Goal: Task Accomplishment & Management: Use online tool/utility

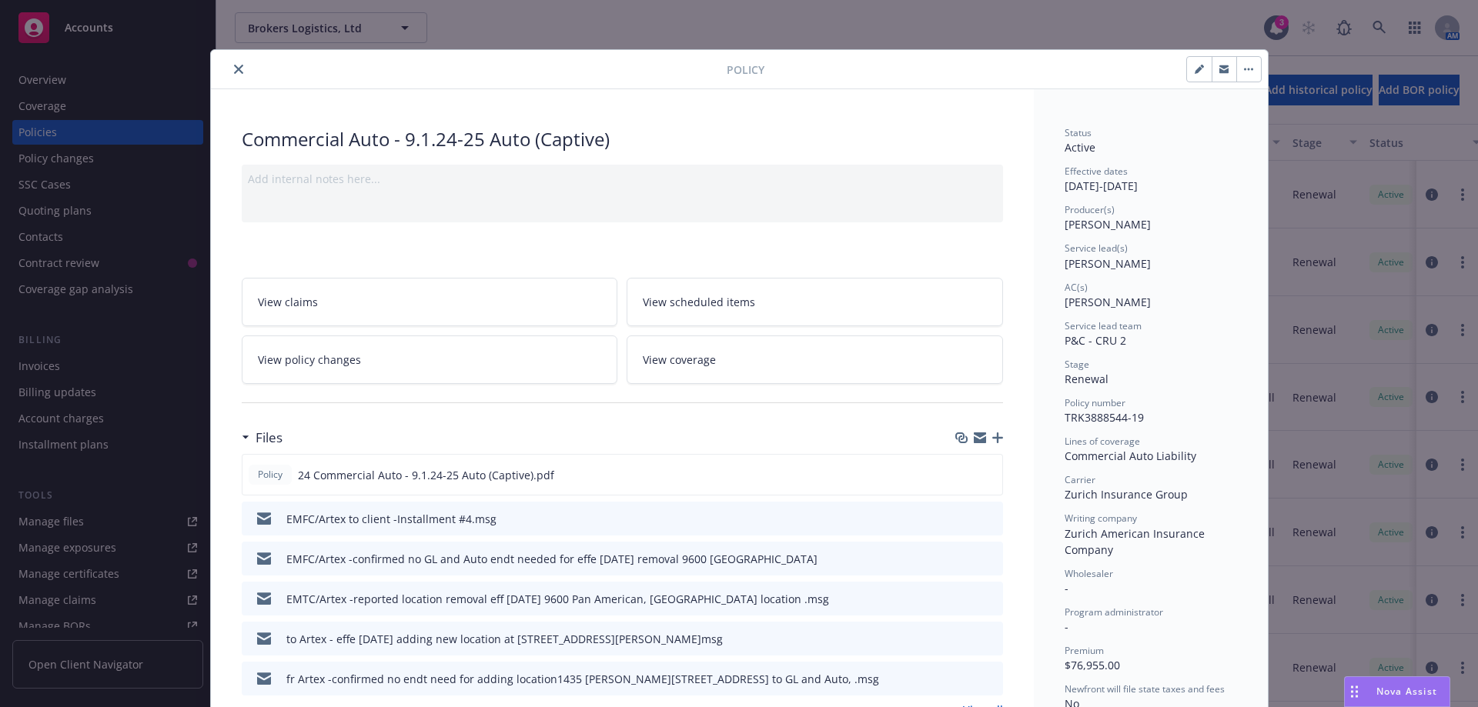
click at [229, 68] on button "close" at bounding box center [238, 69] width 18 height 18
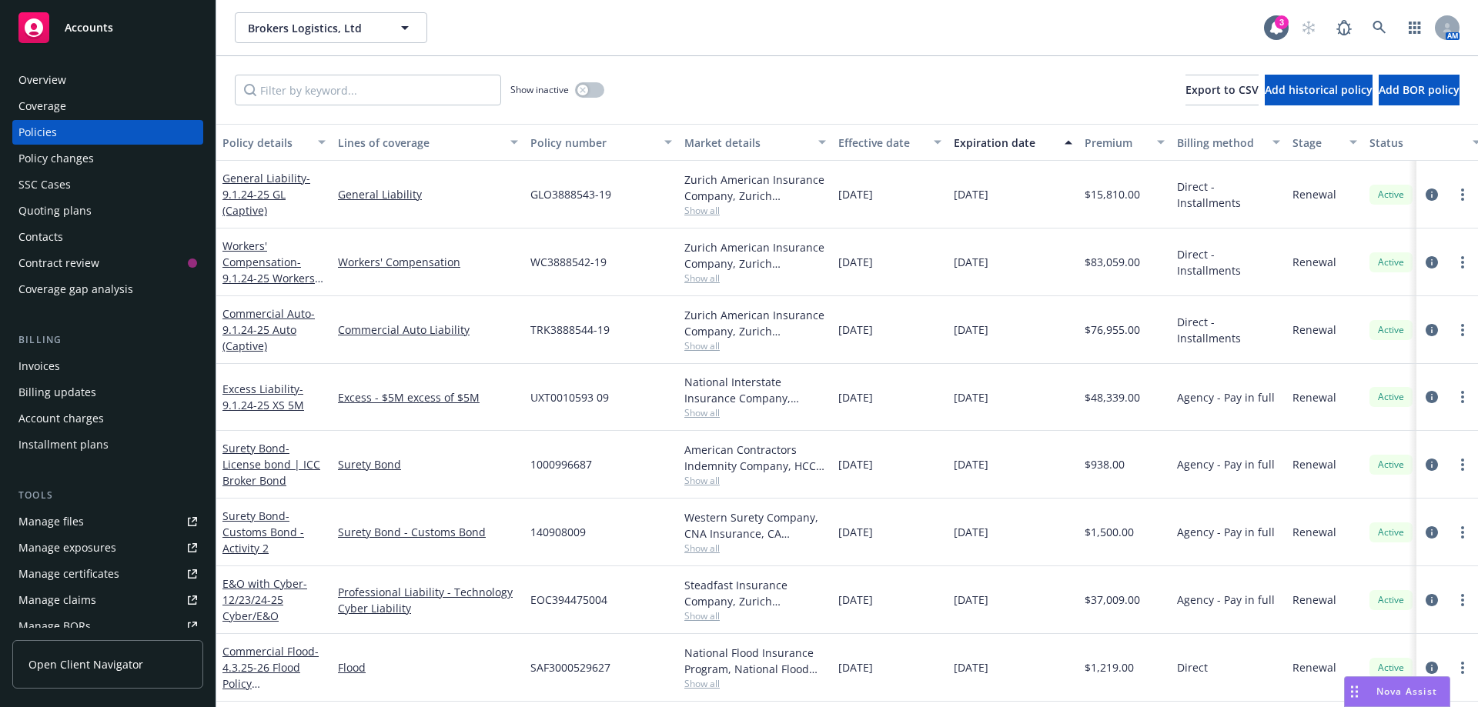
click at [65, 212] on div "Quoting plans" at bounding box center [54, 211] width 73 height 25
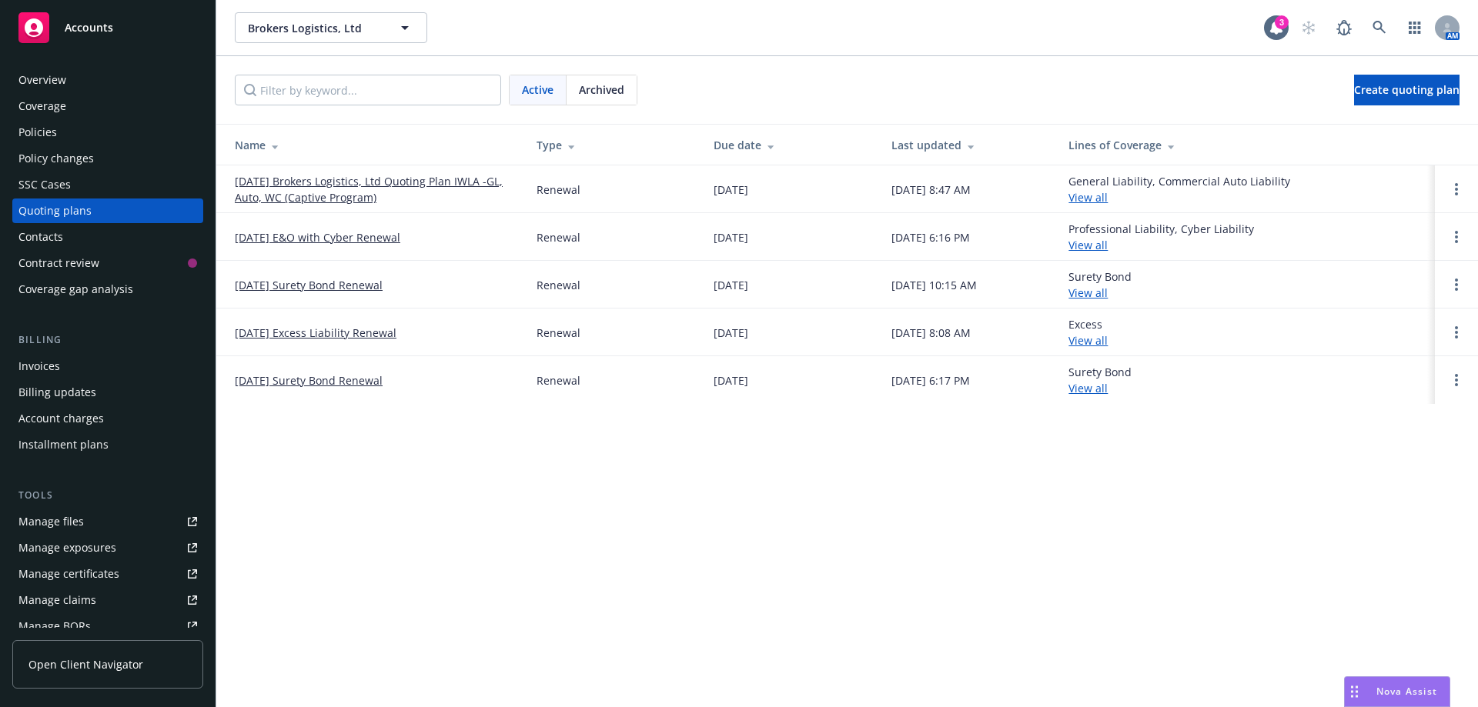
click at [284, 188] on link "9/1/25 Brokers Logistics, Ltd Quoting Plan IWLA -GL, Auto, WC (Captive Program)" at bounding box center [373, 189] width 277 height 32
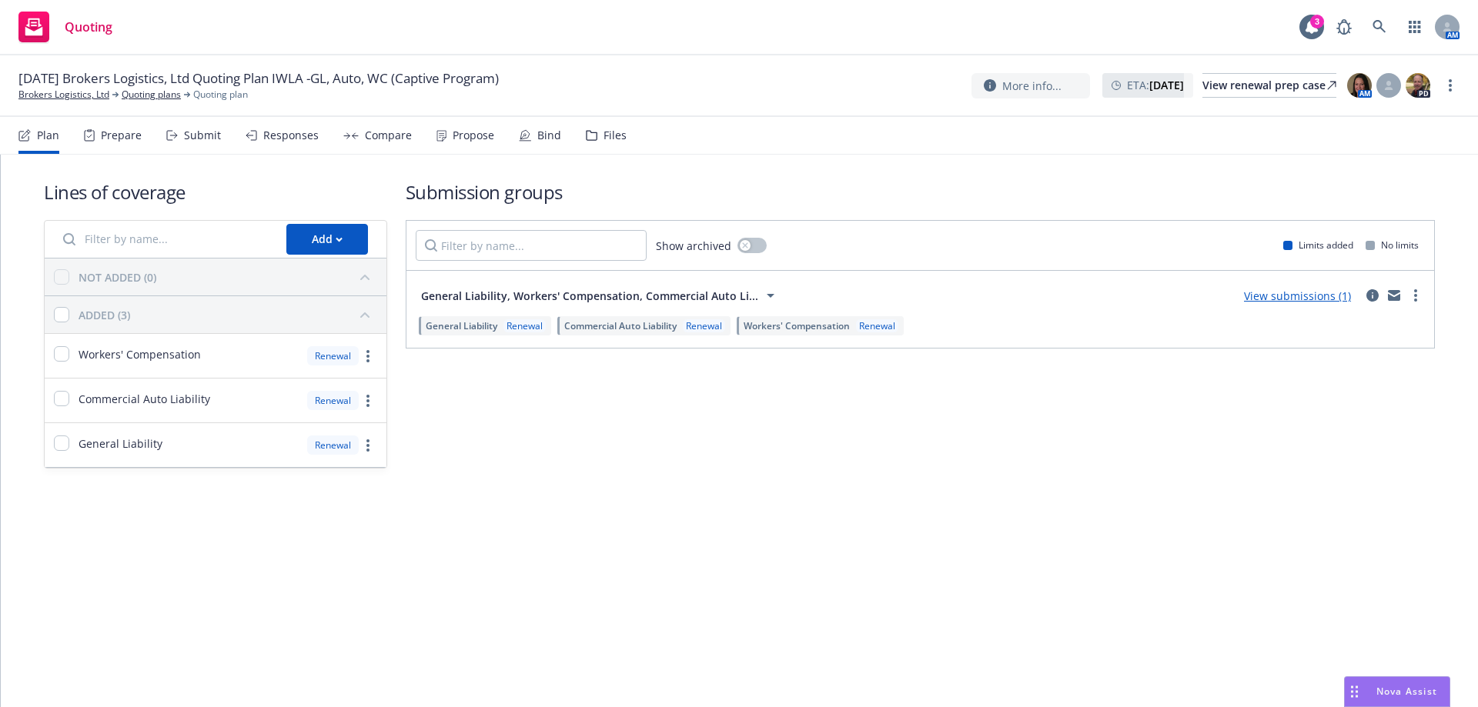
click at [615, 135] on div "Files" at bounding box center [614, 135] width 23 height 12
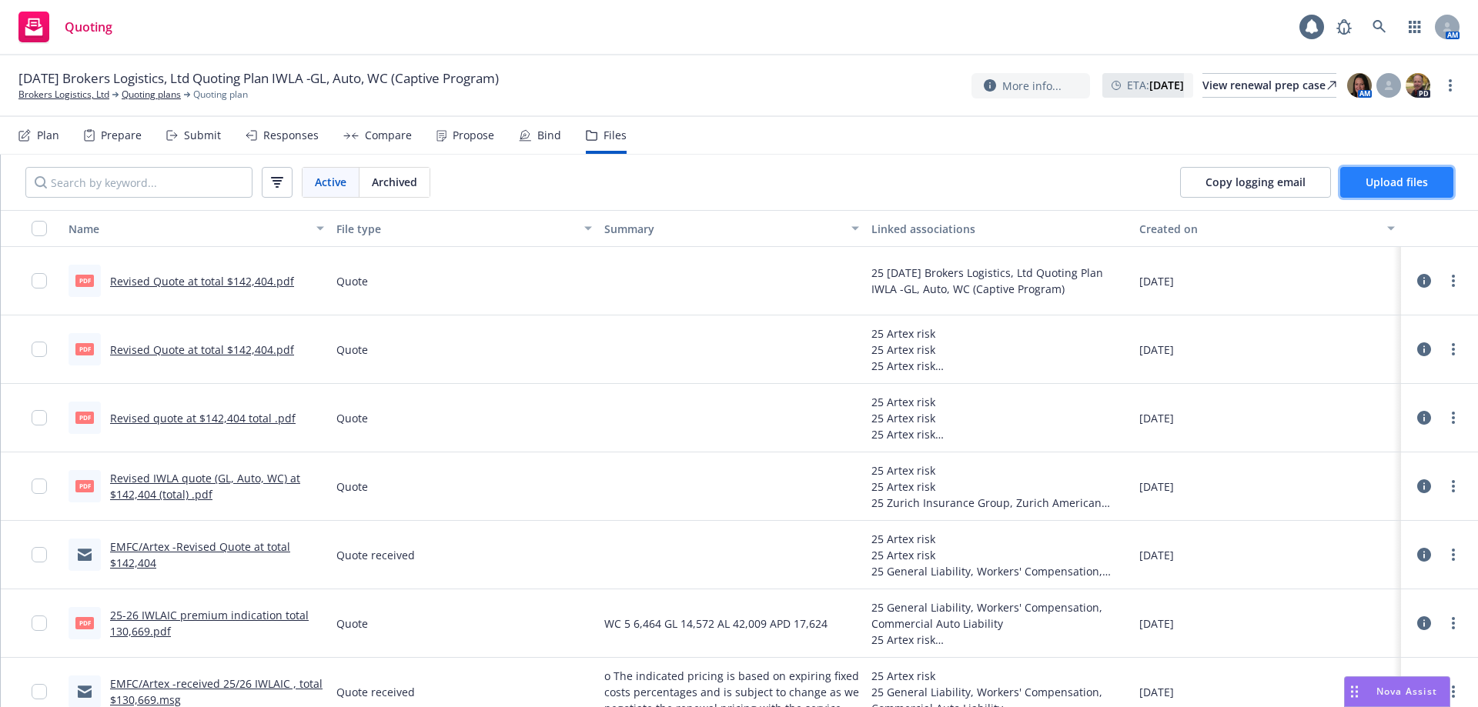
click at [1418, 184] on span "Upload files" at bounding box center [1396, 182] width 62 height 15
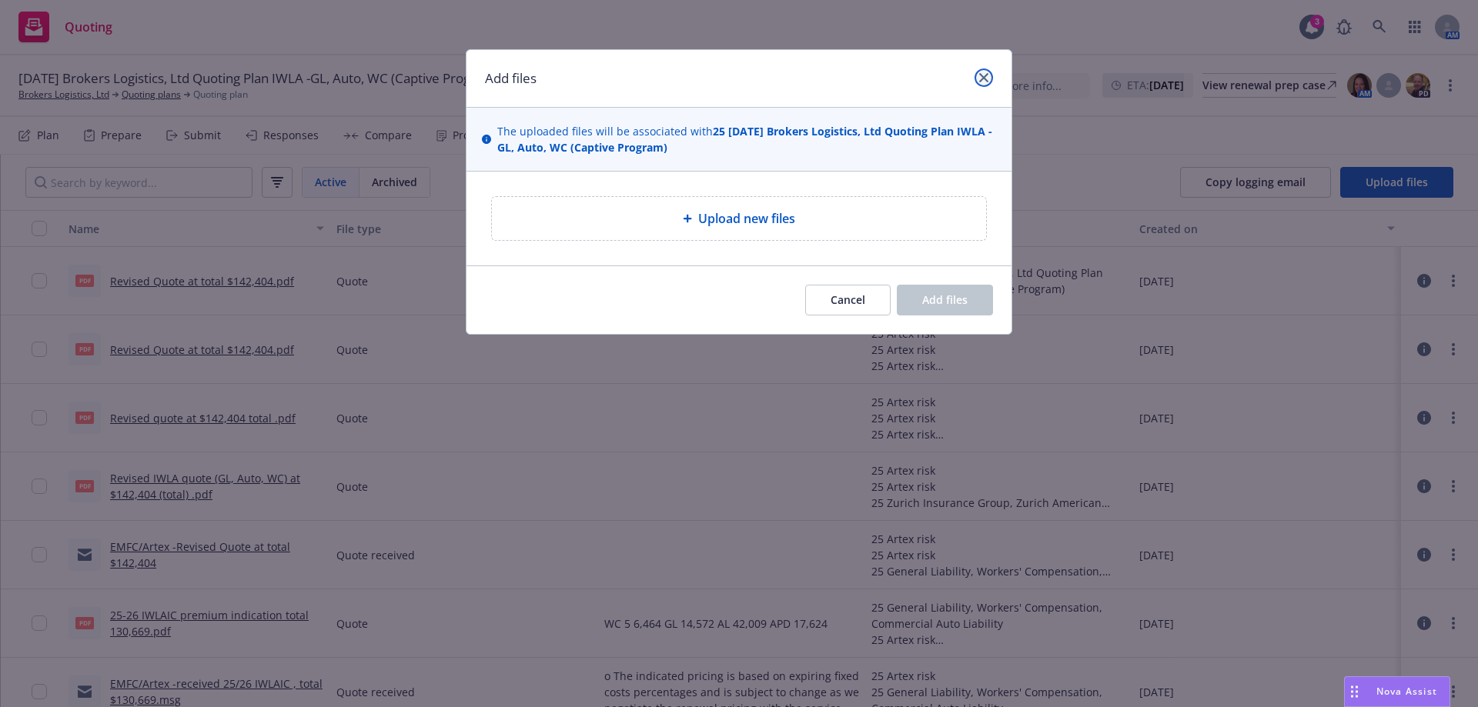
click at [981, 81] on icon "close" at bounding box center [983, 77] width 9 height 9
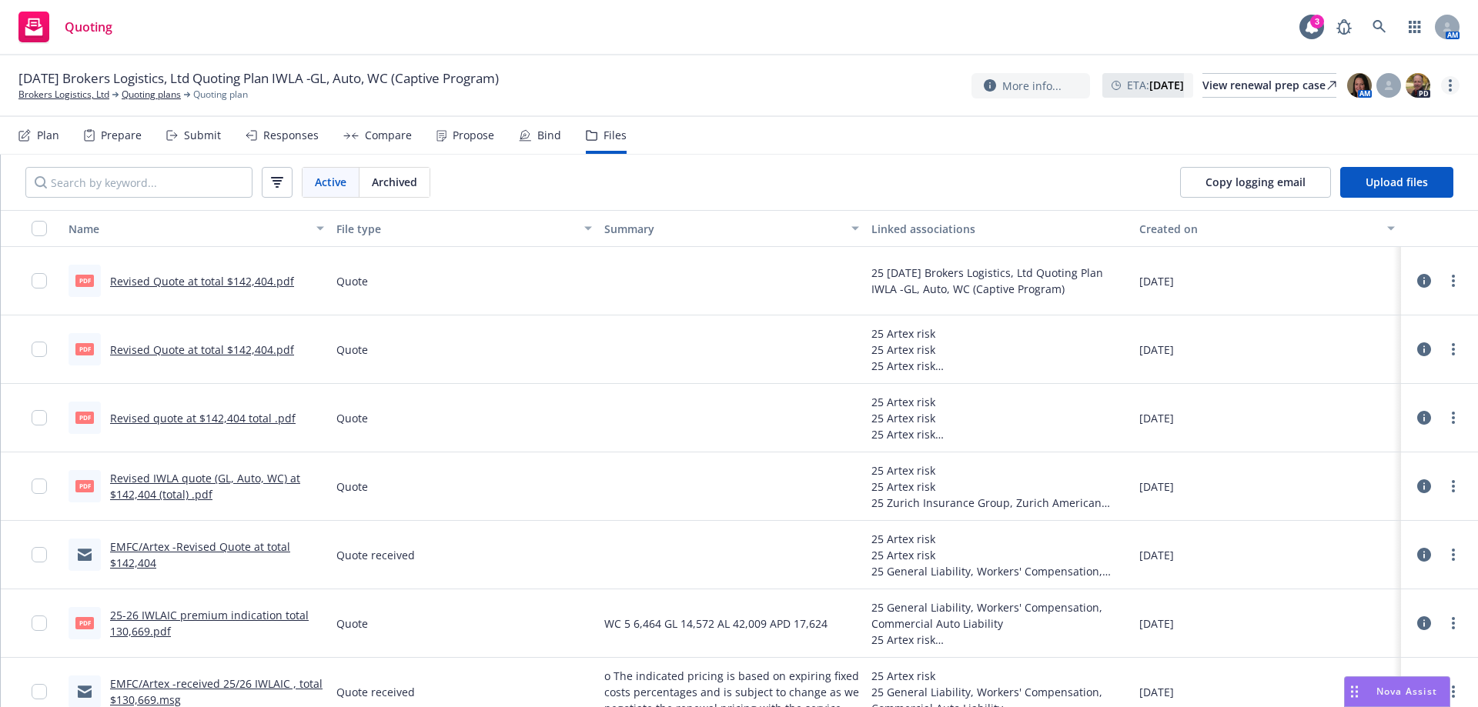
click at [1445, 83] on link "more" at bounding box center [1450, 85] width 18 height 18
click at [1234, 182] on span "Copy logging email" at bounding box center [1255, 182] width 100 height 15
click at [91, 96] on link "Brokers Logistics, Ltd" at bounding box center [63, 95] width 91 height 14
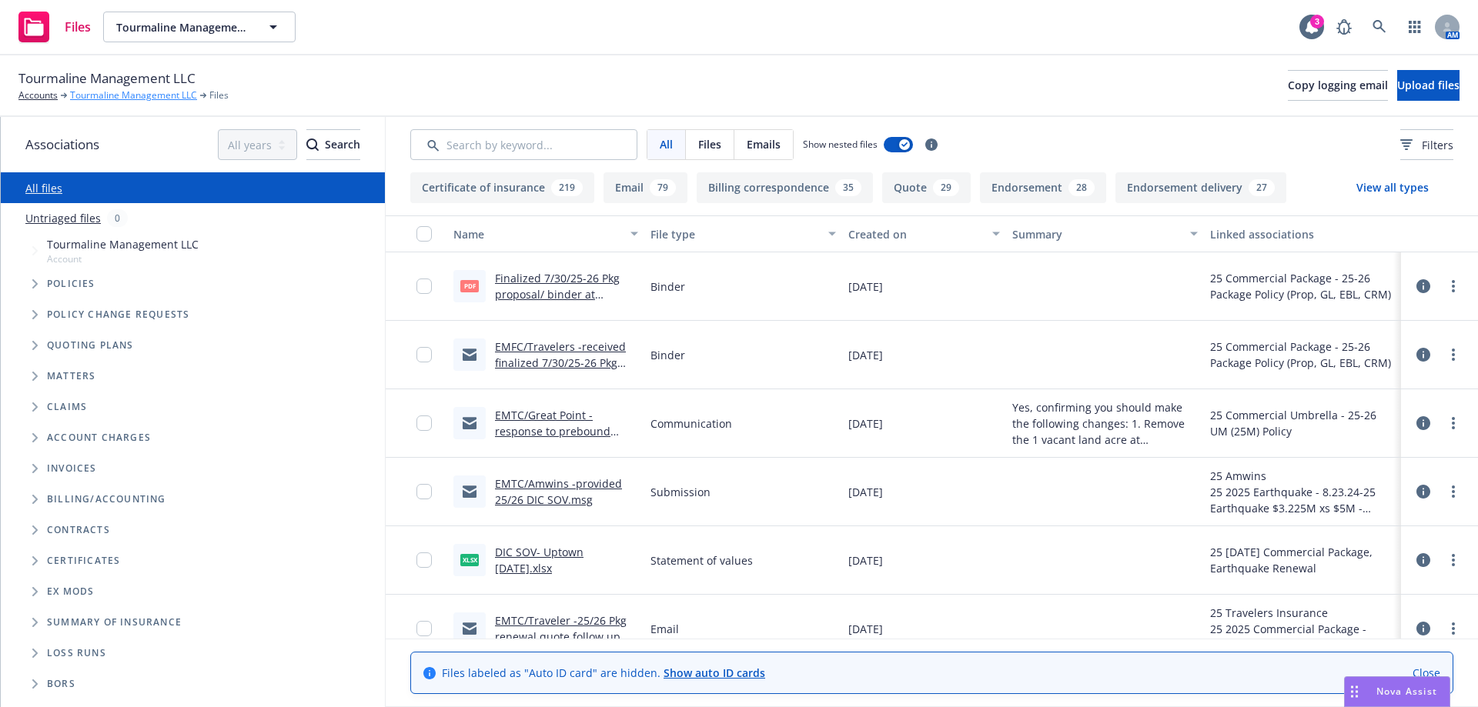
click at [119, 92] on link "Tourmaline Management LLC" at bounding box center [133, 95] width 127 height 14
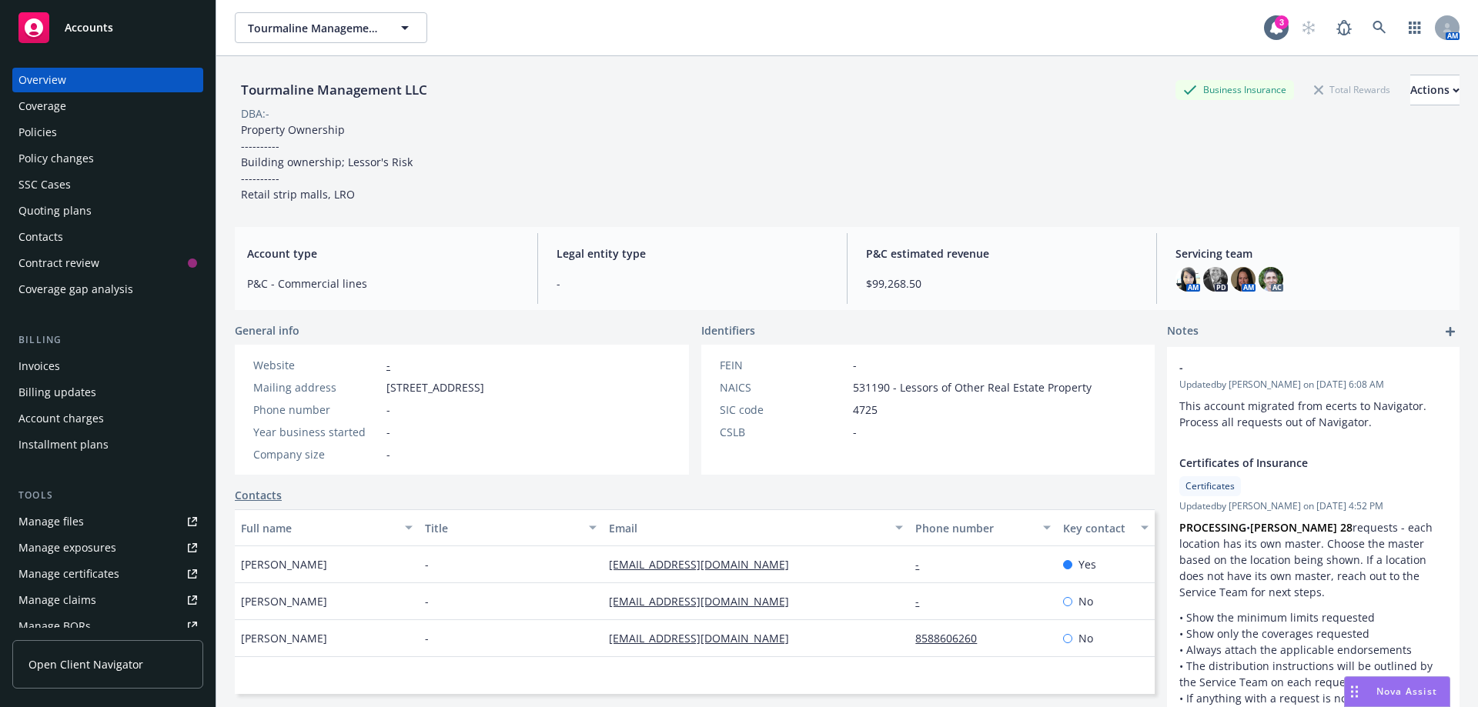
click at [42, 135] on div "Policies" at bounding box center [37, 132] width 38 height 25
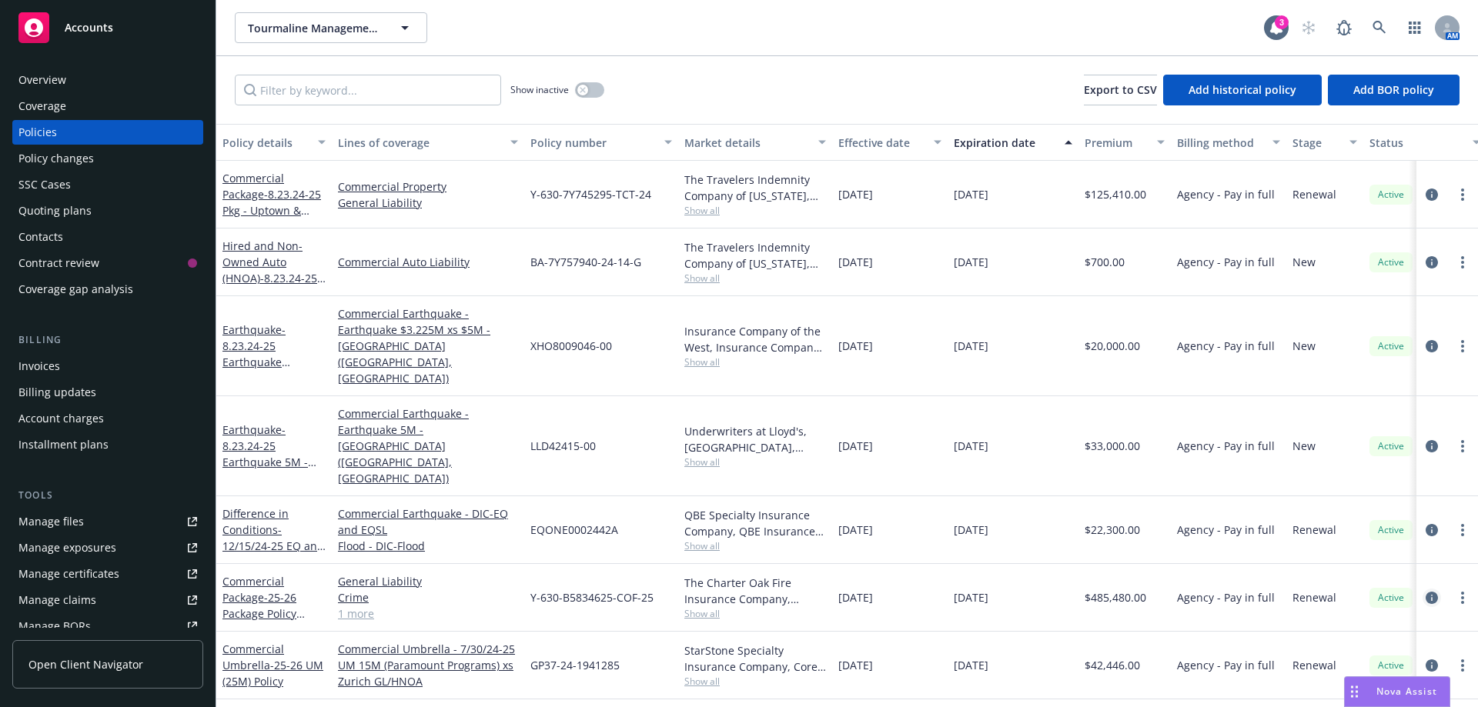
click at [1429, 592] on icon "circleInformation" at bounding box center [1431, 598] width 12 height 12
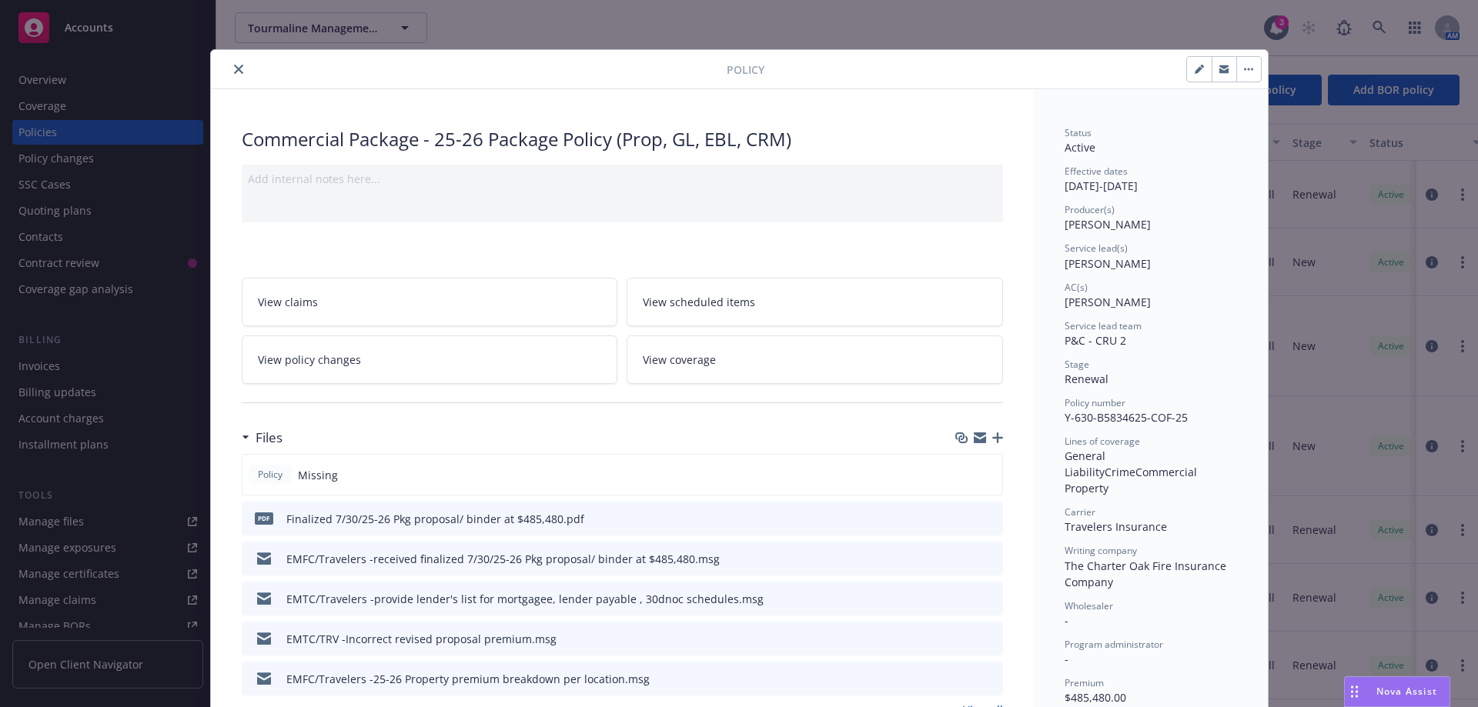
click at [992, 442] on icon "button" at bounding box center [997, 437] width 11 height 11
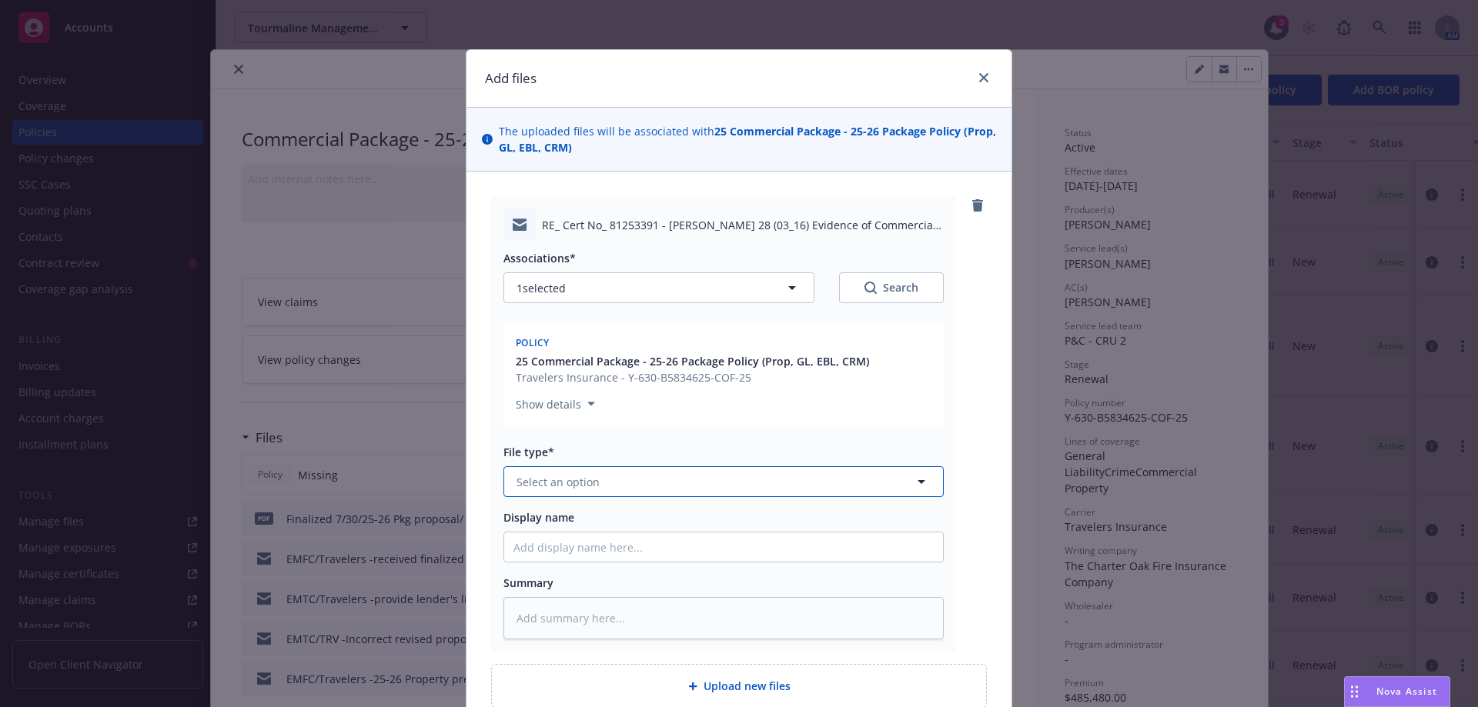
click at [544, 479] on span "Select an option" at bounding box center [557, 482] width 83 height 16
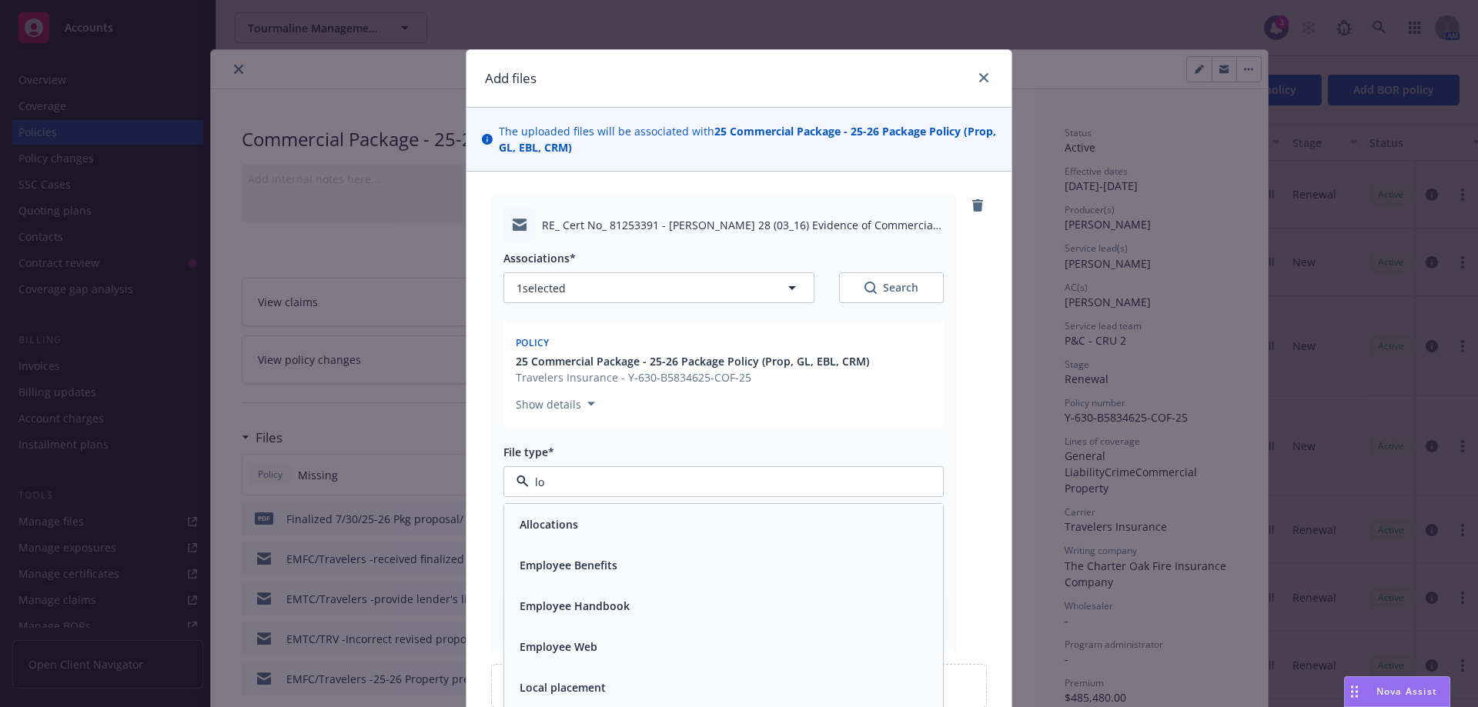
type input "l"
type input "emai"
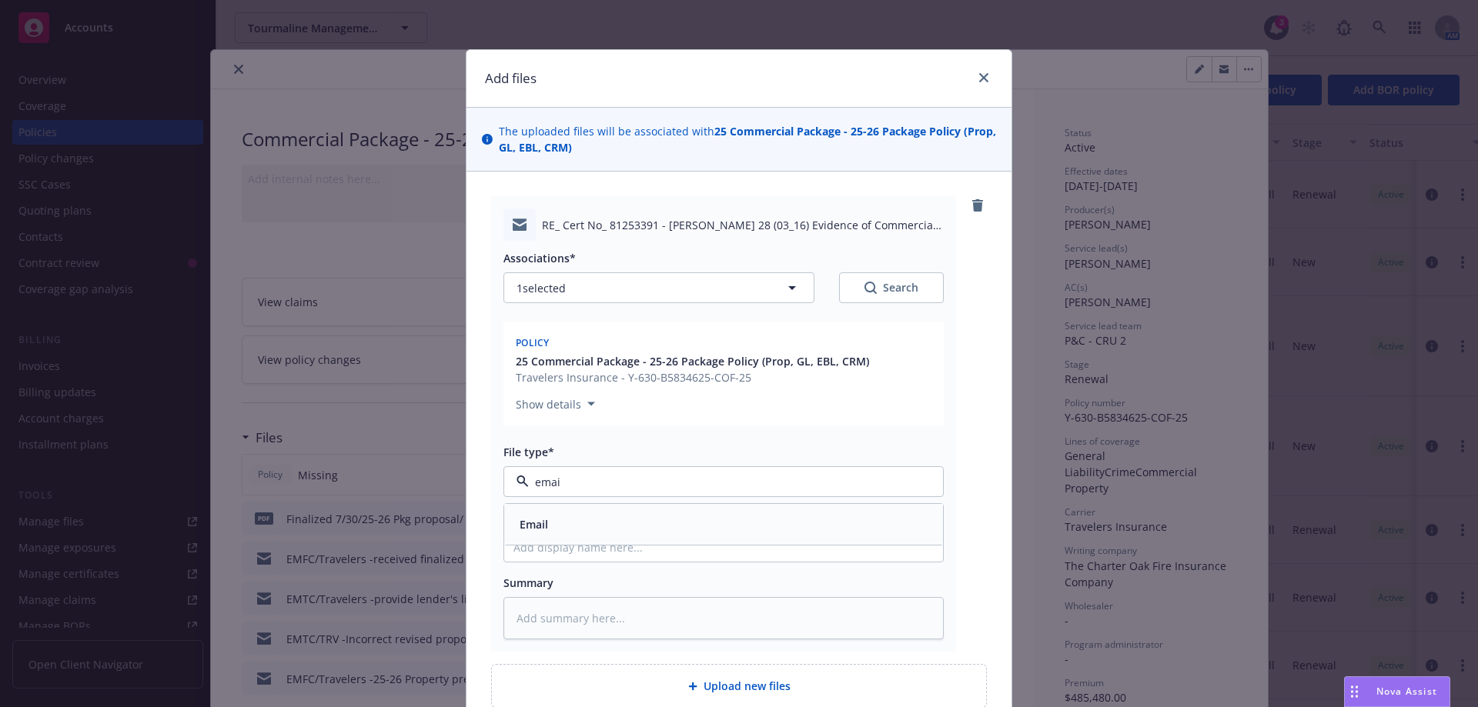
click at [538, 531] on span "Email" at bounding box center [533, 524] width 28 height 16
click at [523, 545] on input "Display name" at bounding box center [723, 547] width 439 height 29
type textarea "x"
type input "E"
type textarea "x"
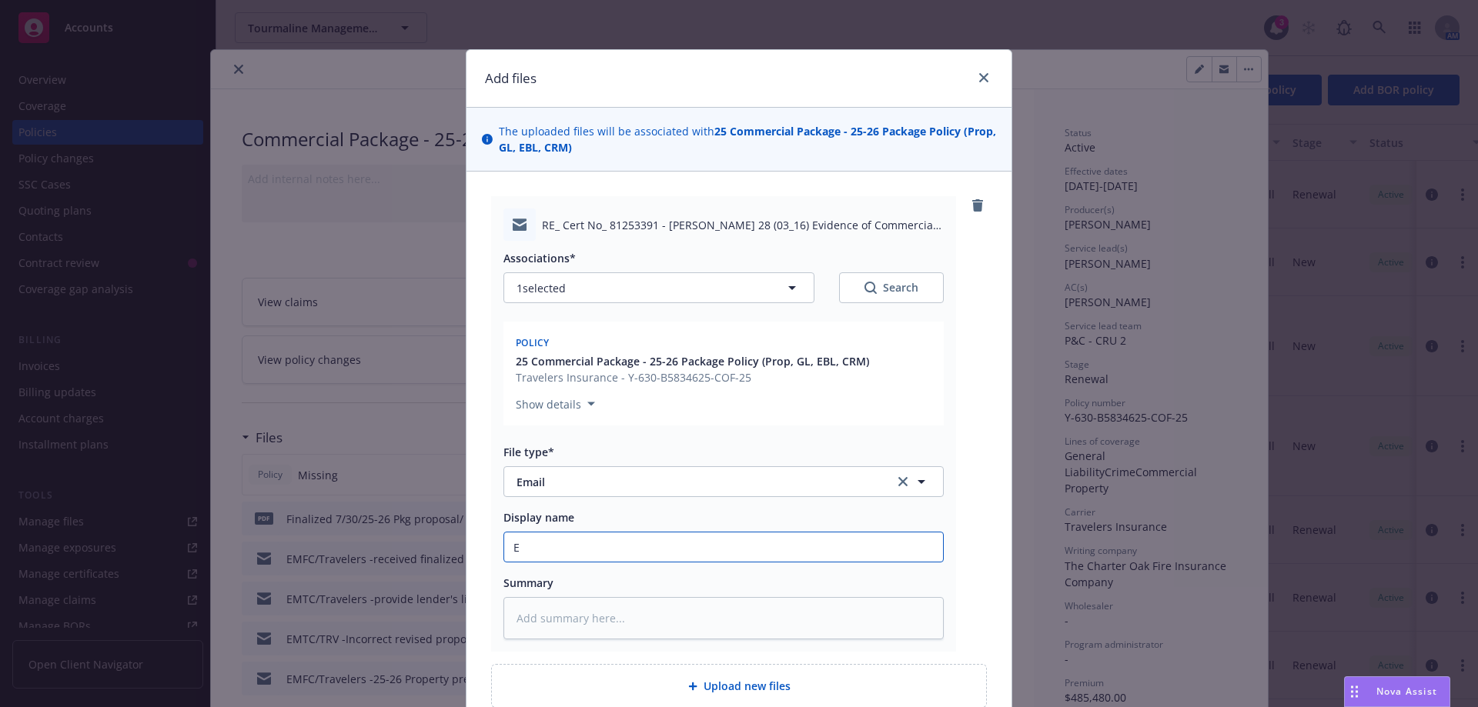
type input "EM"
type textarea "x"
type input "EMF"
type textarea "x"
type input "EMFL"
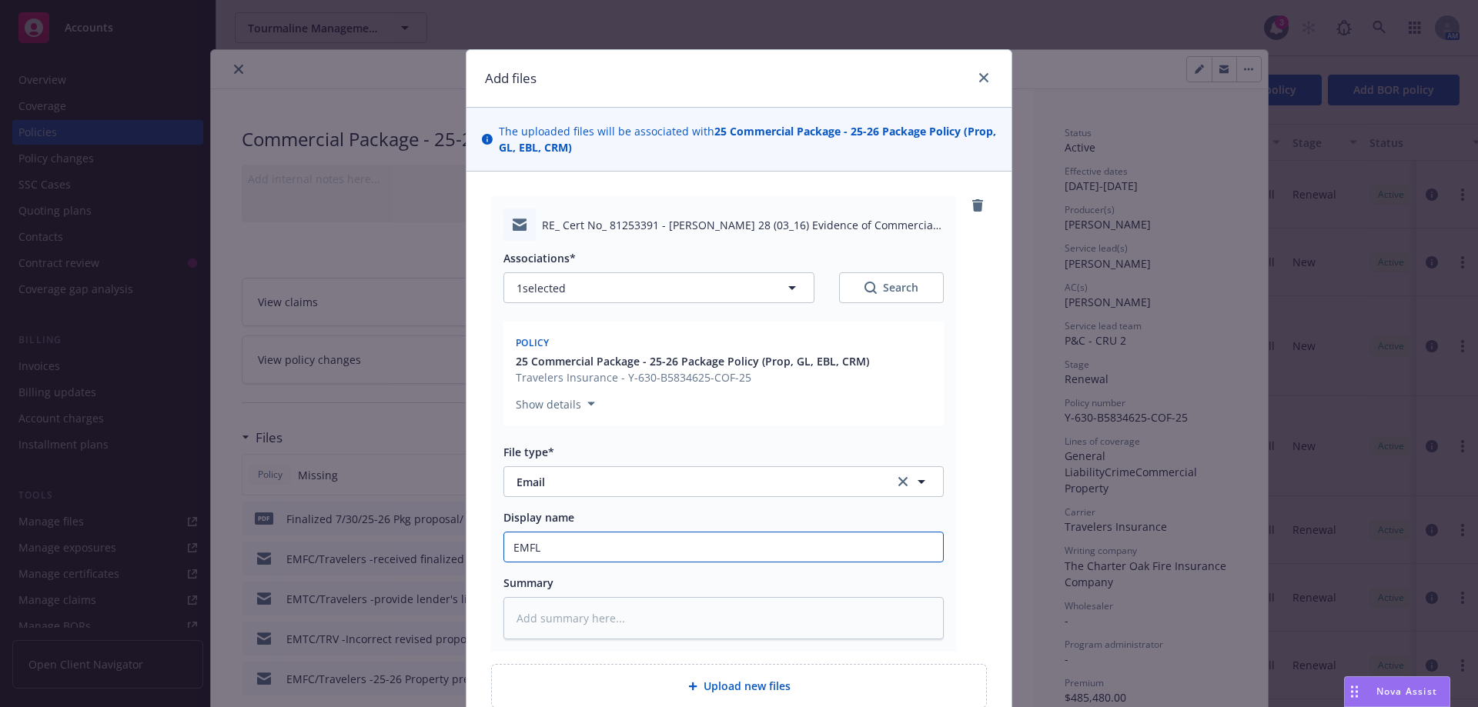
type textarea "x"
type input "EMFL"
type textarea "x"
type input "EMFL -"
click at [543, 543] on input "EMFL -" at bounding box center [723, 547] width 439 height 29
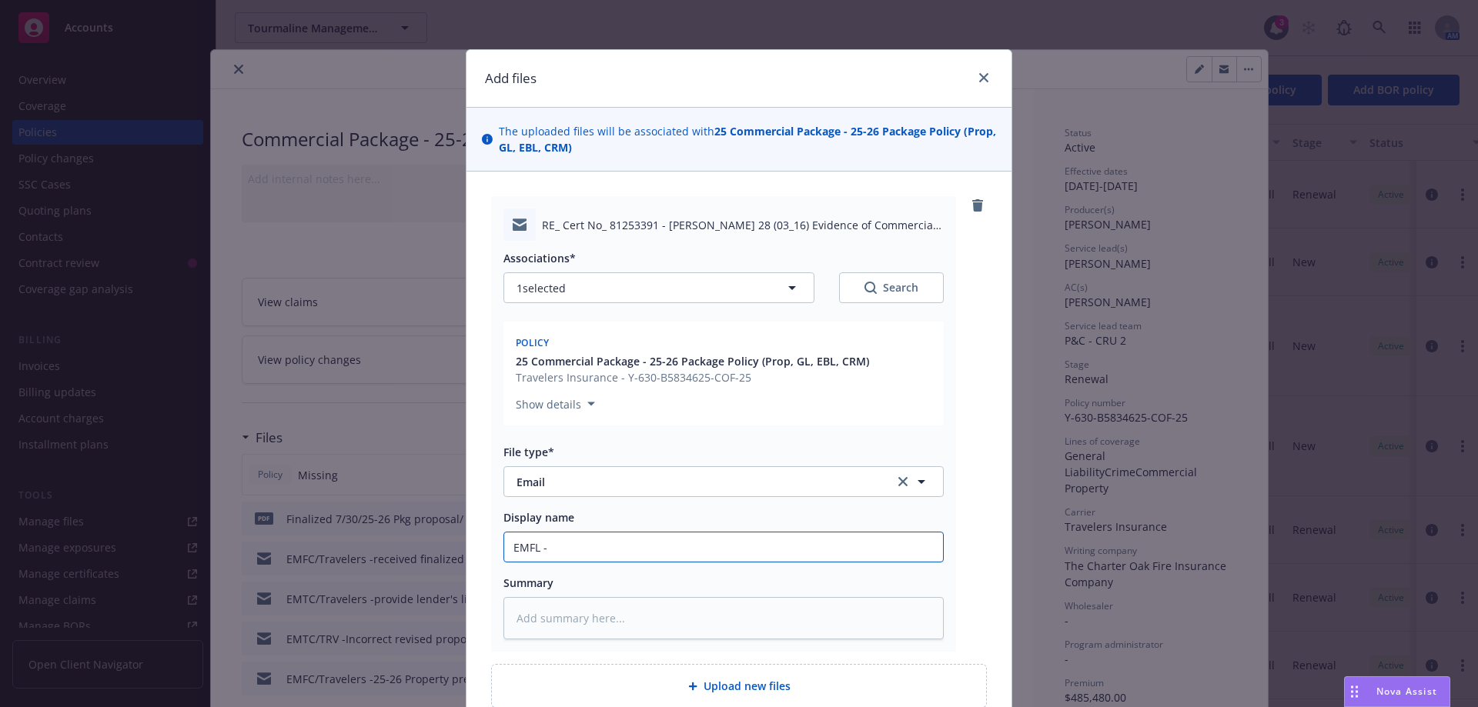
click at [699, 545] on input "EMFL -" at bounding box center [723, 547] width 439 height 29
paste input "Gantry"
type textarea "x"
type input "EMFL -Gantry"
click at [543, 551] on input "EMFL -Gantry" at bounding box center [723, 547] width 439 height 29
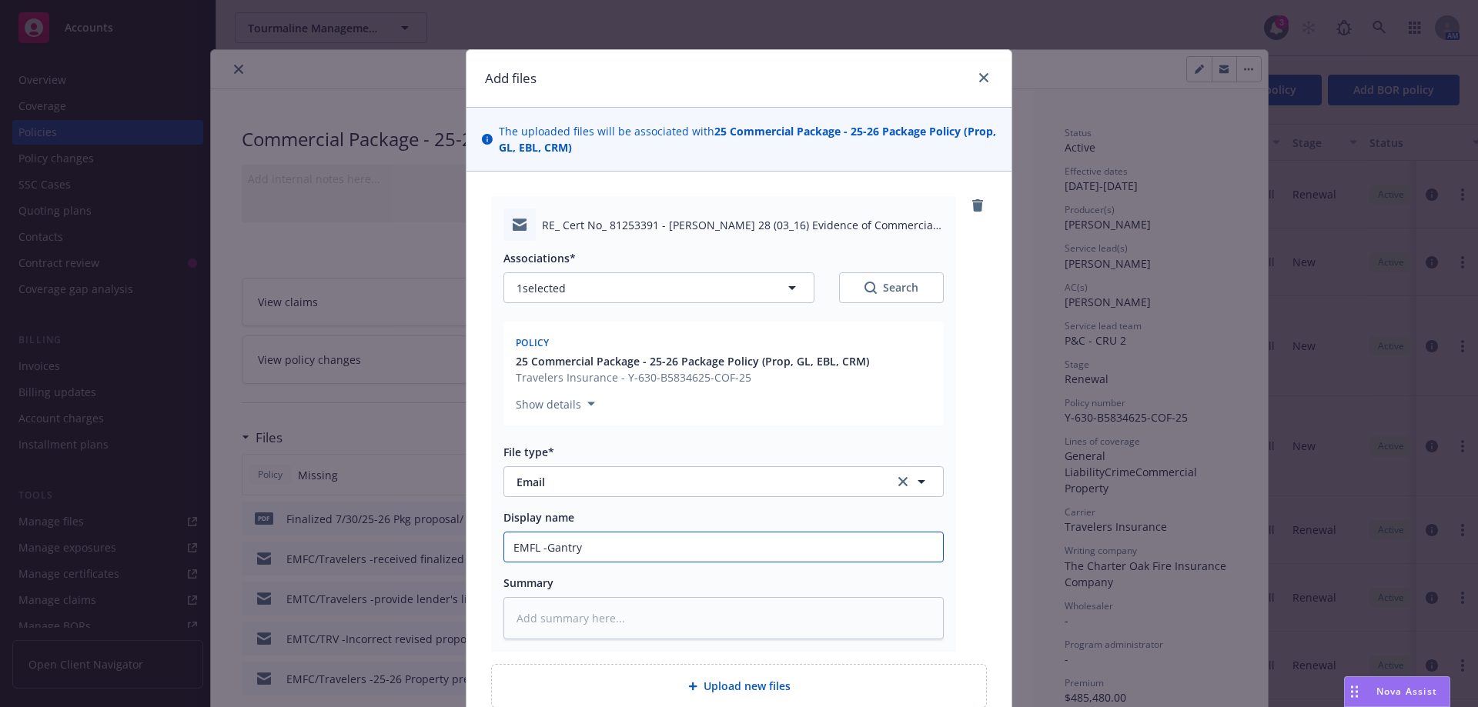
paste input "Symetra Life"
type textarea "x"
type input "EMFL -Symetra LifeGantry"
type textarea "x"
type input "EMFL -Symetra Life/Gantry"
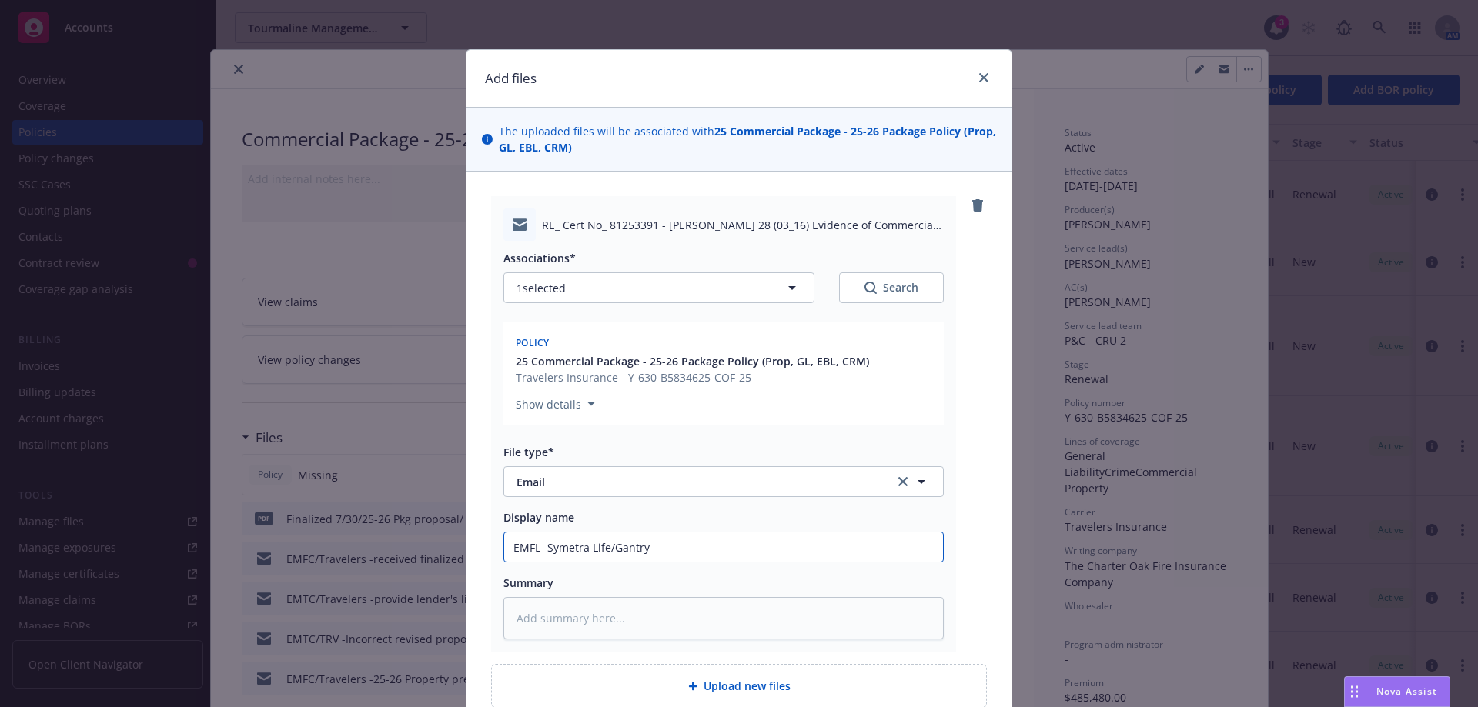
click at [683, 556] on input "EMFL -Symetra Life/Gantry" at bounding box center [723, 547] width 439 height 29
type textarea "x"
type input "EMFL -Symetra Life/Gantry"
type textarea "x"
type input "EMFL -Symetra Life/Gantry -"
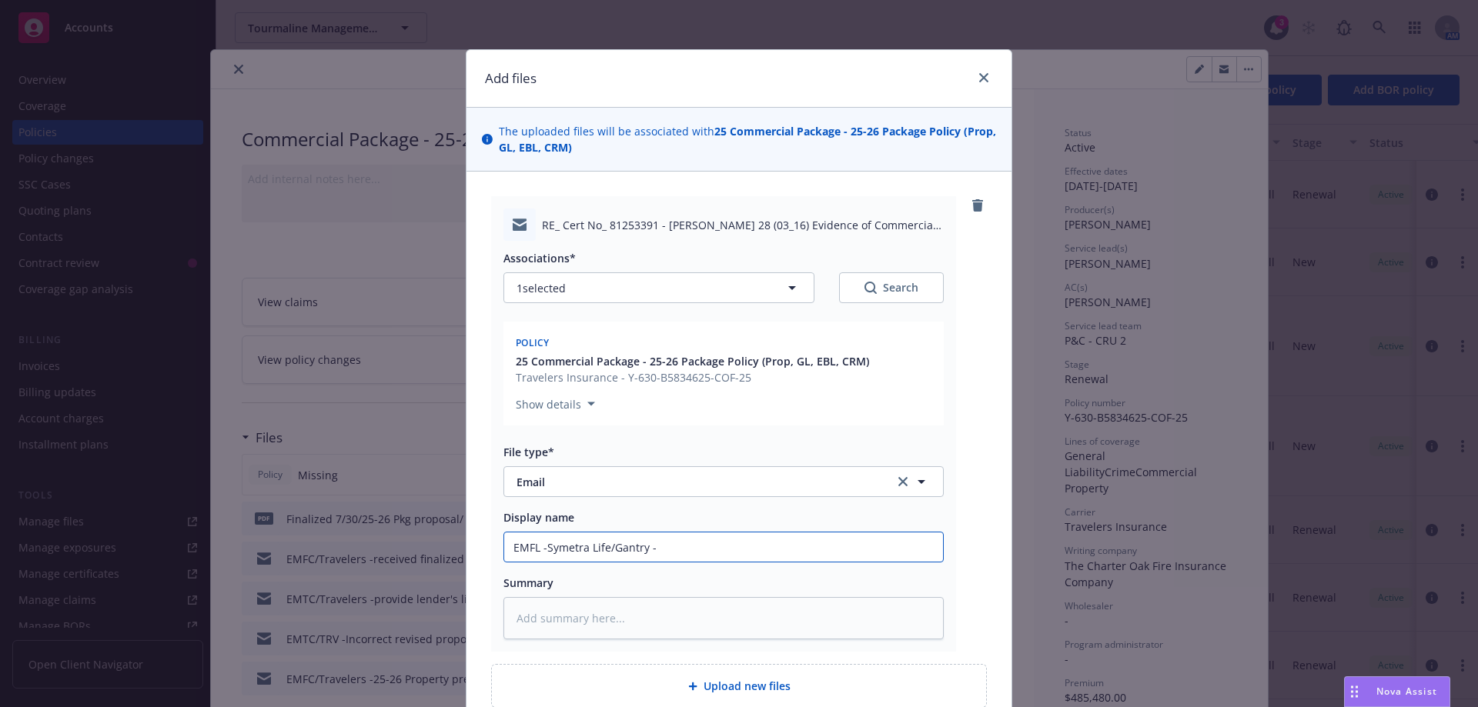
type textarea "x"
type input "EMFL -Symetra Life/Gantry -c"
type textarea "x"
type input "EMFL -Symetra Life/Gantry -co"
type textarea "x"
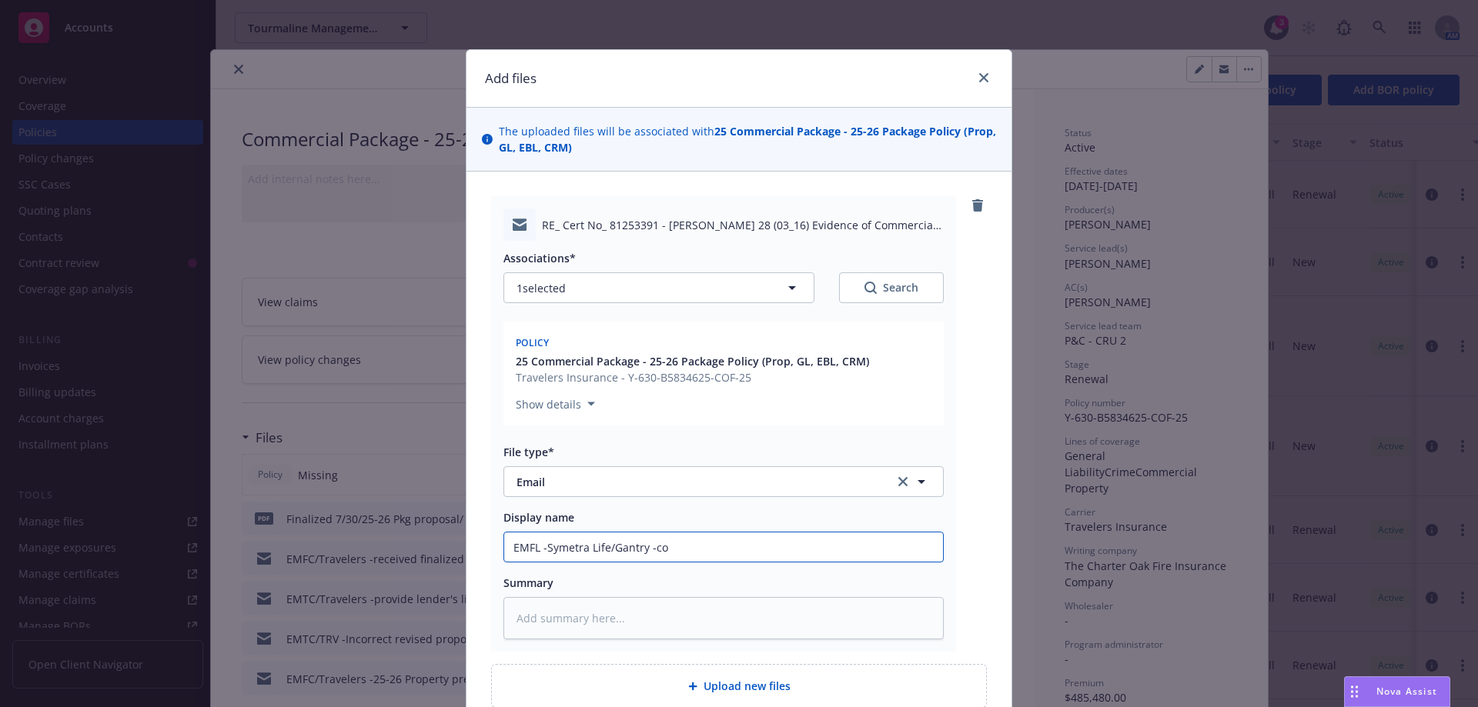
type input "EMFL -Symetra Life/Gantry -con"
type textarea "x"
type input "EMFL -Symetra Life/Gantry -confi"
type textarea "x"
type input "EMFL -Symetra Life/Gantry -confir"
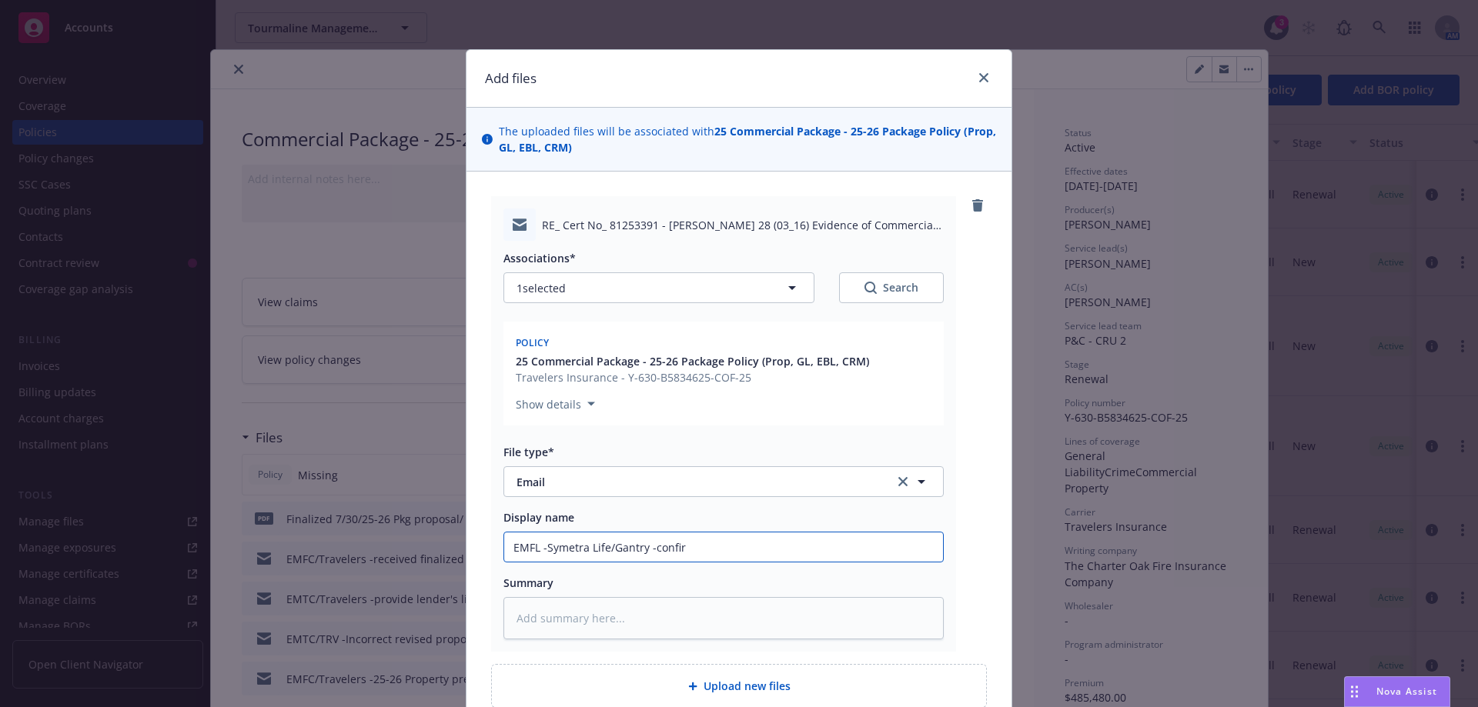
type textarea "x"
type input "EMFL -Symetra Life/Gantry -confirm"
type textarea "x"
type input "EMFL -Symetra Life/Gantry -confirme"
type textarea "x"
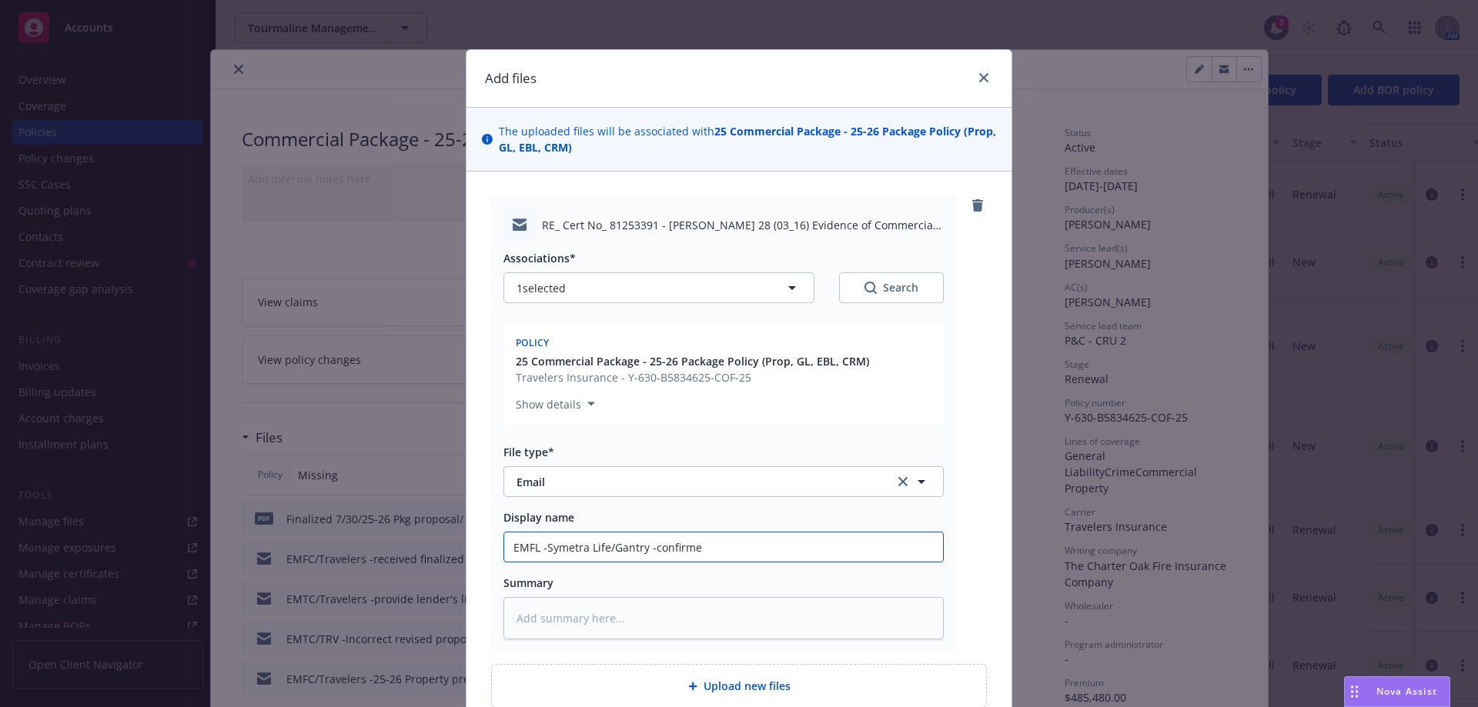
type input "EMFL -Symetra Life/Gantry -confirmed"
type textarea "x"
type input "EMFL -Symetra Life/Gantry -confirmed t"
type textarea "x"
type input "EMFL -Symetra Life/Gantry -confirmed th"
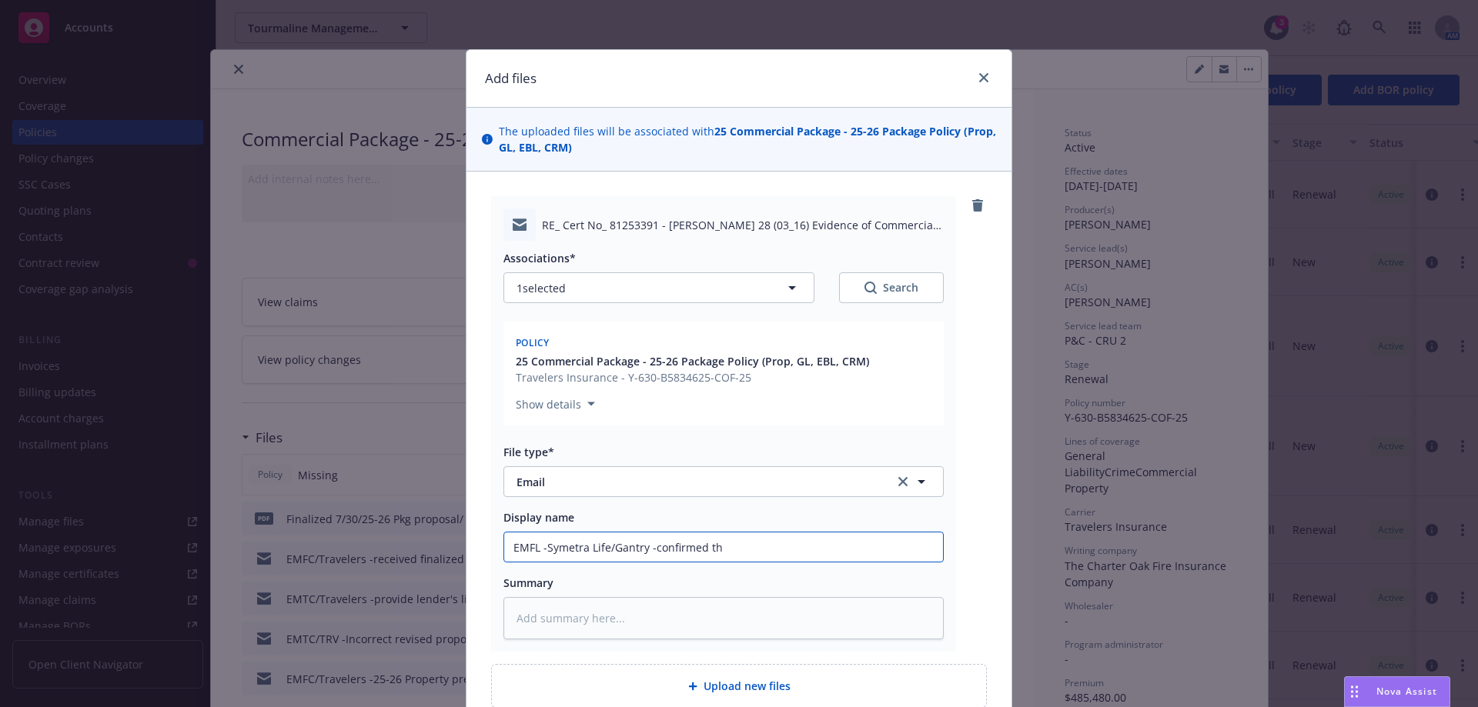
type textarea "x"
type input "EMFL -Symetra Life/Gantry -confirmed the"
type textarea "x"
type input "EMFL -Symetra Life/Gantry -confirmed the"
type textarea "x"
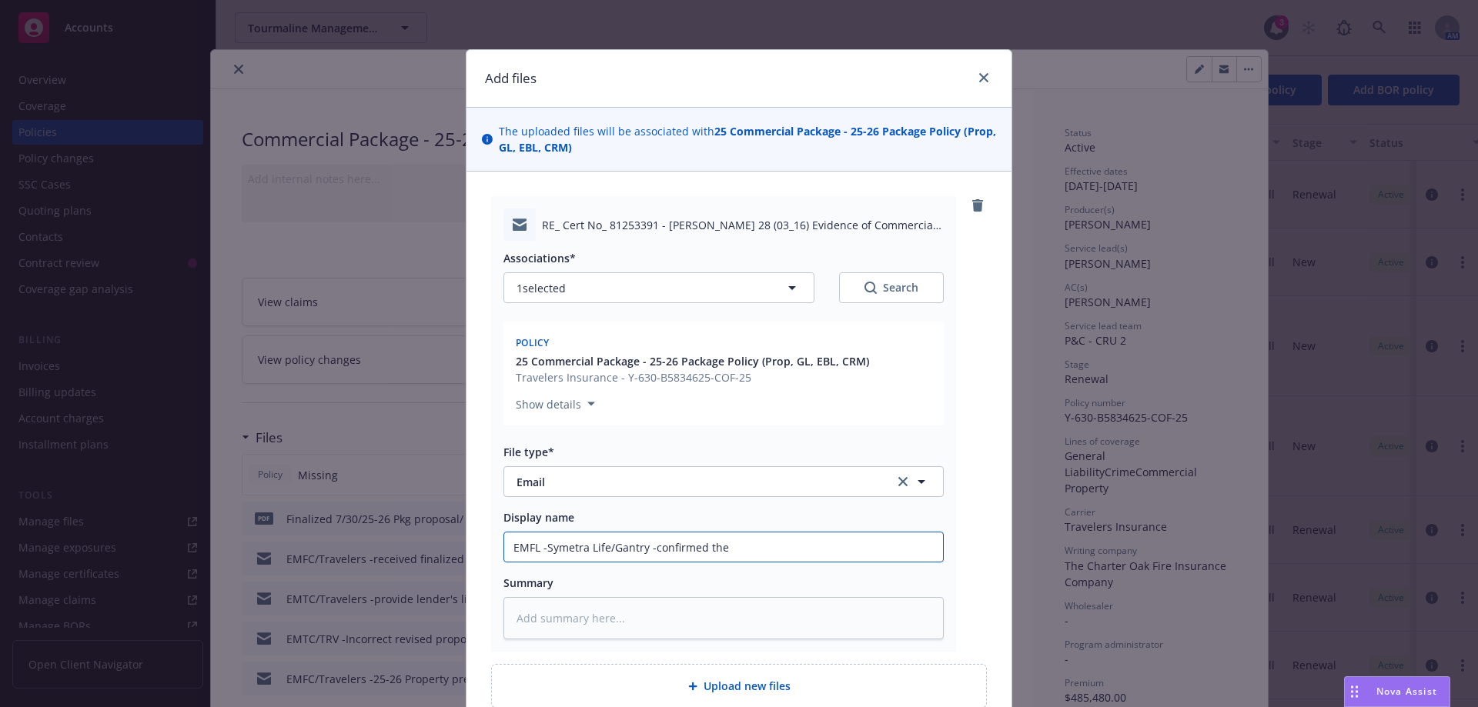
type input "EMFL -Symetra Life/Gantry -confirmed the"
type textarea "x"
type input "EMFL -Symetra Life/Gantry -confirmed th"
type textarea "x"
type input "EMFL -Symetra Life/Gantry -confirmed t"
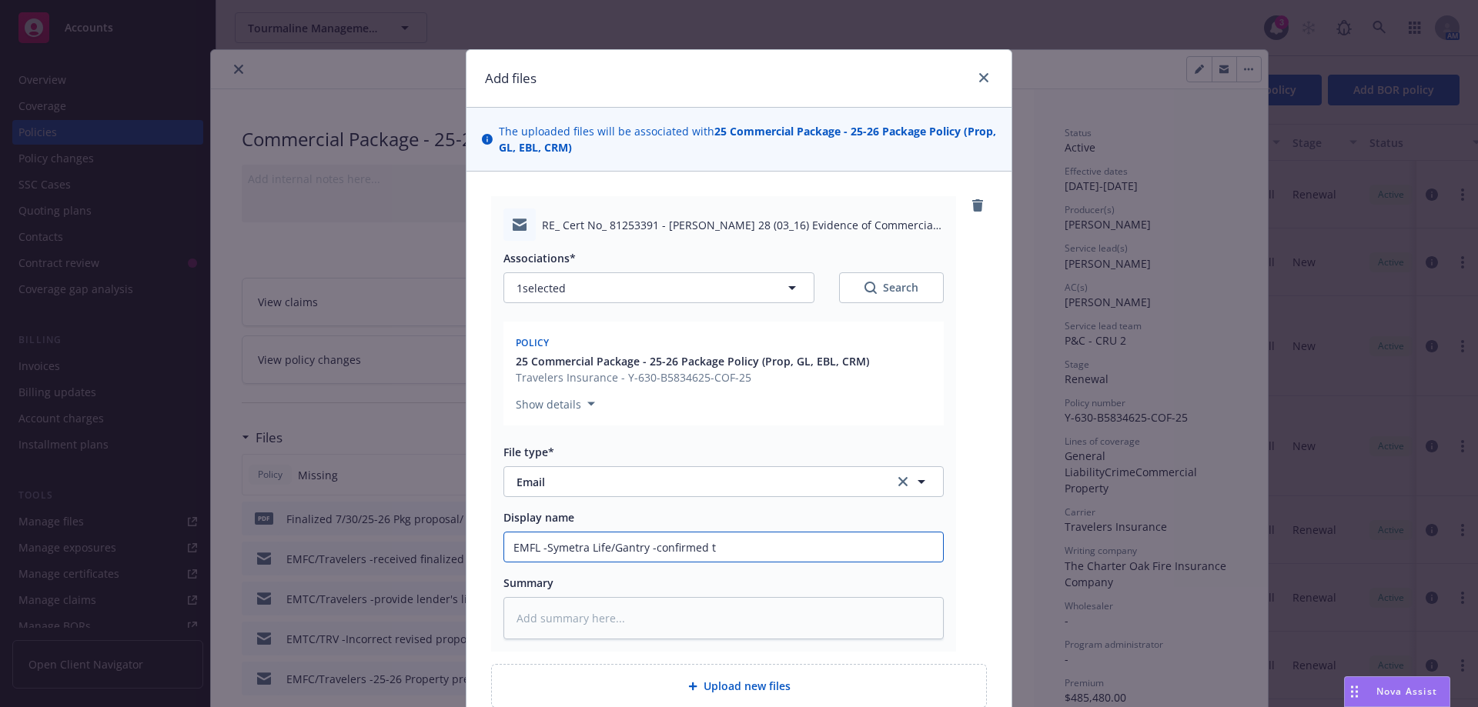
type textarea "x"
type input "EMFL -Symetra Life/Gantry -confirmed"
type textarea "x"
type input "EMFL -Symetra Life/Gantry -confirmed"
type textarea "x"
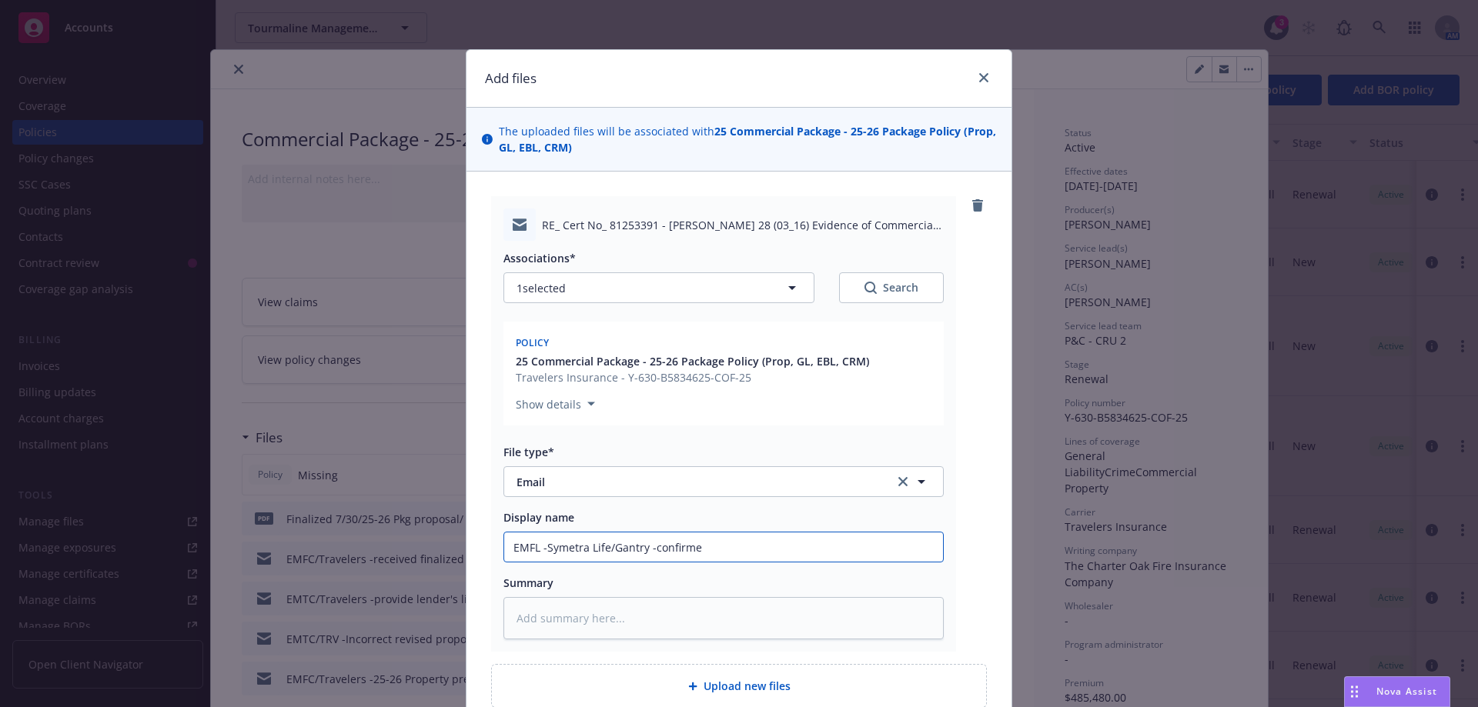
type input "EMFL -Symetra Life/Gantry -confirm"
type textarea "x"
type input "EMFL -Symetra Life/Gantry -confir"
type textarea "x"
type input "EMFL -Symetra Life/Gantry -confi"
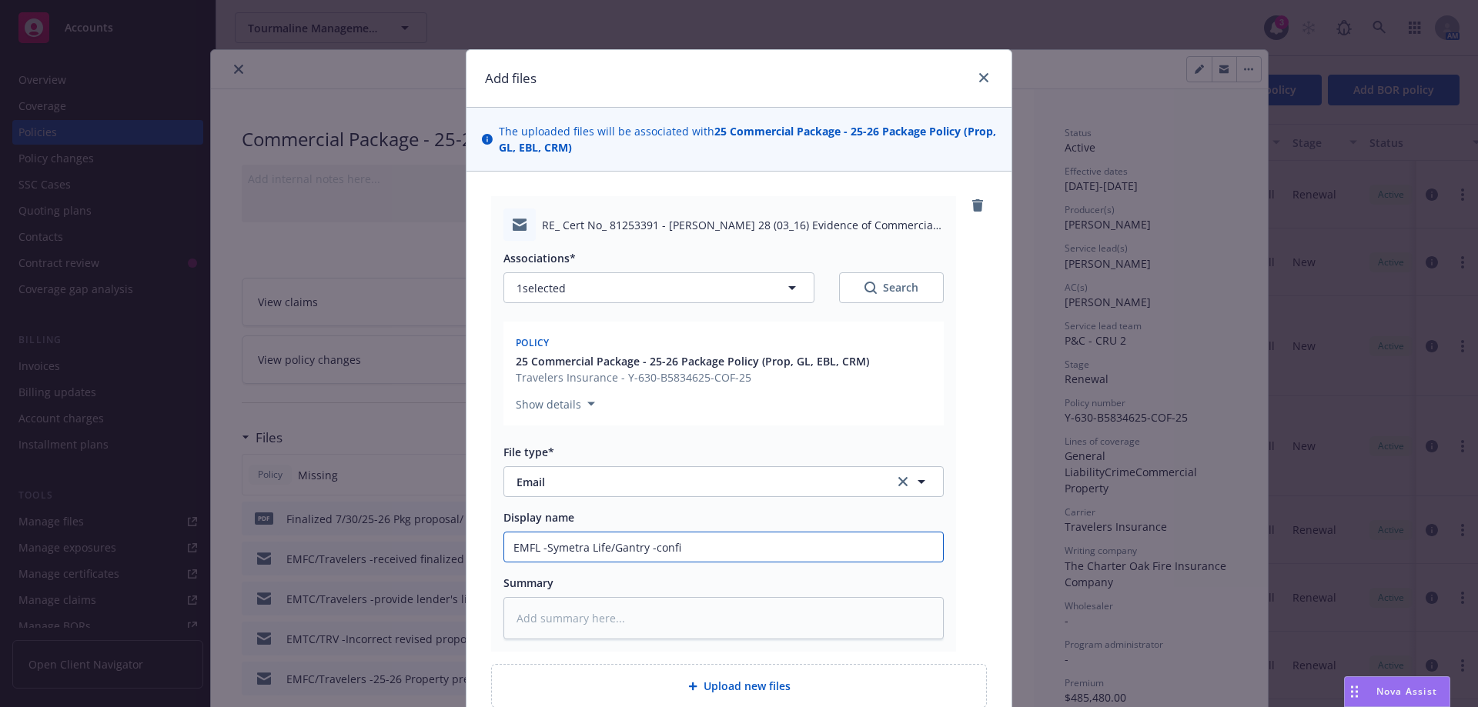
type textarea "x"
type input "EMFL -Symetra Life/Gantry -conf"
type textarea "x"
type input "EMFL -Symetra Life/Gantry -con"
type textarea "x"
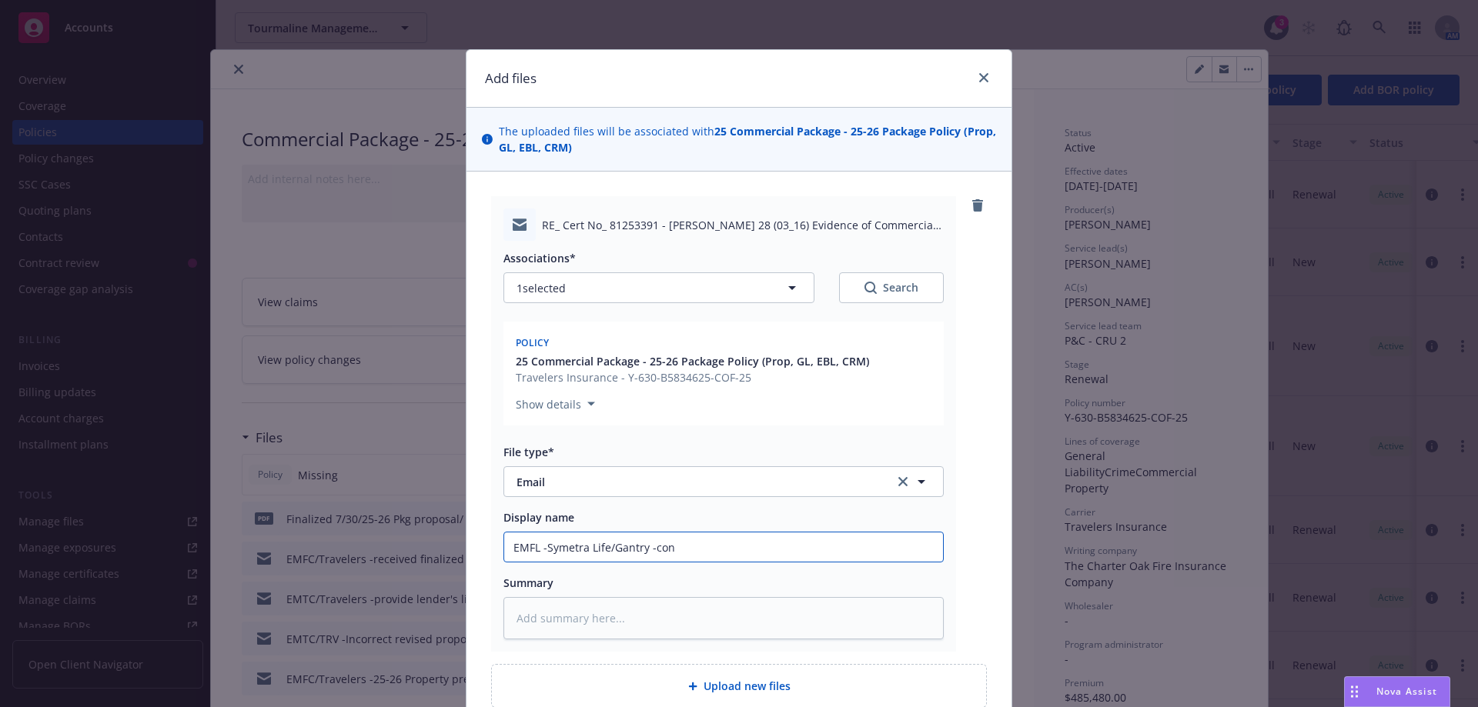
type input "EMFL -Symetra Life/Gantry -co"
type textarea "x"
type input "EMFL -Symetra Life/Gantry -c"
type textarea "x"
type input "EMFL -Symetra Life/Gantry -"
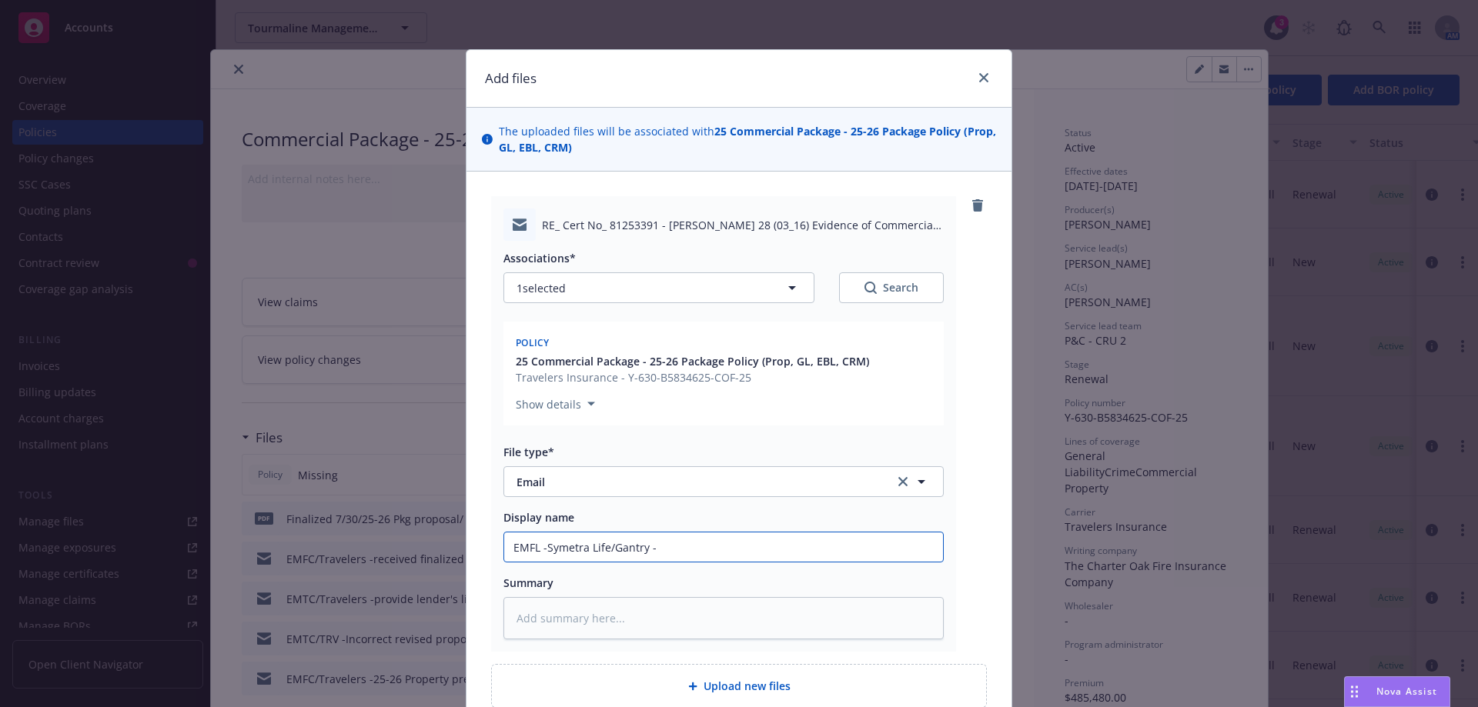
type textarea "x"
type input "EMFL -Symetra Life/Gantry -G"
type textarea "x"
type input "EMFL -Symetra Life/Gantry -Gr"
type textarea "x"
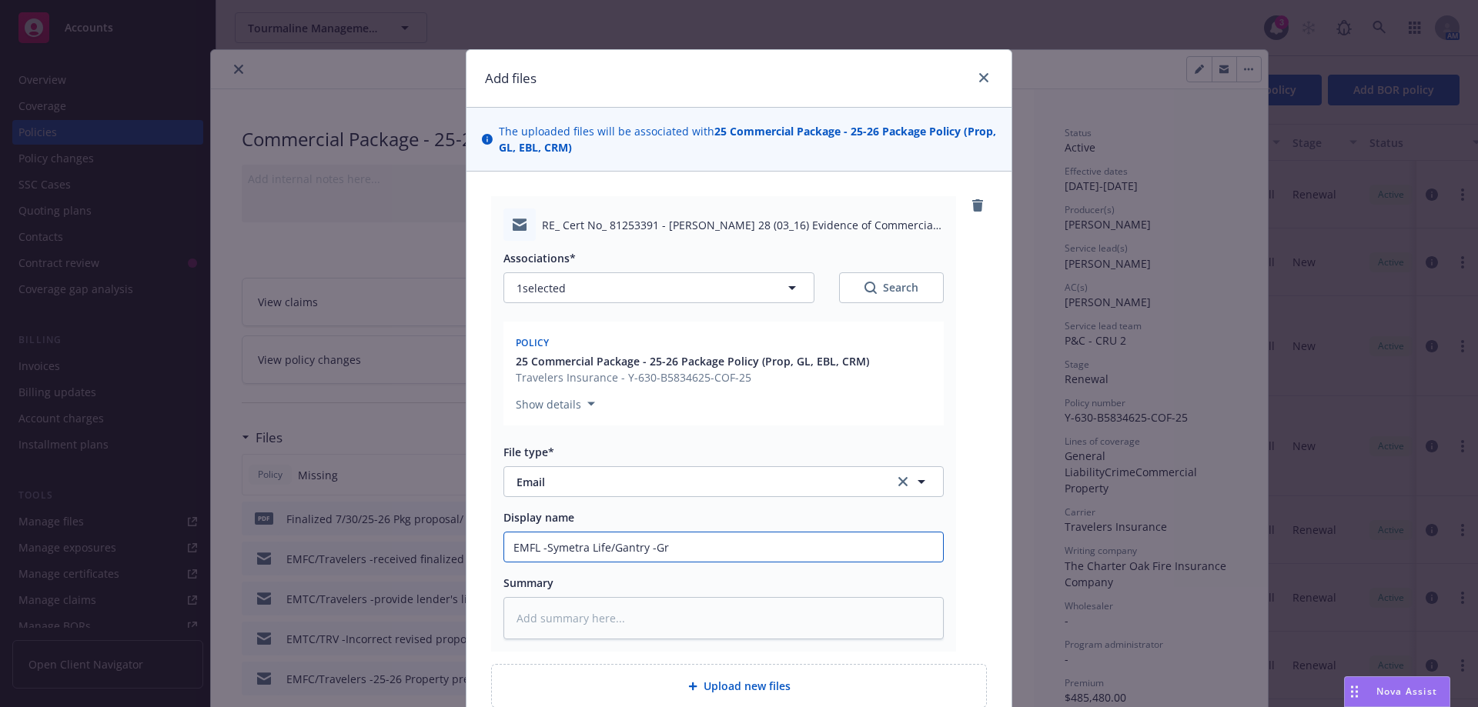
type input "EMFL -Symetra Life/Gantry -Gre"
type textarea "x"
type input "EMFL -Symetra Life/Gantry -Gres"
type textarea "x"
type input "EMFL -Symetra Life/Gantry -Gre"
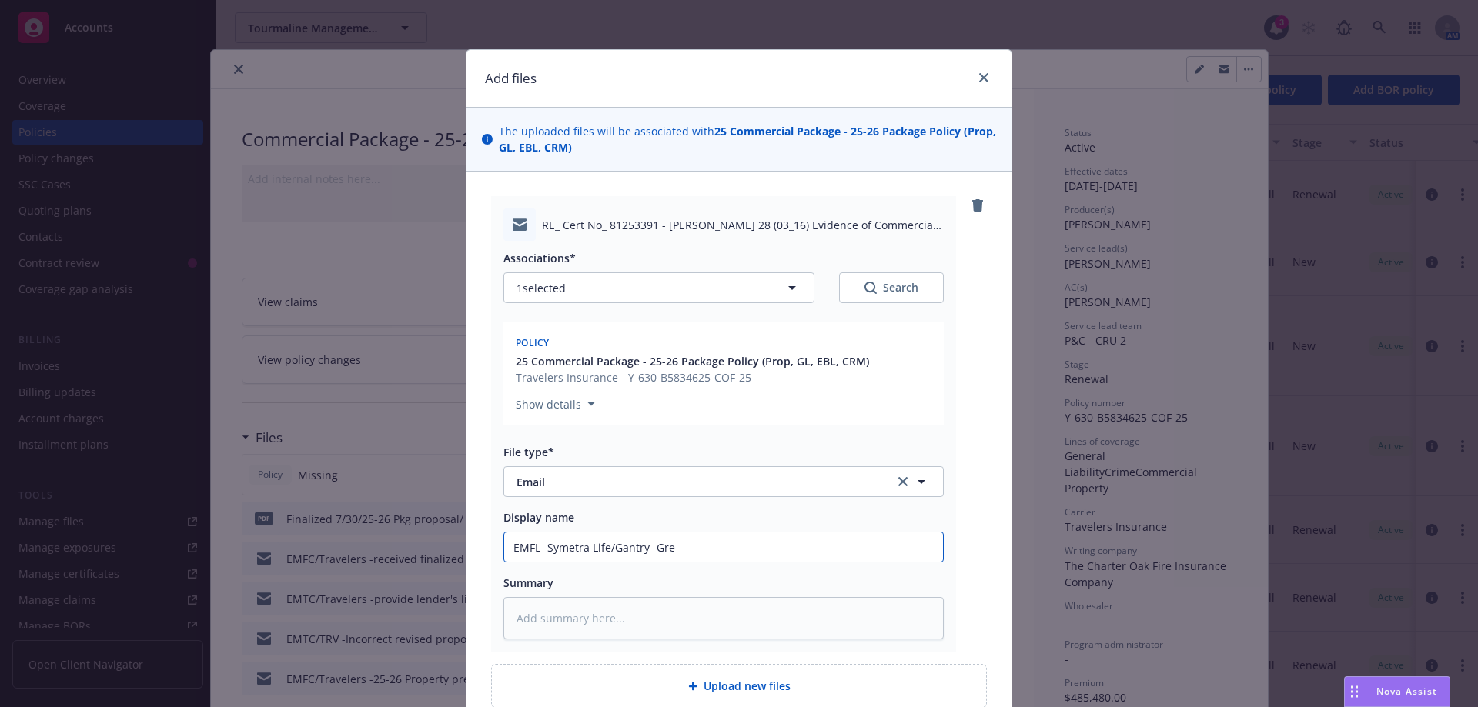
type textarea "x"
type input "EMFL -Symetra Life/Gantry -Gr"
type textarea "x"
type input "EMFL -Symetra Life/Gantry -G"
type textarea "x"
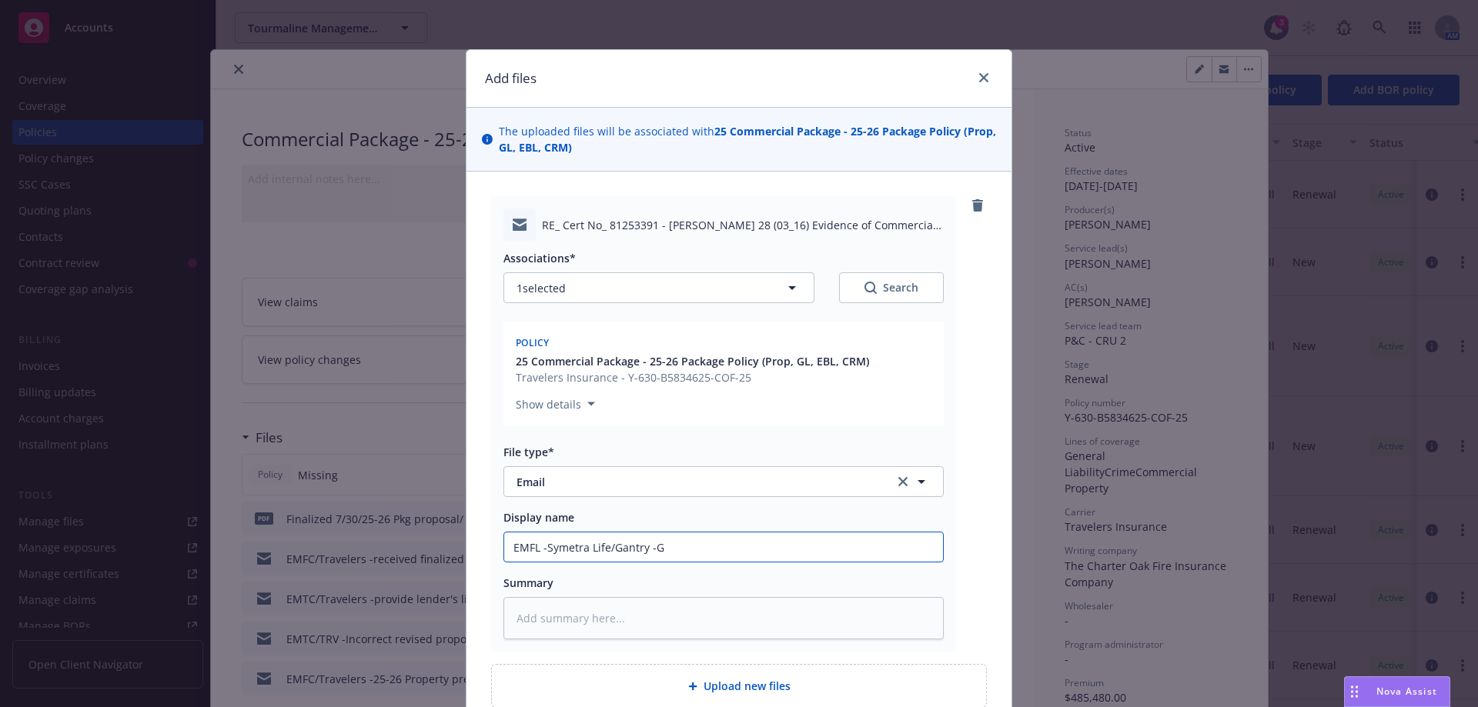
type input "EMFL -Symetra Life/Gantry -Gr"
type textarea "x"
type input "EMFL -Symetra Life/Gantry -Gro"
type textarea "x"
type input "EMFL -Symetra Life/Gantry -Gros"
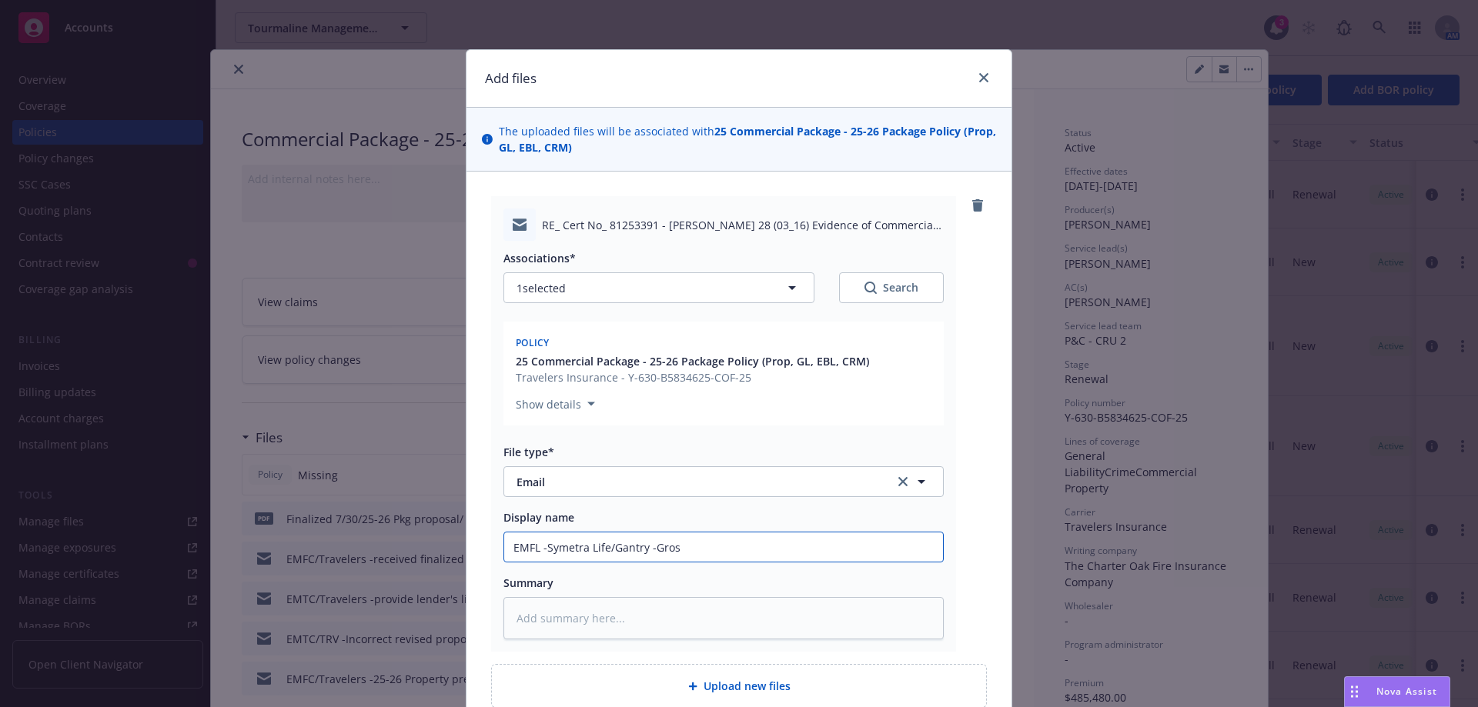
type textarea "x"
type input "EMFL -Symetra Life/Gantry -Gross"
type textarea "x"
type input "EMFL -Symetra Life/Gantry -Grosss"
type textarea "x"
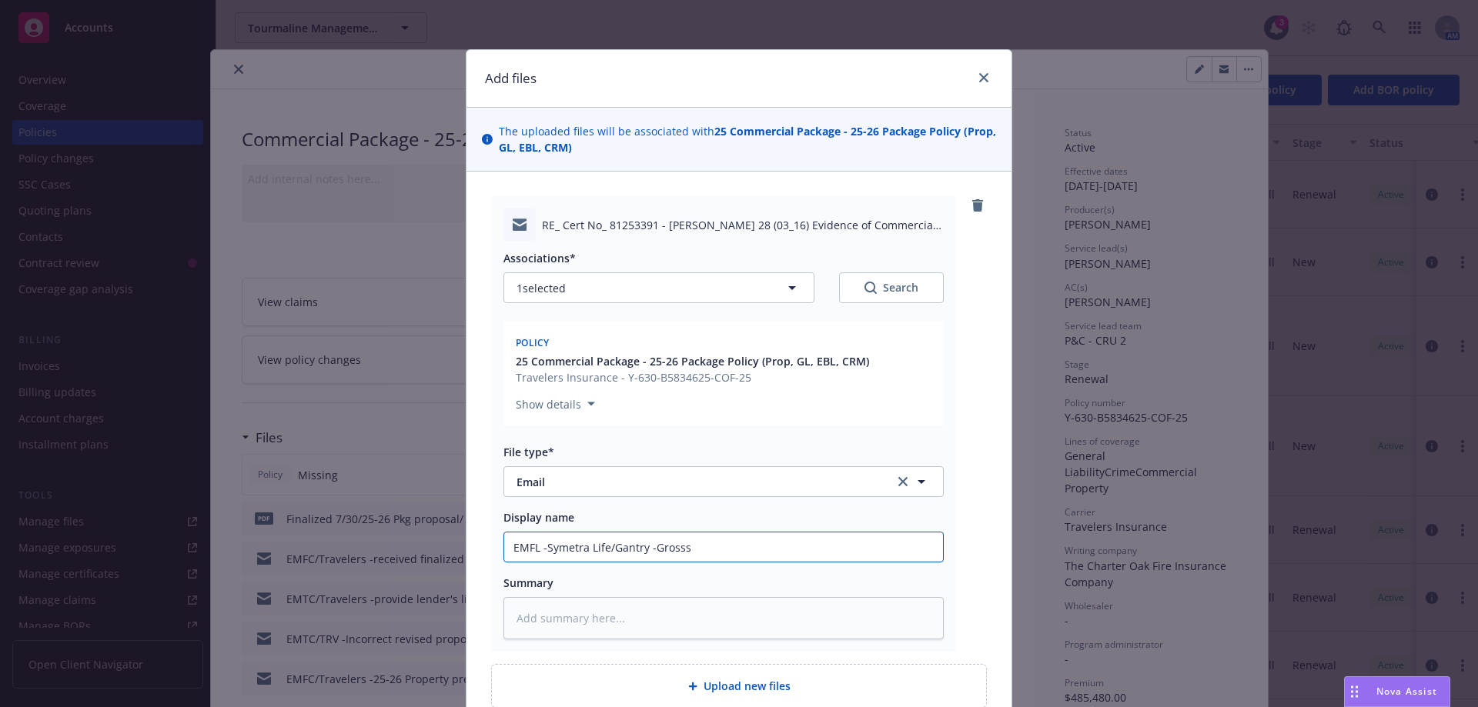
type input "EMFL -Symetra Life/Gantry -Gross"
type textarea "x"
type input "EMFL -Symetra Life/Gantry -Grosso"
type textarea "x"
type input "EMFL -Symetra Life/Gantry -Gross"
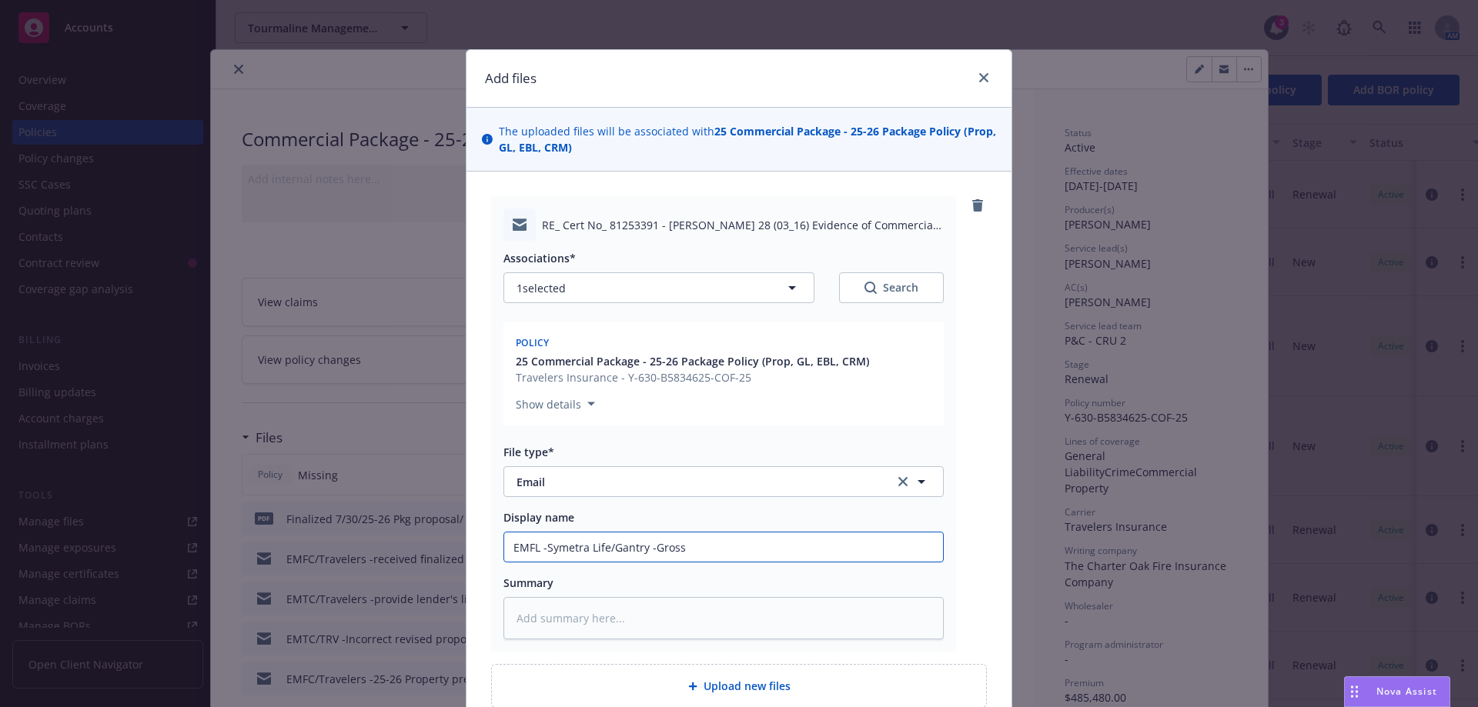
type textarea "x"
type input "EMFL -Symetra Life/Gantry -Grossa"
type textarea "x"
type input "EMFL -Symetra Life/Gantry -Grossar"
type textarea "x"
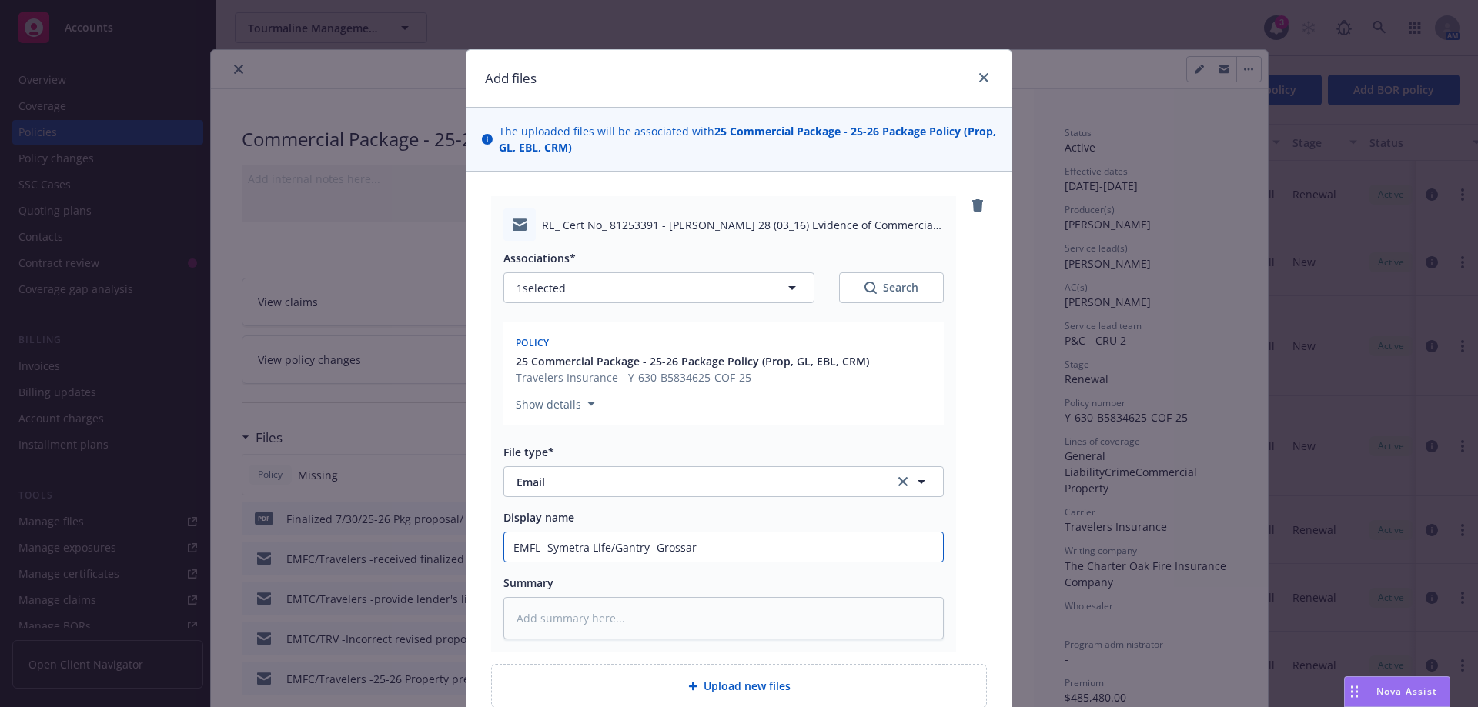
type input "EMFL -Symetra Life/Gantry -Grossary"
type textarea "x"
type input "EMFL -Symetra Life/Gantry -Grossary"
type textarea "x"
type input "EMFL -Symetra Life/Gantry -Grossary O"
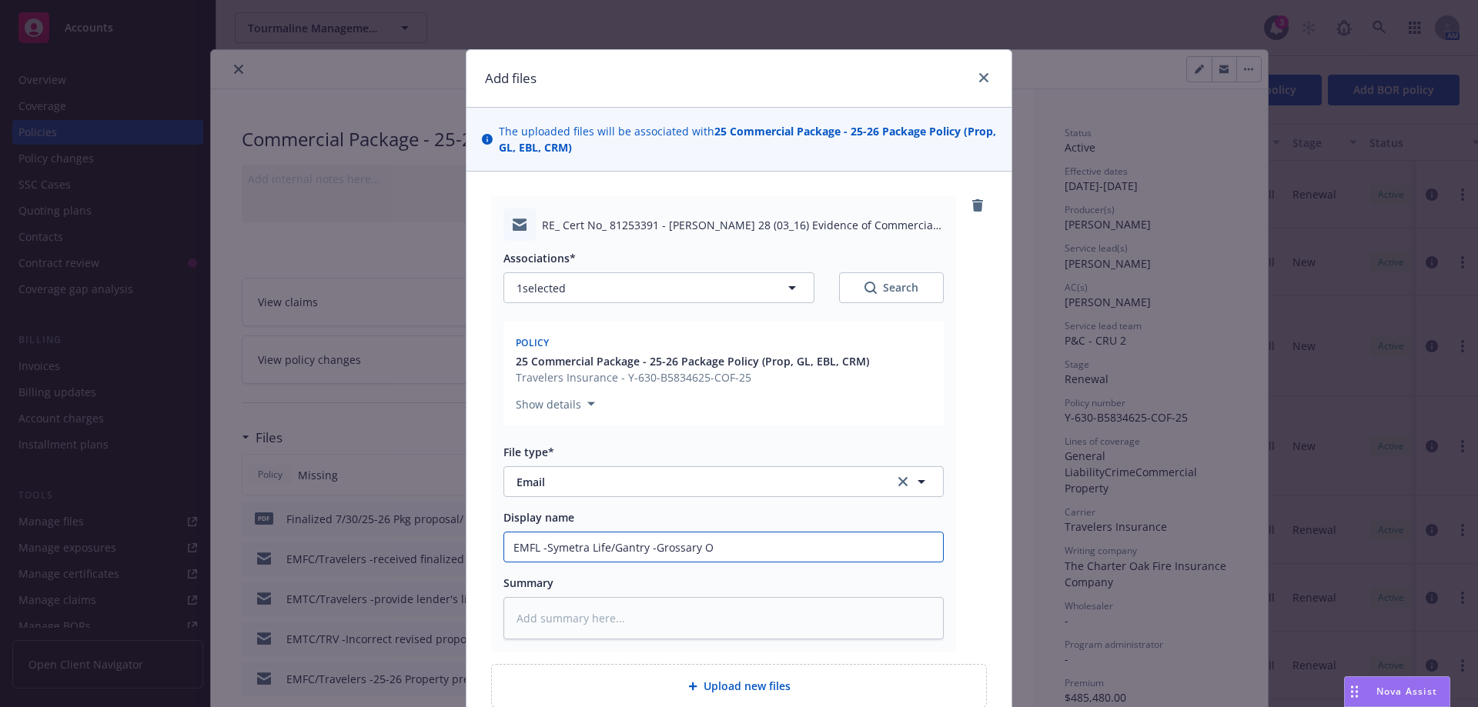
type textarea "x"
type input "EMFL -Symetra Life/Gantry -Grossary Ou"
type textarea "x"
type input "EMFL -Symetra Life/Gantry -Grossary Out"
type textarea "x"
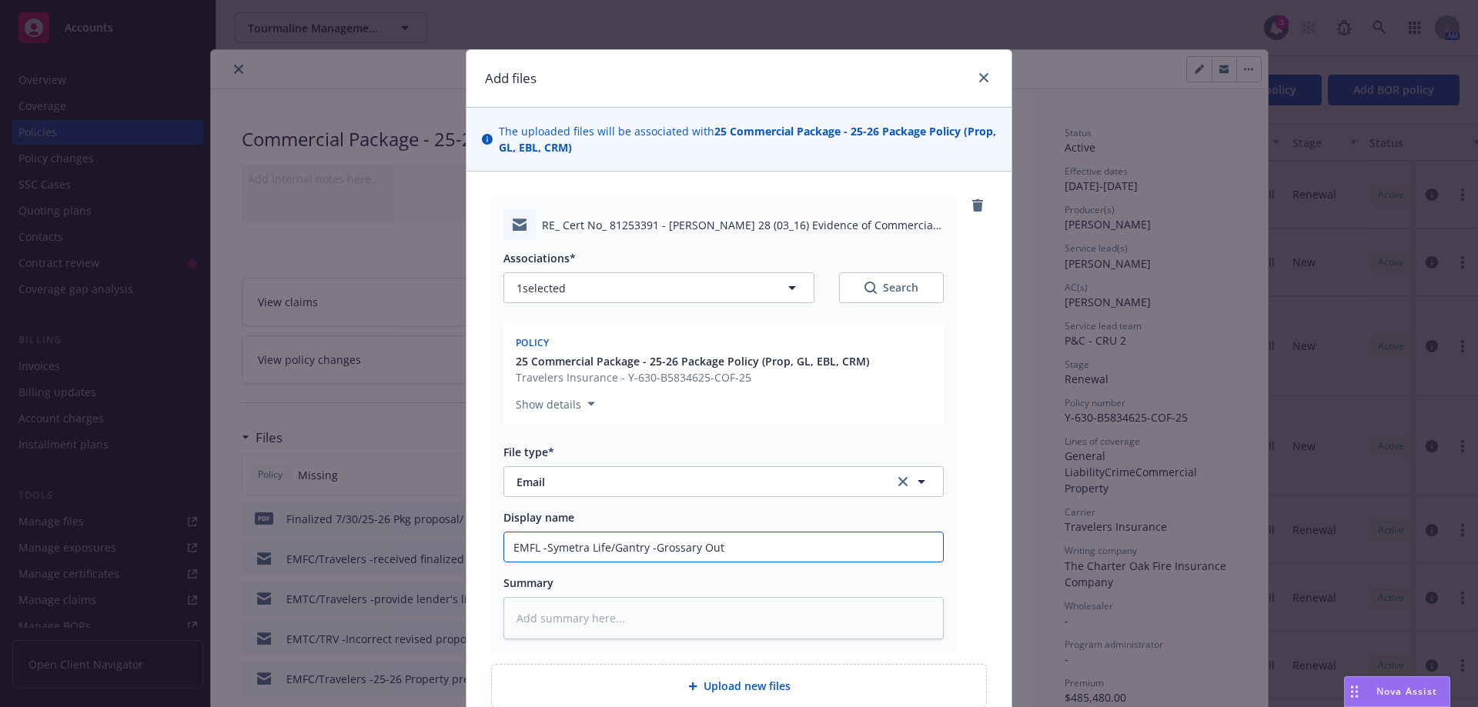
type input "EMFL -Symetra Life/Gantry -Grossary Outl"
type textarea "x"
type input "EMFL -Symetra Life/Gantry -Grossary Outle"
type textarea "x"
type input "EMFL -Symetra Life/Gantry -Grossary Outlet"
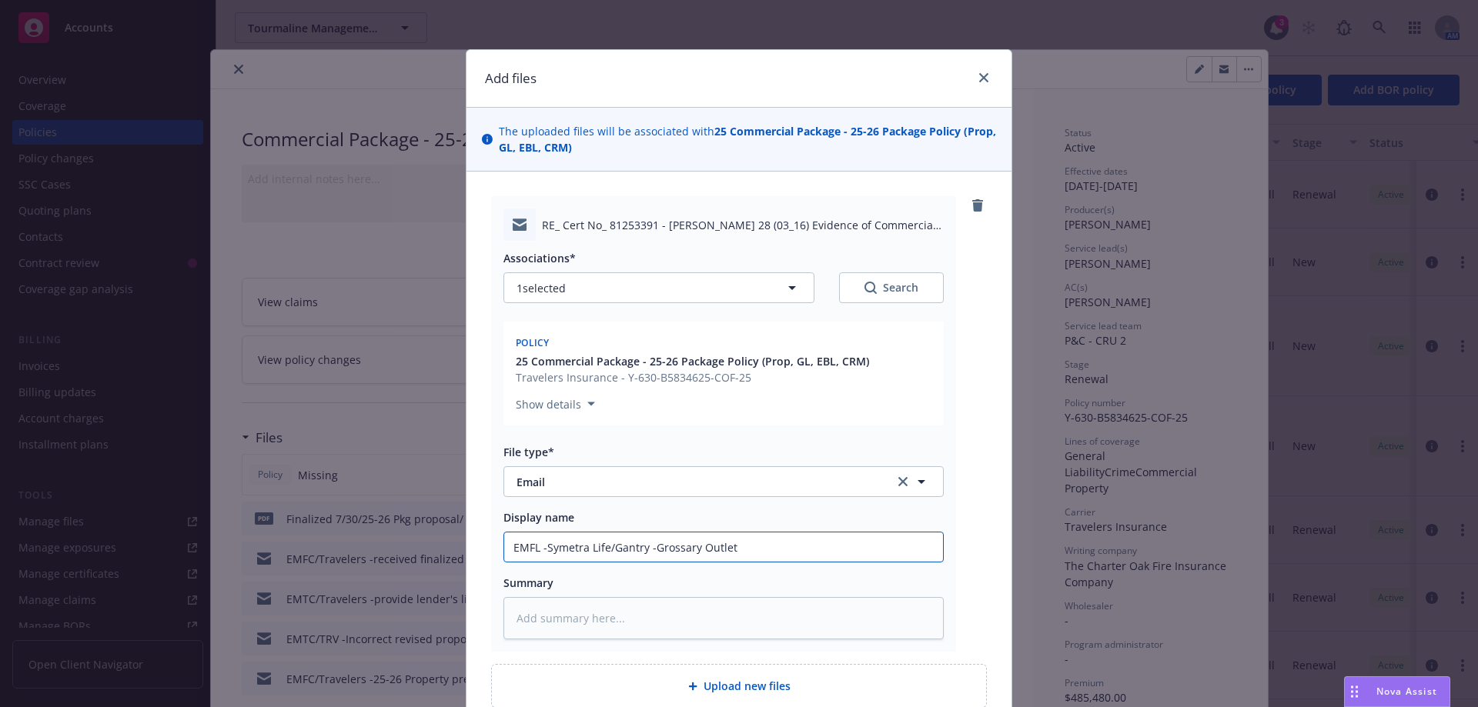
type textarea "x"
type input "EMFL -Symetra Life/Gantry -Grossary Outlet"
click at [656, 545] on input "EMFL -Symetra Life/Gantry -Grossary Outlet" at bounding box center [723, 547] width 439 height 29
drag, startPoint x: 650, startPoint y: 549, endPoint x: 764, endPoint y: 549, distance: 113.9
click at [764, 549] on input "EMFL -Symetra Life/Gantry -Grossary Outlet" at bounding box center [723, 547] width 439 height 29
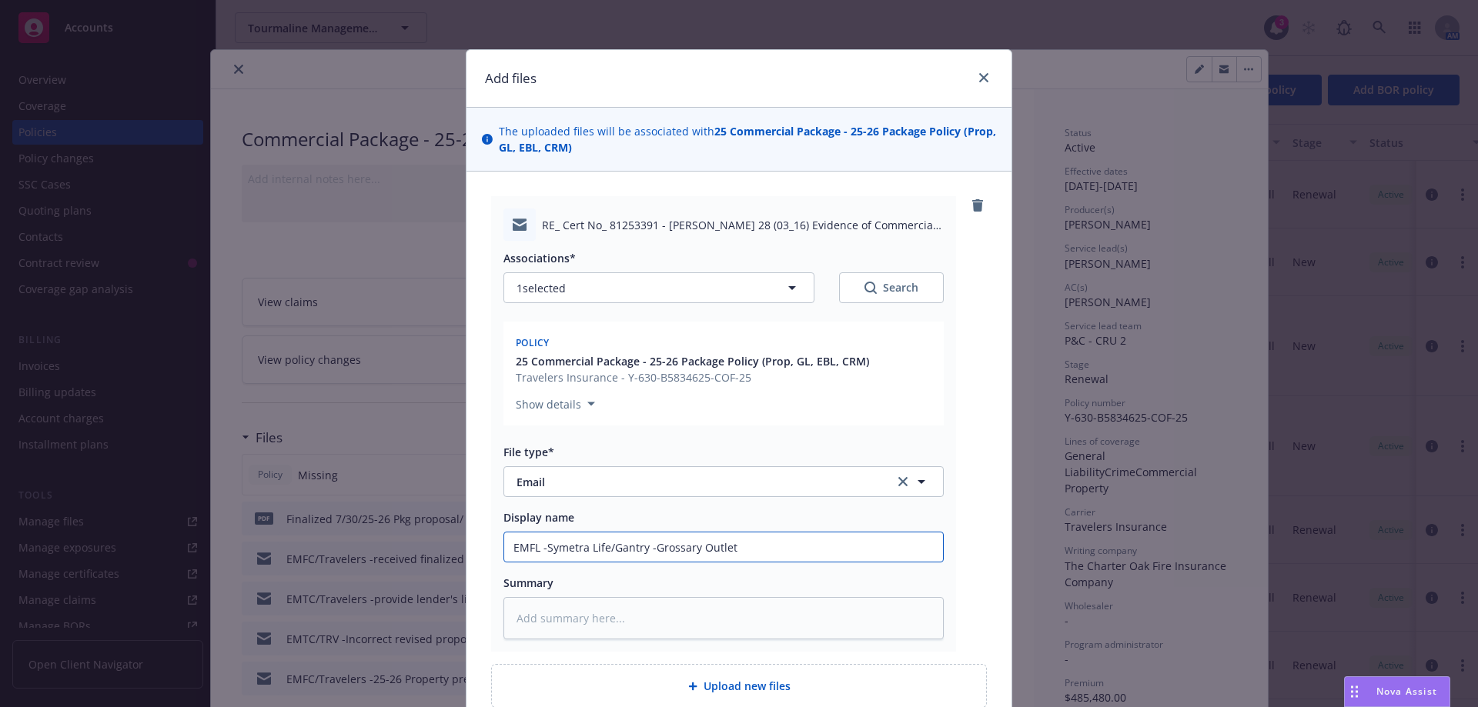
paste input "cery Outlet Plaza"
type textarea "x"
type input "EMFL -Symetra Life/Gantry -Grocery Outlet Plaza"
type textarea "x"
type input "EMFL -Symetra Life/Gantry -Grocery Outlet Plaza"
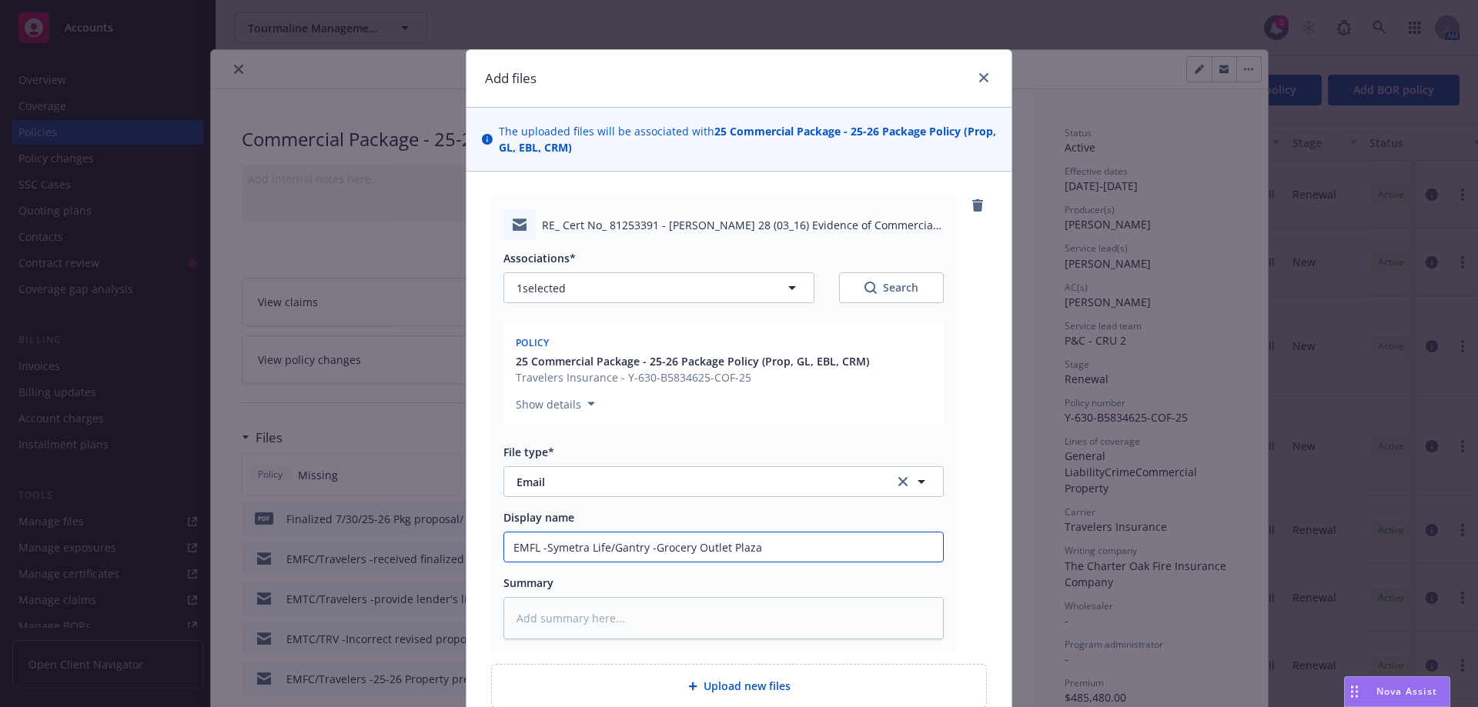
type textarea "x"
type input "EMFL -Symetra Life/Gantry -Grocery Outlet Plaza l"
type textarea "x"
type input "EMFL -Symetra Life/Gantry -Grocery Outlet Plaza loc"
type textarea "x"
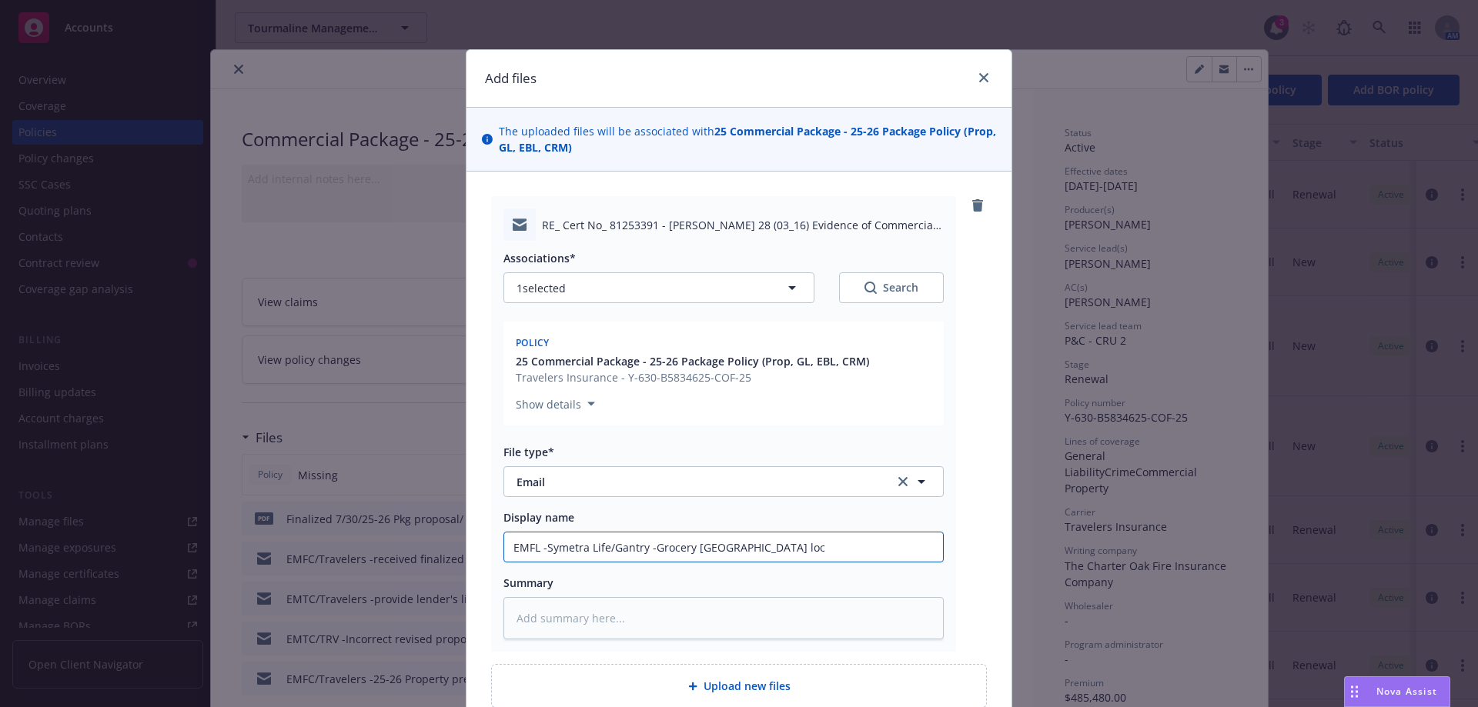
type input "EMFL -Symetra Life/Gantry -Grocery Outlet Plaza loca"
type textarea "x"
type input "EMFL -Symetra Life/Gantry -Grocery Outlet Plaza locat"
type textarea "x"
type input "EMFL -Symetra Life/Gantry -Grocery Outlet Plaza locati"
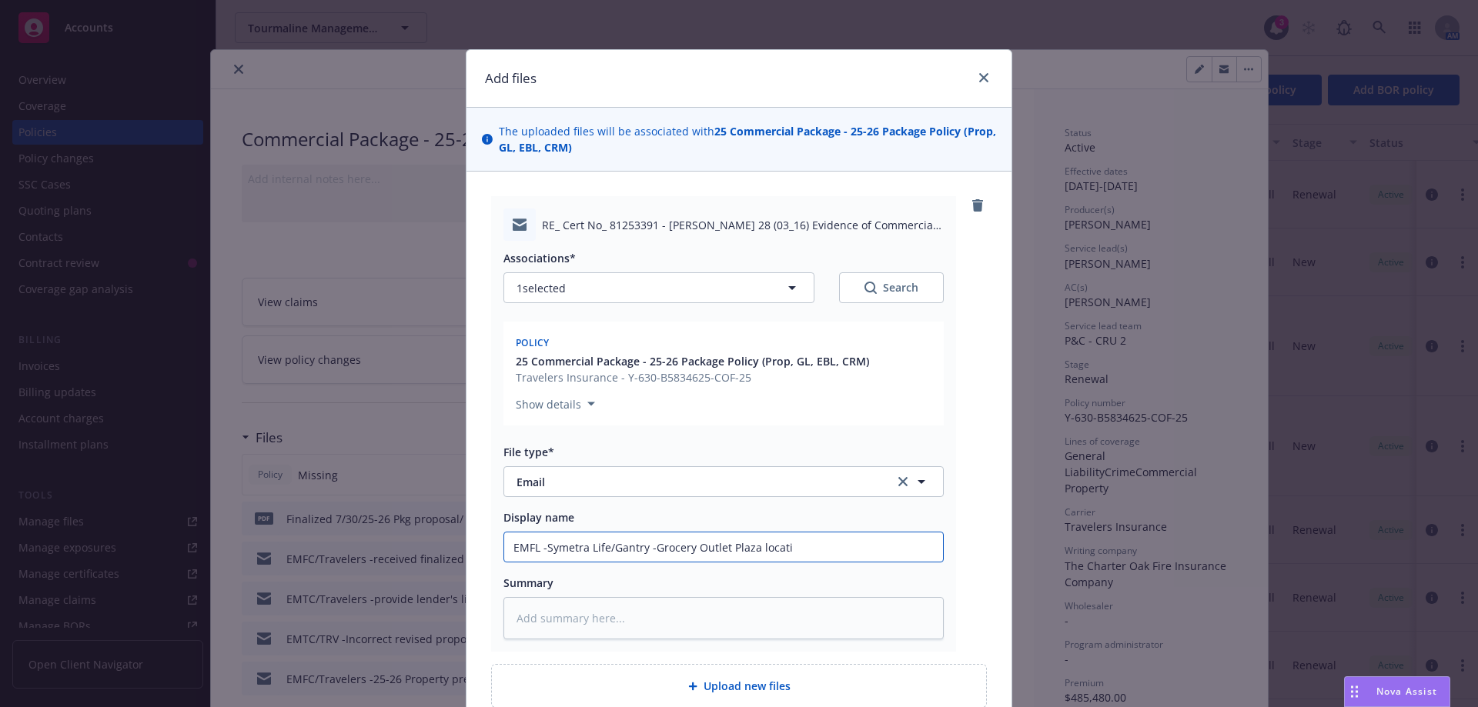
type textarea "x"
type input "EMFL -Symetra Life/Gantry -Grocery Outlet Plaza locatio"
type textarea "x"
type input "EMFL -Symetra Life/Gantry -Grocery Outlet Plaza location"
type textarea "x"
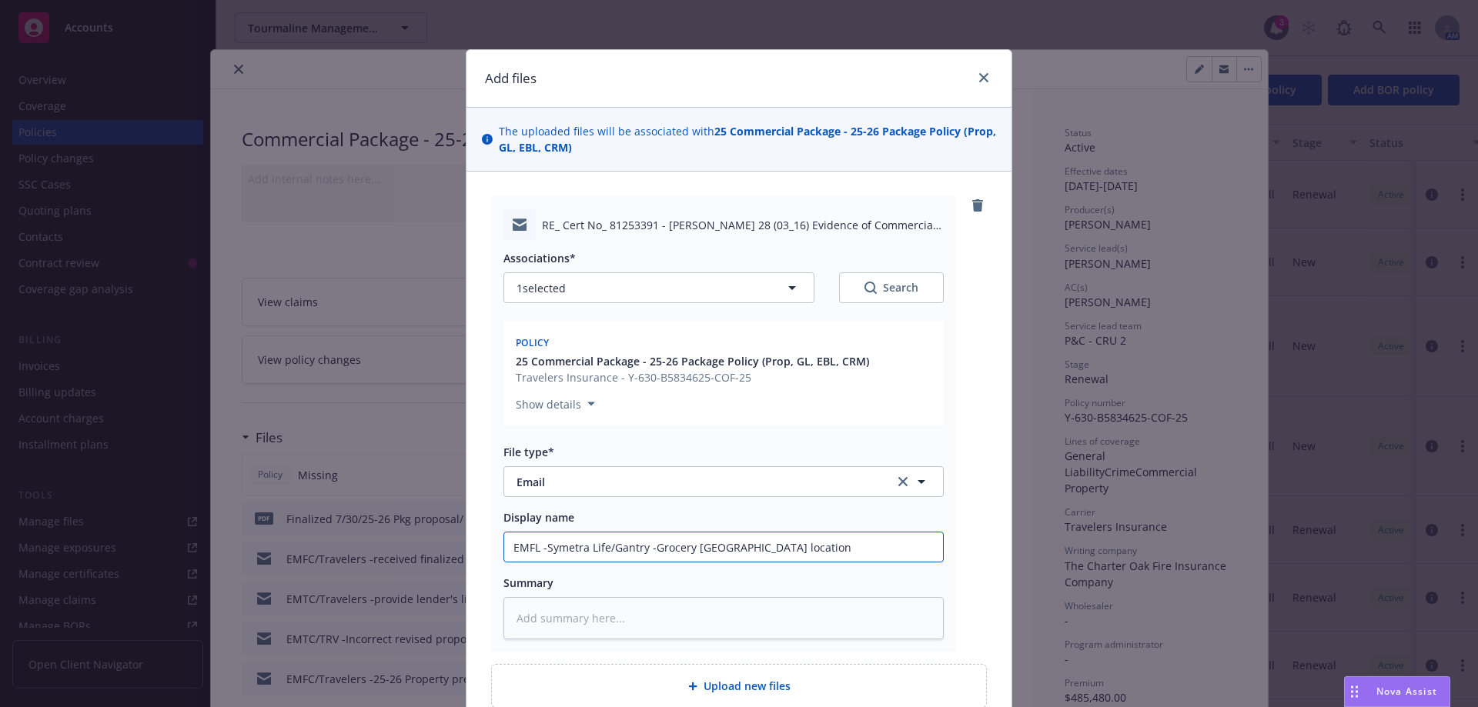
type input "EMFL -Symetra Life/Gantry -Grocery Outlet Plaza location"
type textarea "x"
type input "EMFL -Symetra Life/Gantry -Grocery Outlet Plaza location c"
type textarea "x"
type input "EMFL -Symetra Life/Gantry -Grocery Outlet Plaza location co"
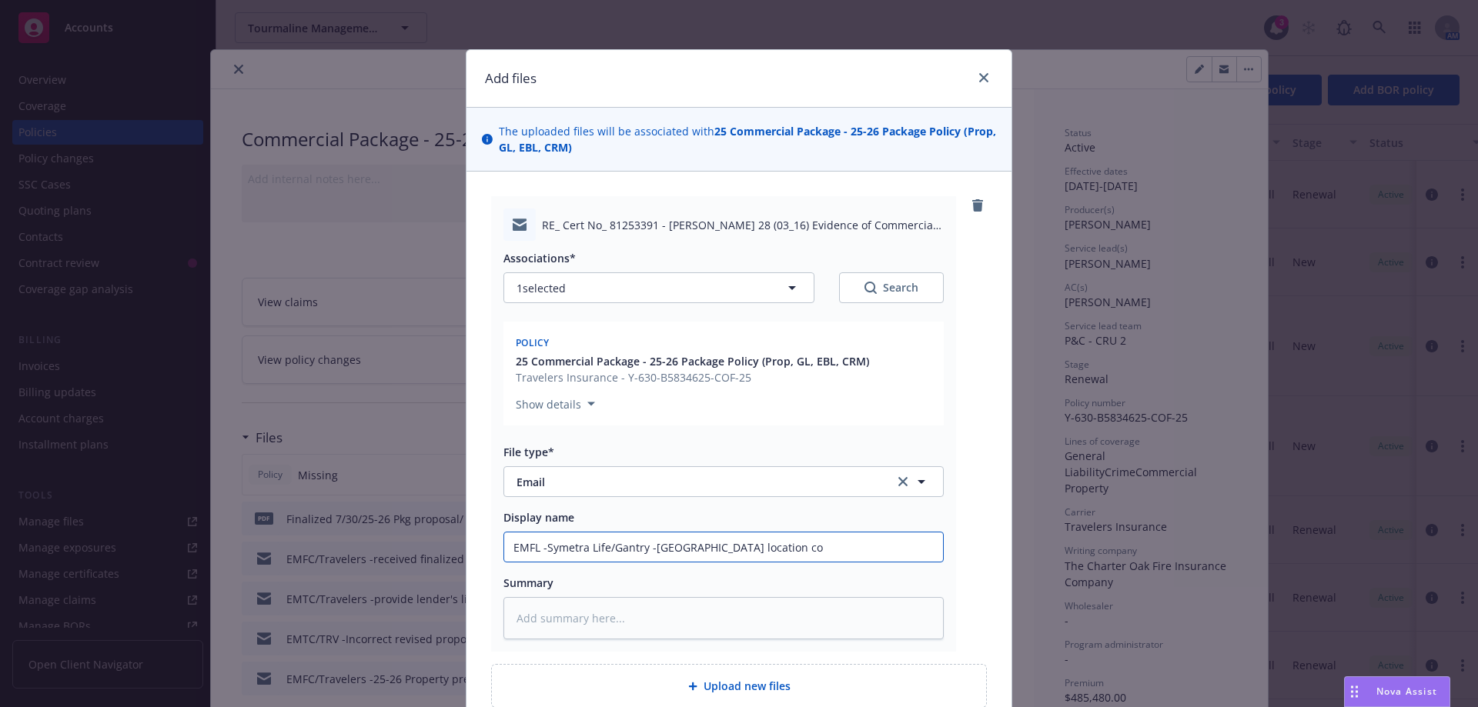
type textarea "x"
type input "EMFL -Symetra Life/Gantry -Grocery Outlet Plaza location cor"
type textarea "x"
type input "EMFL -Symetra Life/Gantry -Grocery Outlet Plaza location corr"
type textarea "x"
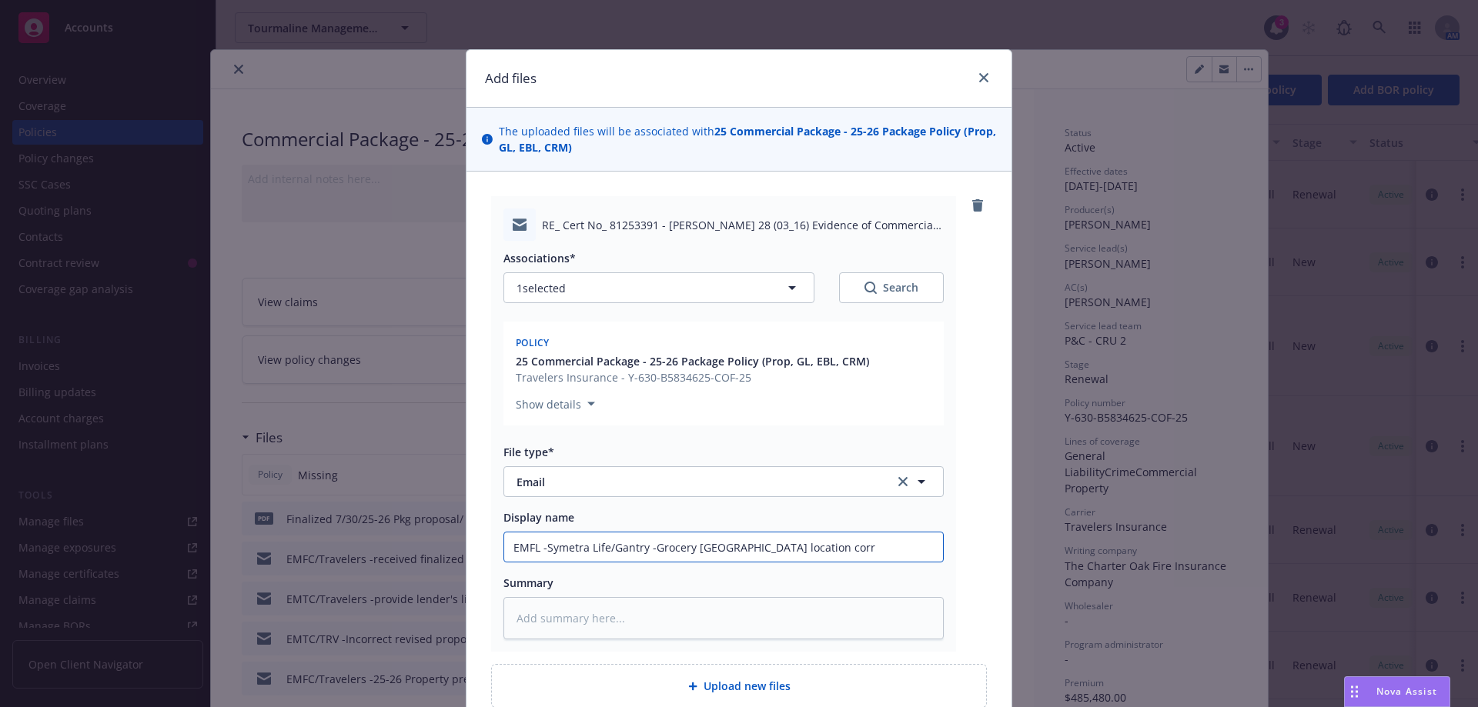
type input "EMFL -Symetra Life/Gantry -Grocery Outlet Plaza location corre"
type textarea "x"
type input "EMFL -Symetra Life/Gantry -Grocery Outlet Plaza location correc"
type textarea "x"
type input "EMFL -Symetra Life/Gantry -Grocery Outlet Plaza location correct"
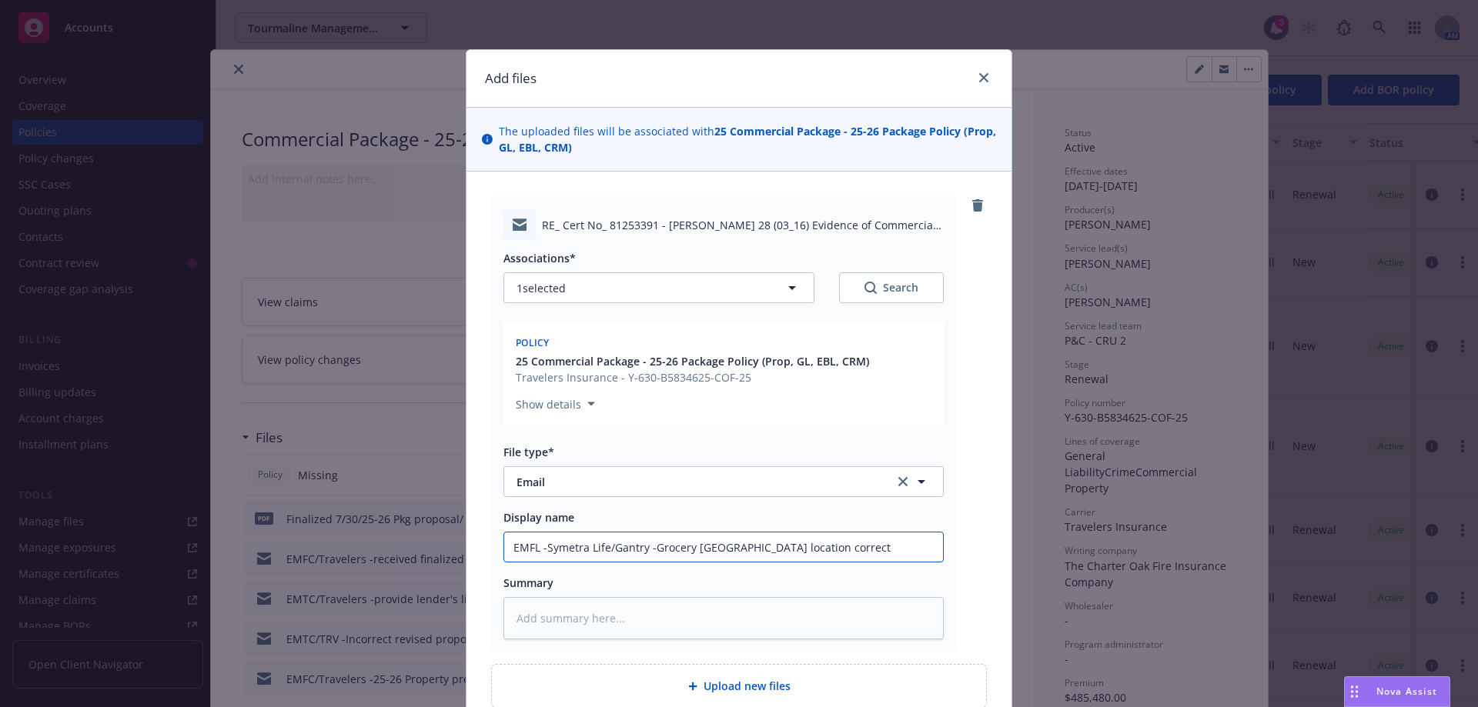
type textarea "x"
type input "EMFL -Symetra Life/Gantry -Grocery Outlet Plaza location correcti"
type textarea "x"
type input "EMFL -Symetra Life/Gantry -Grocery Outlet Plaza location correctio"
type textarea "x"
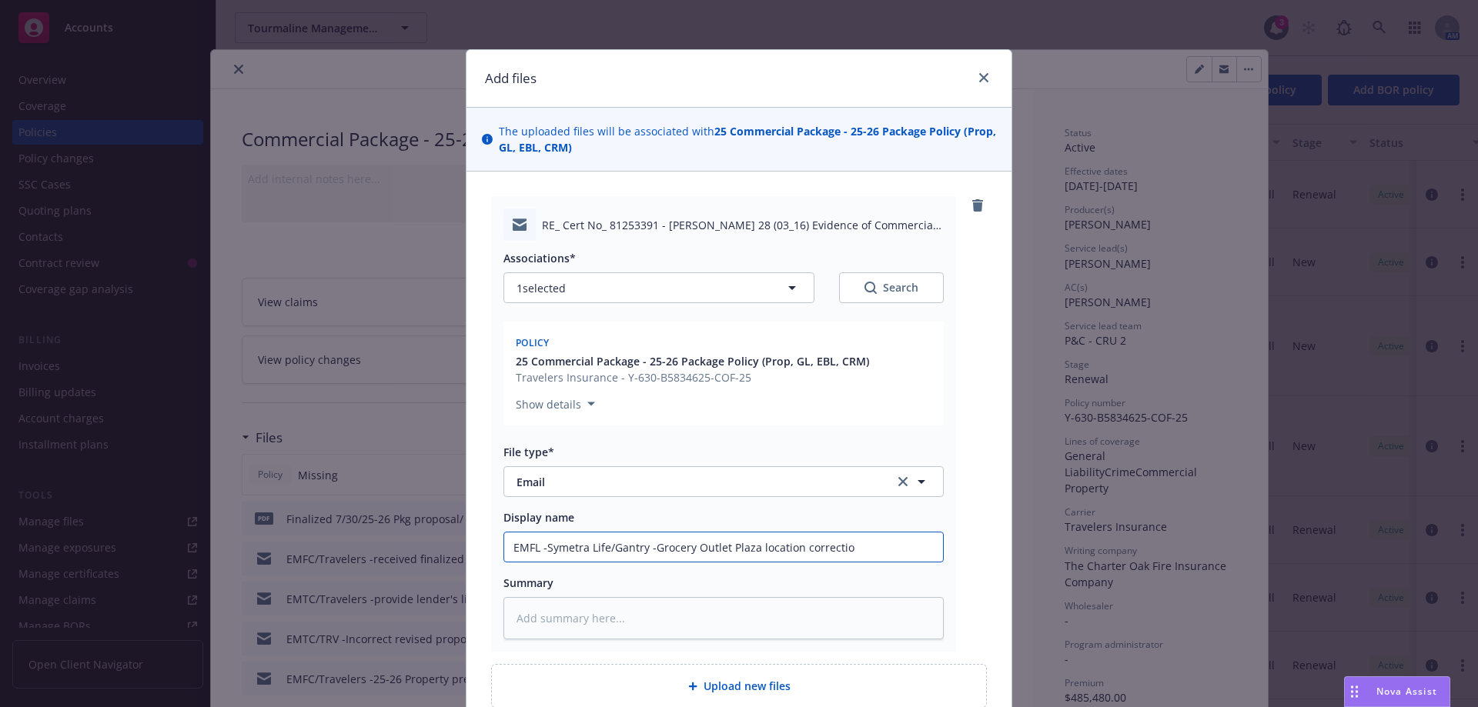
type input "EMFL -Symetra Life/Gantry -Grocery Outlet Plaza location correction"
type textarea "x"
type input "EMFL -Symetra Life/Gantry -Grocery Outlet Plaza location correction"
type textarea "x"
type input "EMFL -Symetra Life/Gantry -Grocery Outlet Plaza location correction c"
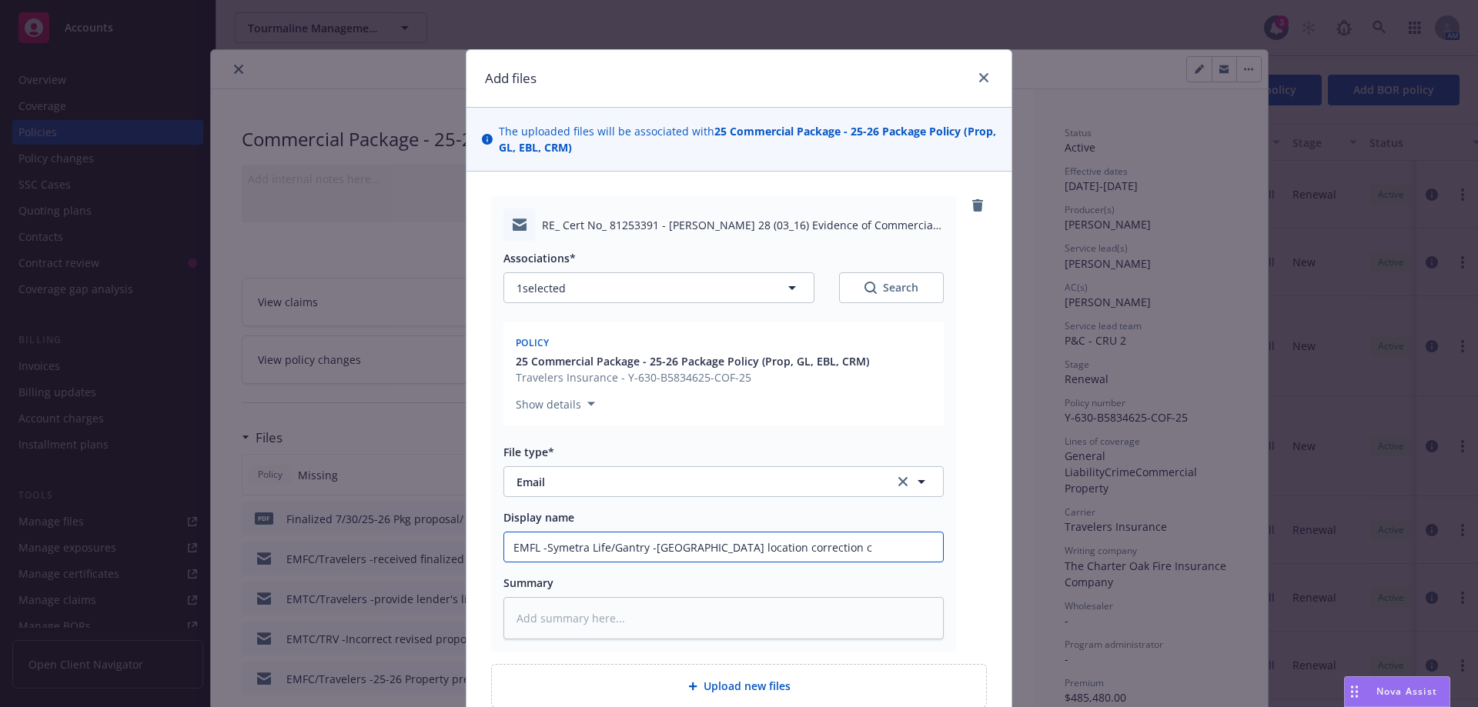
type textarea "x"
type input "EMFL -Symetra Life/Gantry -Grocery Outlet Plaza location correction co"
type textarea "x"
type input "EMFL -Symetra Life/Gantry -Grocery Outlet Plaza location correction c"
type textarea "x"
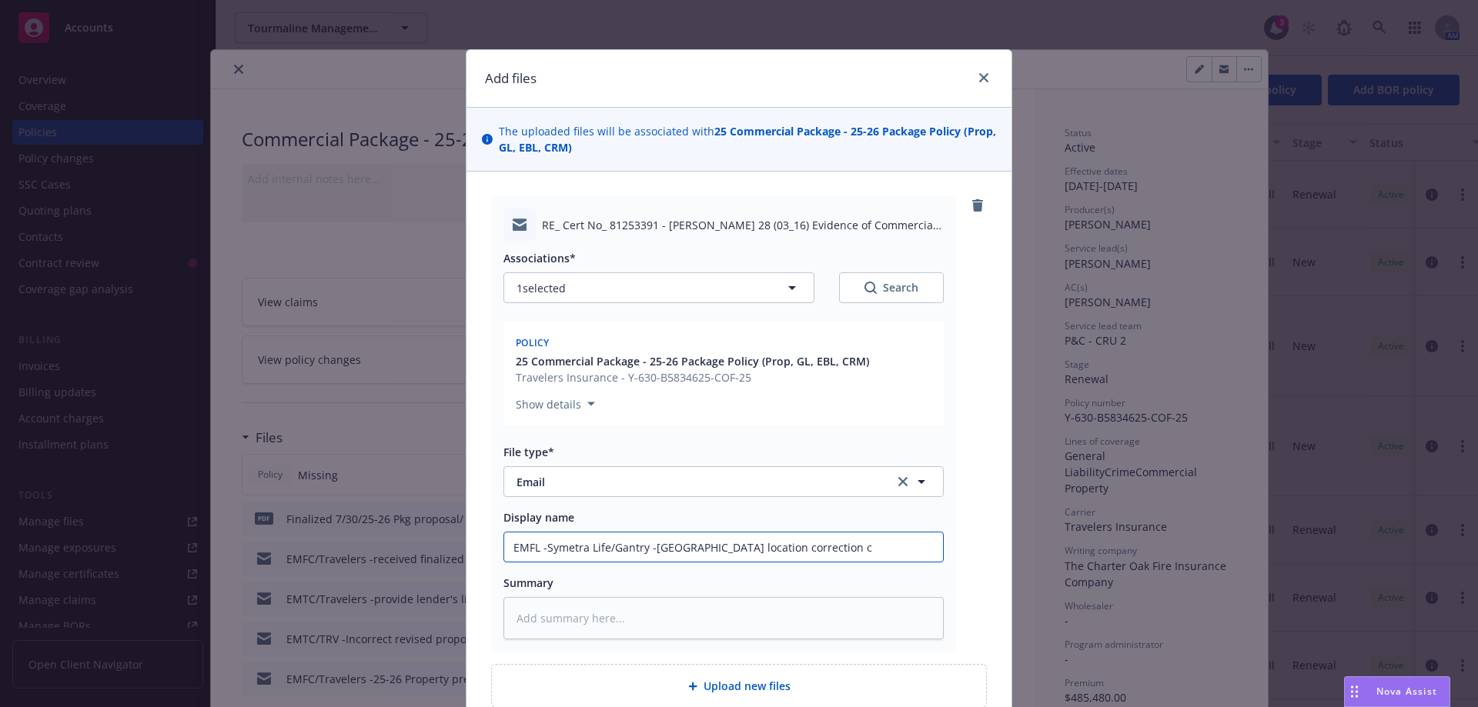
type input "EMFL -Symetra Life/Gantry -Grocery Outlet Plaza location correction"
type textarea "x"
type input "EMFL -Symetra Life/Gantry -Grocery Outlet Plaza location correction -"
type textarea "x"
type input "EMFL -Symetra Life/Gantry -Grocery Outlet Plaza location correction -a"
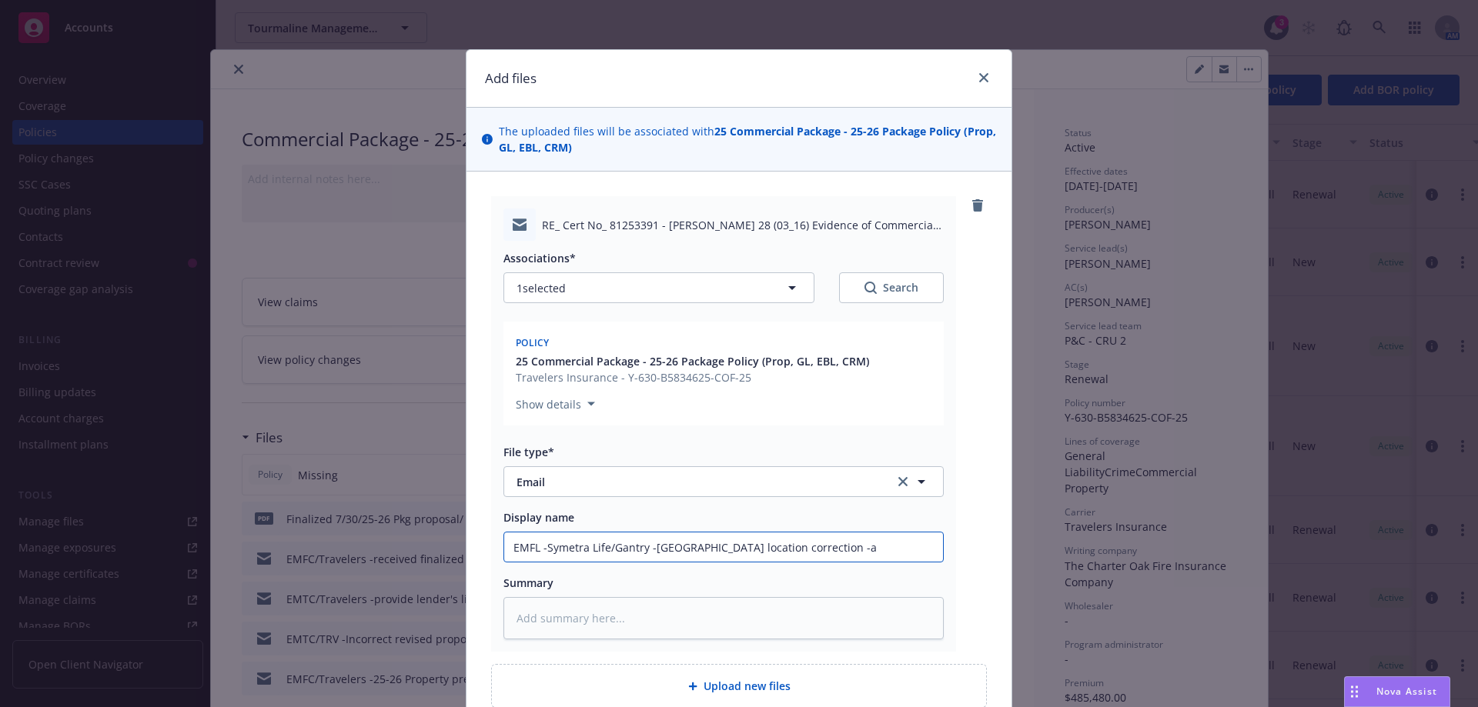
type textarea "x"
type input "EMFL -Symetra Life/Gantry -Grocery Outlet Plaza location correction -ad"
type textarea "x"
type input "EMFL -Symetra Life/Gantry -Grocery Outlet Plaza location correction -adr"
type textarea "x"
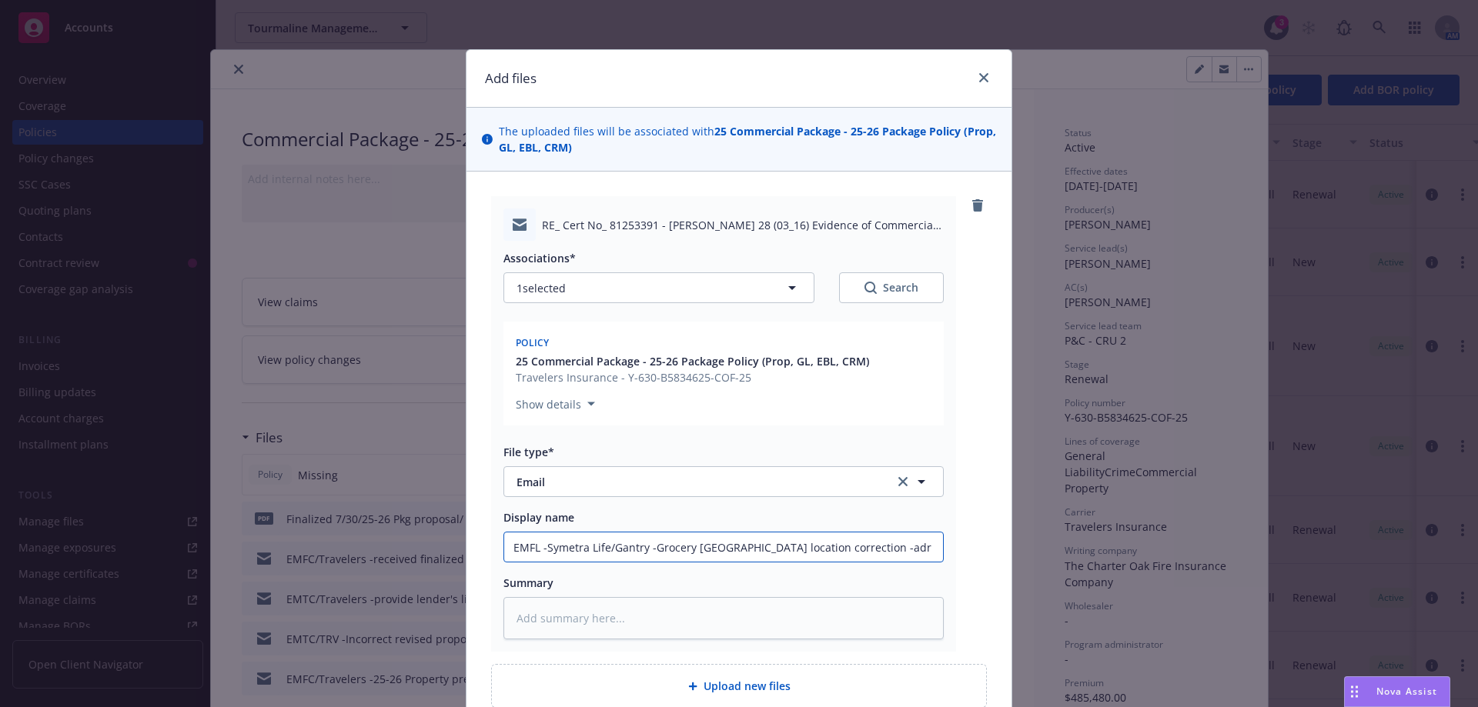
type input "EMFL -Symetra Life/Gantry -Grocery Outlet Plaza location correction -adrs"
type textarea "x"
type input "EMFL -Symetra Life/Gantry -Grocery Outlet Plaza location correction -adrs"
type textarea "x"
type input "EMFL -Symetra Life/Gantry -Grocery Outlet Plaza location correction -adrs v"
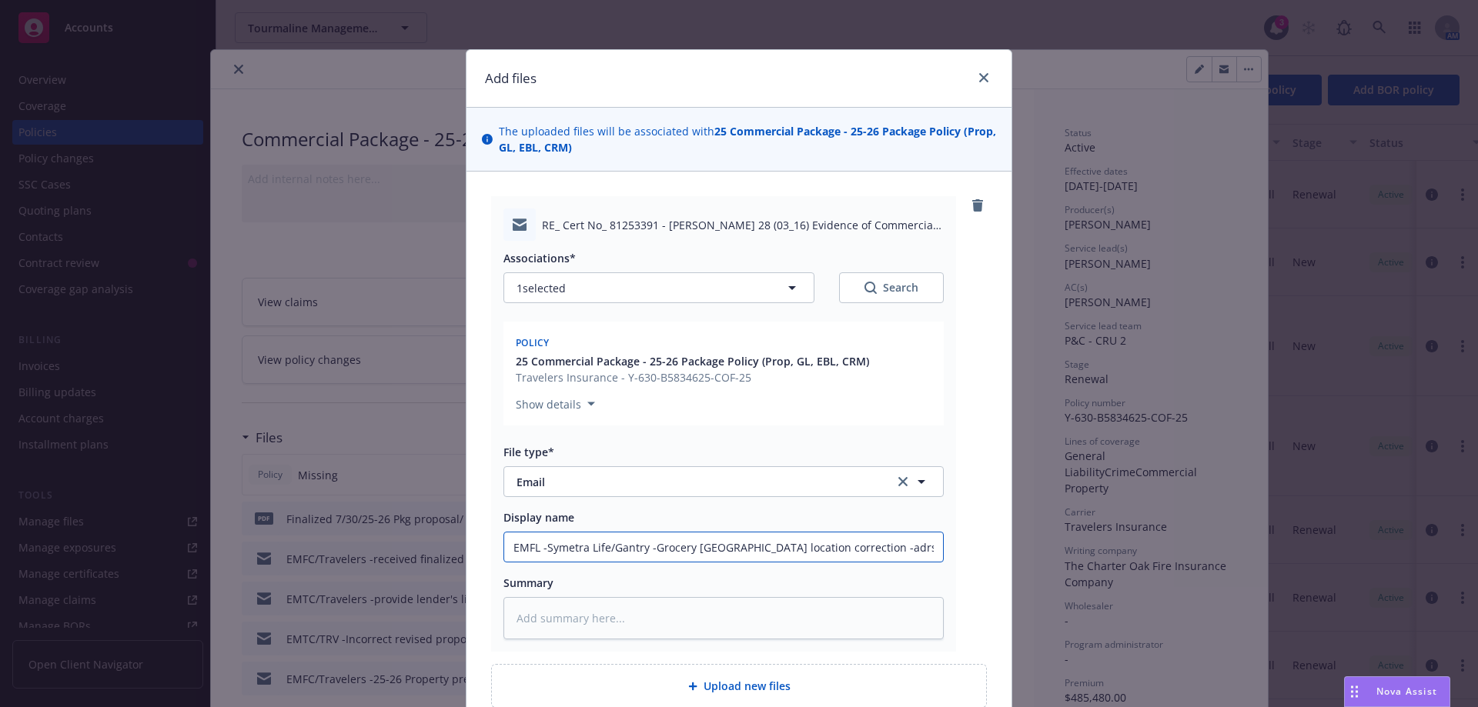
type textarea "x"
type input "EMFL -Symetra Life/Gantry -Grocery Outlet Plaza location correction -adrs ve"
type textarea "x"
type input "EMFL -Symetra Life/Gantry -Grocery Outlet Plaza location correction -adrs ver"
type textarea "x"
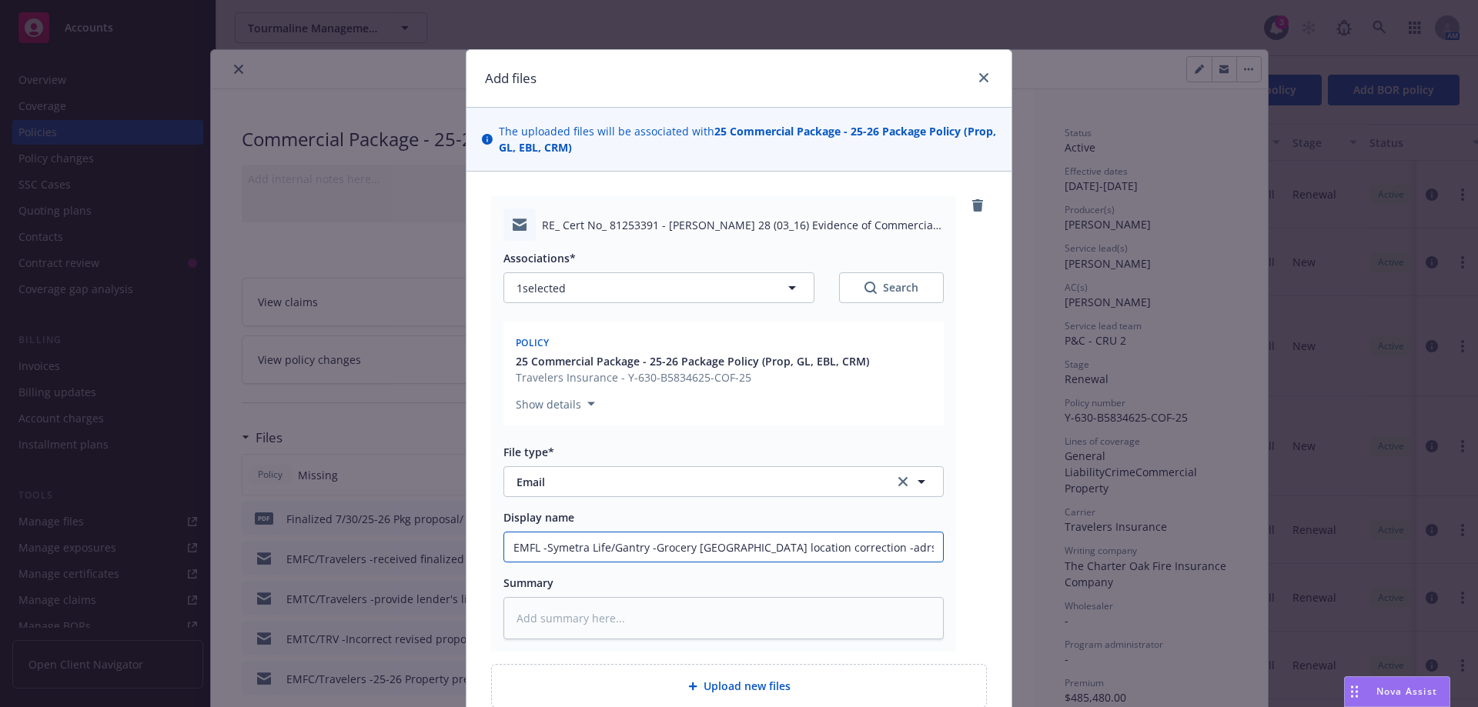
type input "EMFL -Symetra Life/Gantry -Grocery Outlet Plaza location correction -adrs veri"
type textarea "x"
type input "EMFL -Symetra Life/Gantry -Grocery Outlet Plaza location correction -adrs verif"
type textarea "x"
type input "EMFL -Symetra Life/Gantry -Grocery Outlet Plaza location correction -adrs verifi"
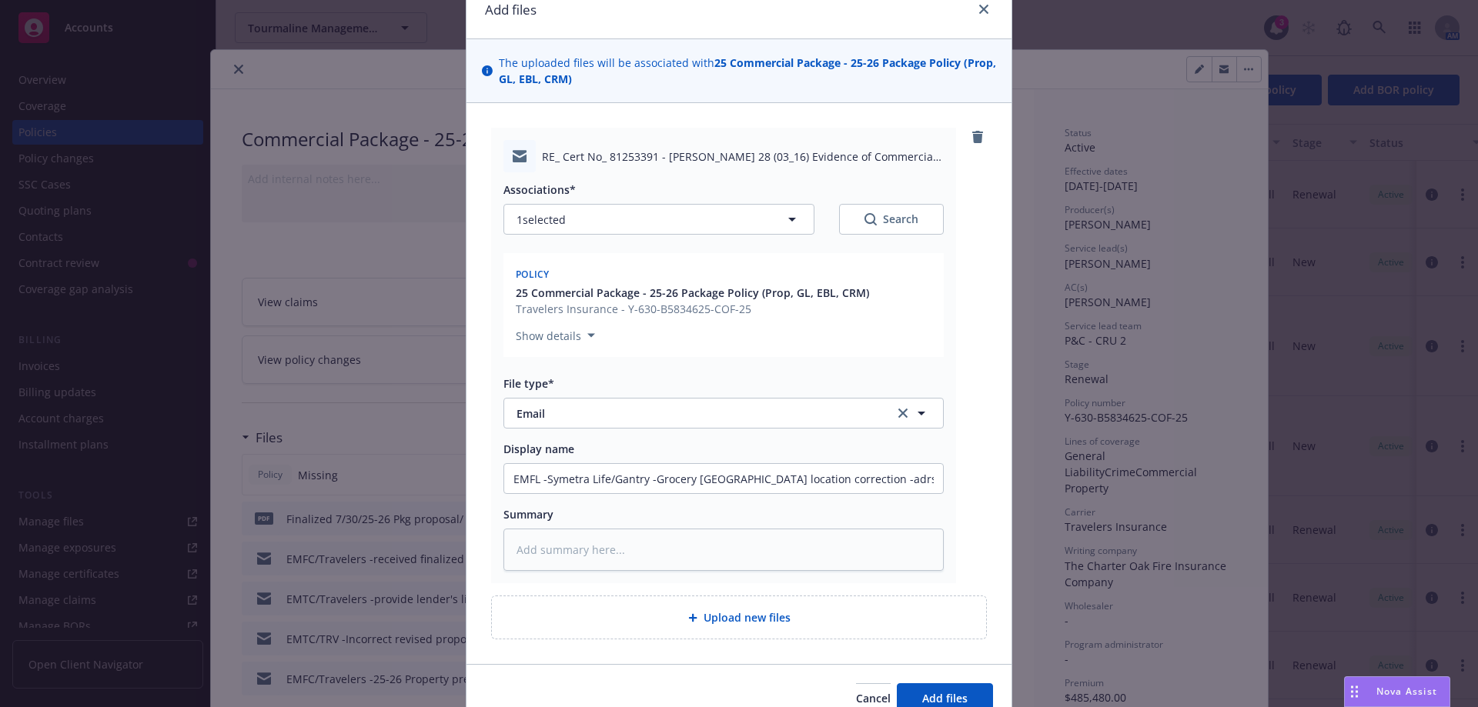
scroll to position [144, 0]
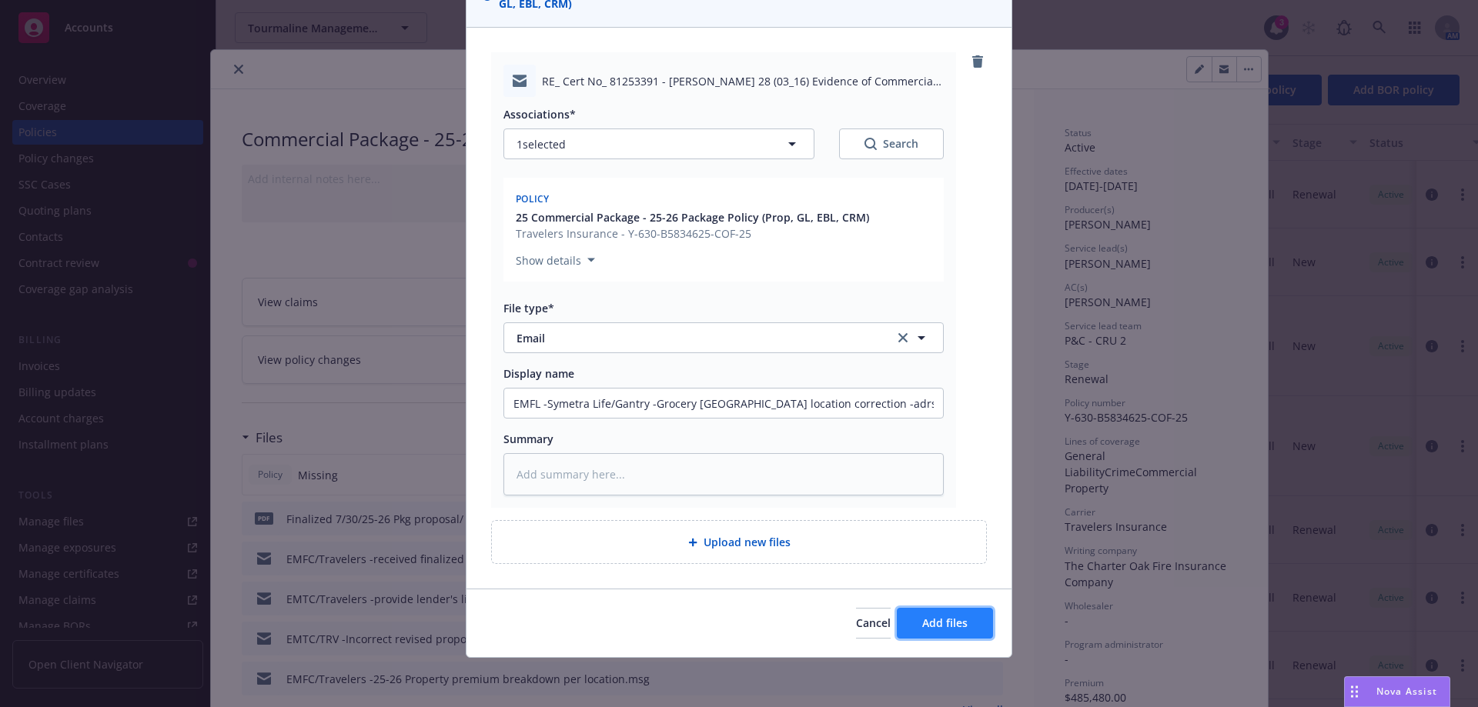
click at [950, 625] on span "Add files" at bounding box center [944, 623] width 45 height 15
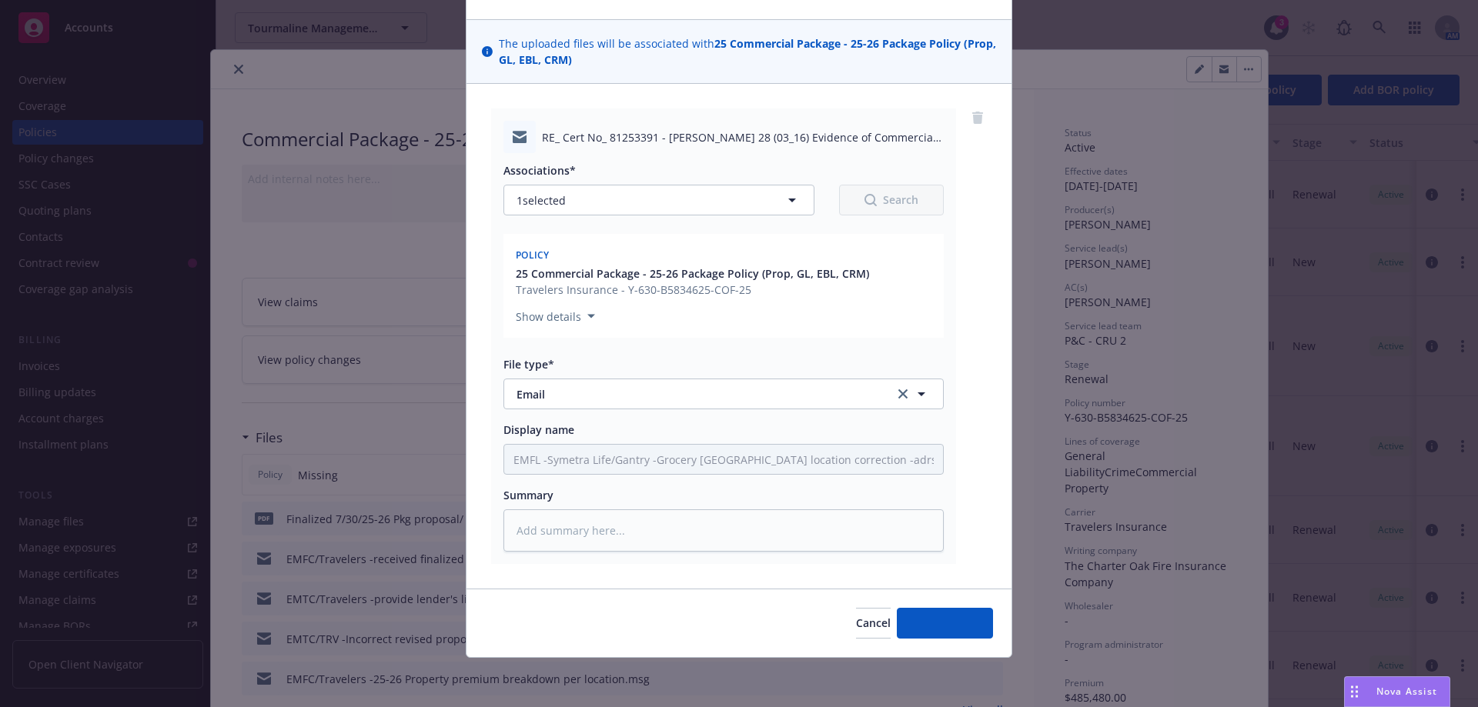
scroll to position [88, 0]
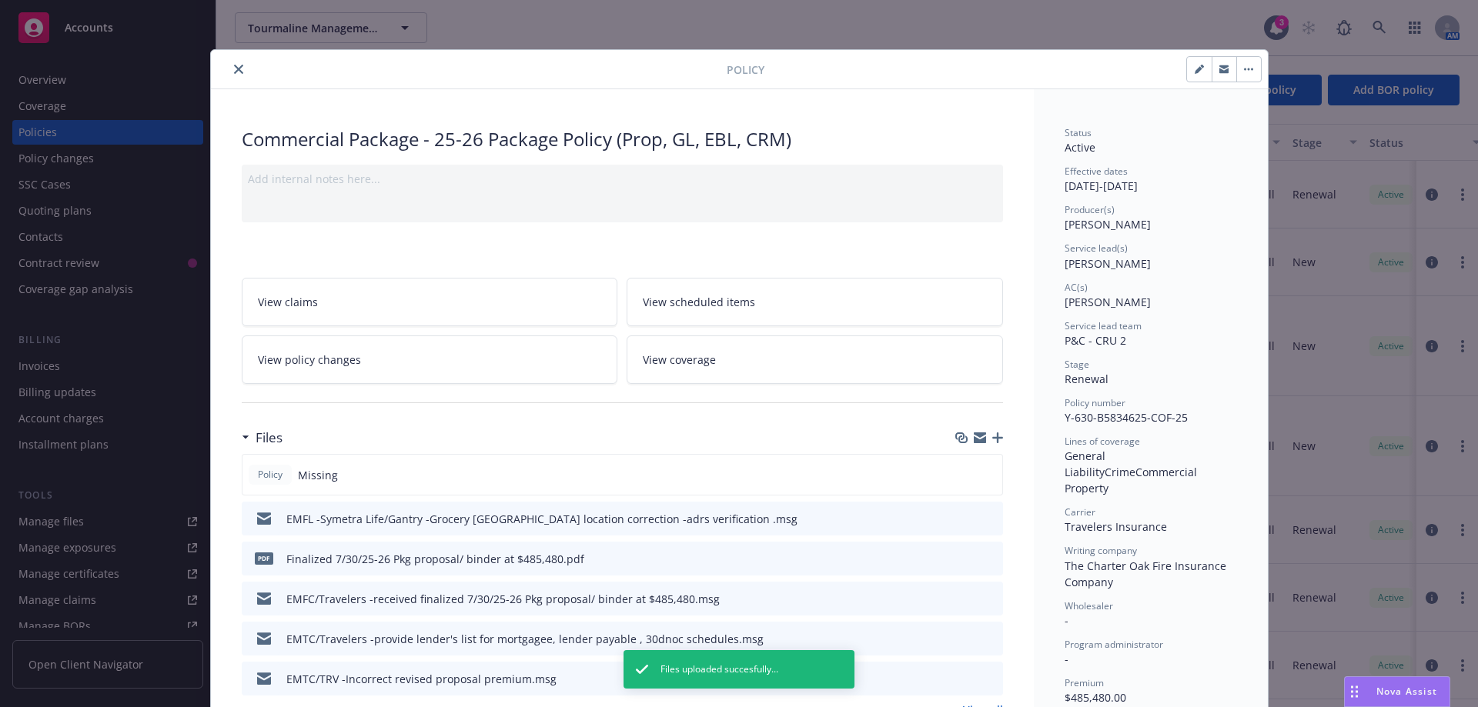
click at [993, 441] on icon "button" at bounding box center [997, 437] width 11 height 11
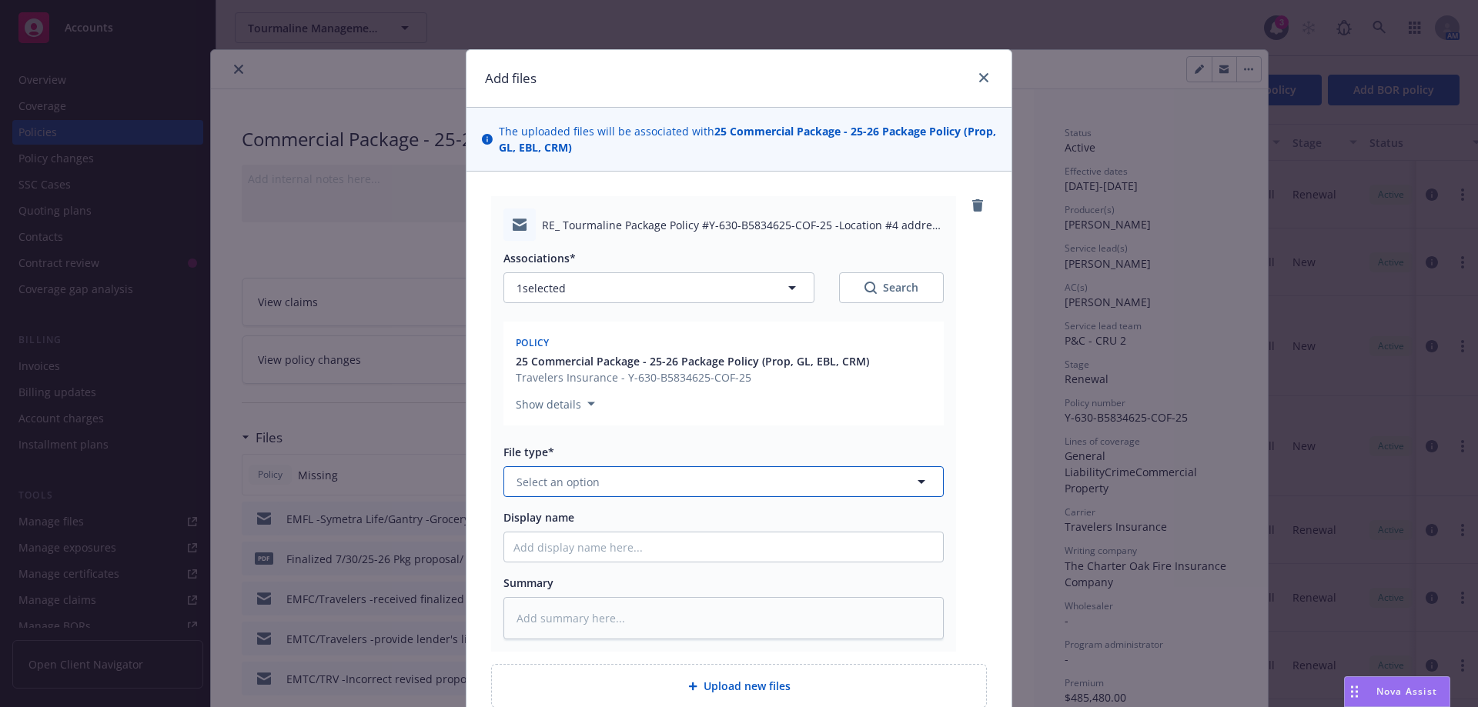
click at [563, 484] on span "Select an option" at bounding box center [557, 482] width 83 height 16
click at [539, 529] on span "Email" at bounding box center [533, 524] width 28 height 16
click at [531, 543] on input "Display name" at bounding box center [723, 547] width 439 height 29
click at [542, 482] on span "Email" at bounding box center [694, 482] width 356 height 16
click at [559, 531] on div "Email" at bounding box center [723, 524] width 420 height 22
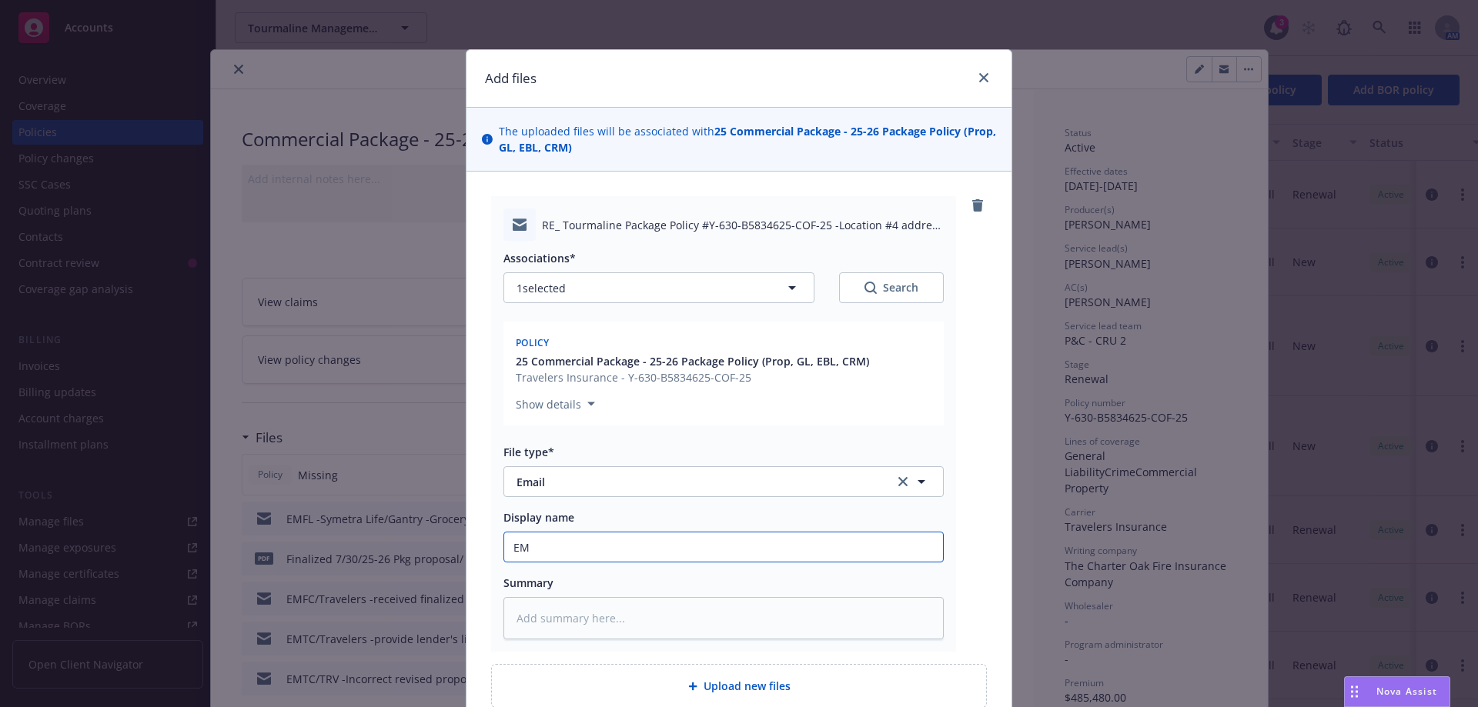
click at [529, 545] on input "EM" at bounding box center [723, 547] width 439 height 29
click at [549, 484] on span "Email" at bounding box center [694, 482] width 356 height 16
click at [564, 520] on span "Change request" at bounding box center [560, 524] width 83 height 16
click at [545, 559] on input "EM" at bounding box center [723, 547] width 439 height 29
paste input "Grocery Outlet Plaza"
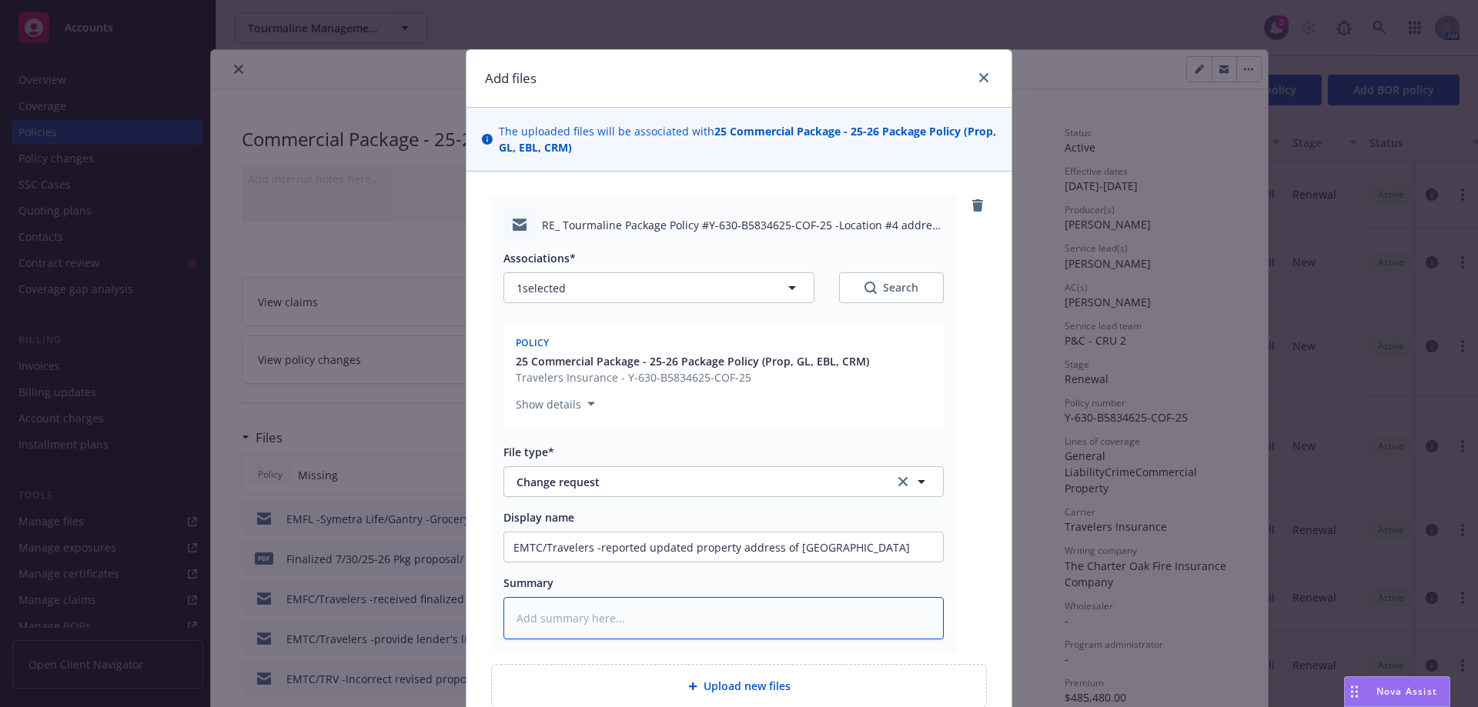
click at [749, 616] on textarea at bounding box center [723, 618] width 440 height 42
paste textarea "• Bldg A: 2004–2104 Harrison Ave NW & 229–237 Division St. NW, Olympia, WA 9850…"
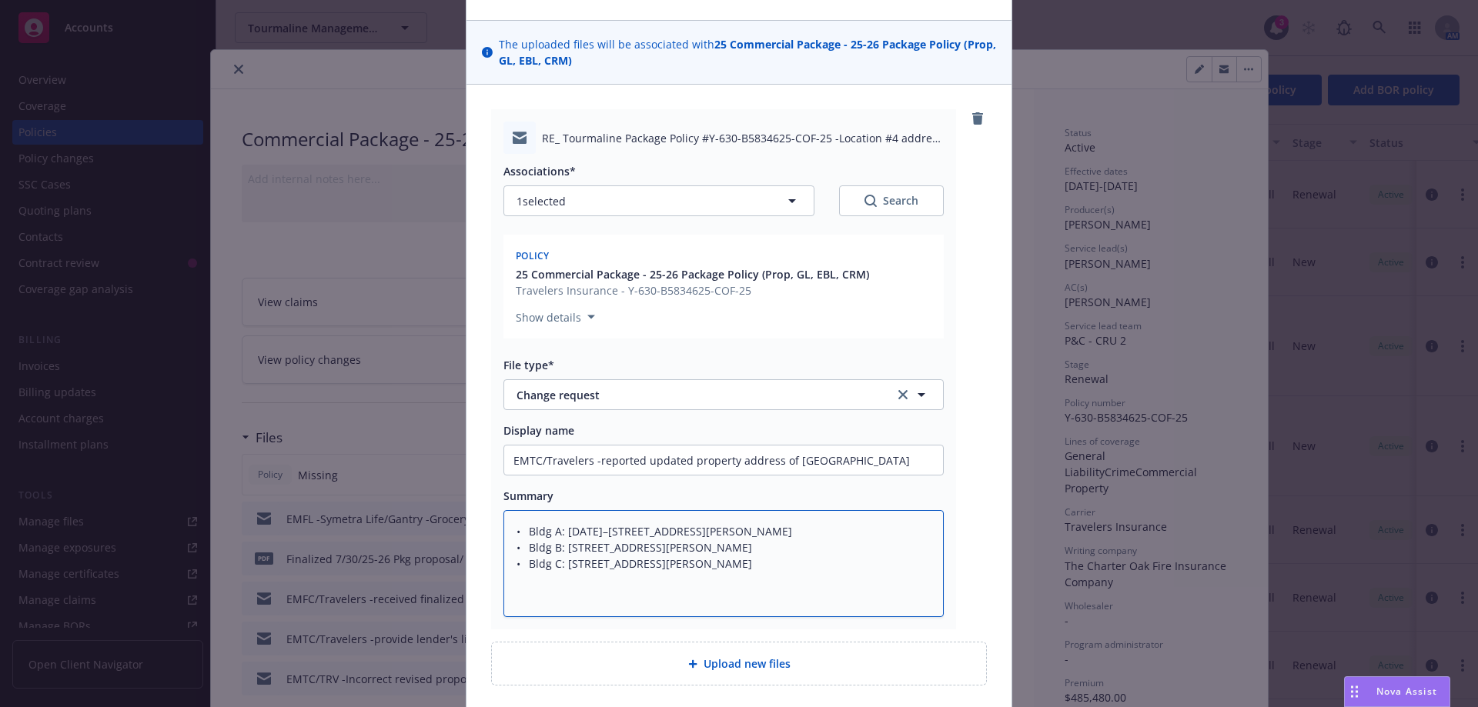
scroll to position [209, 0]
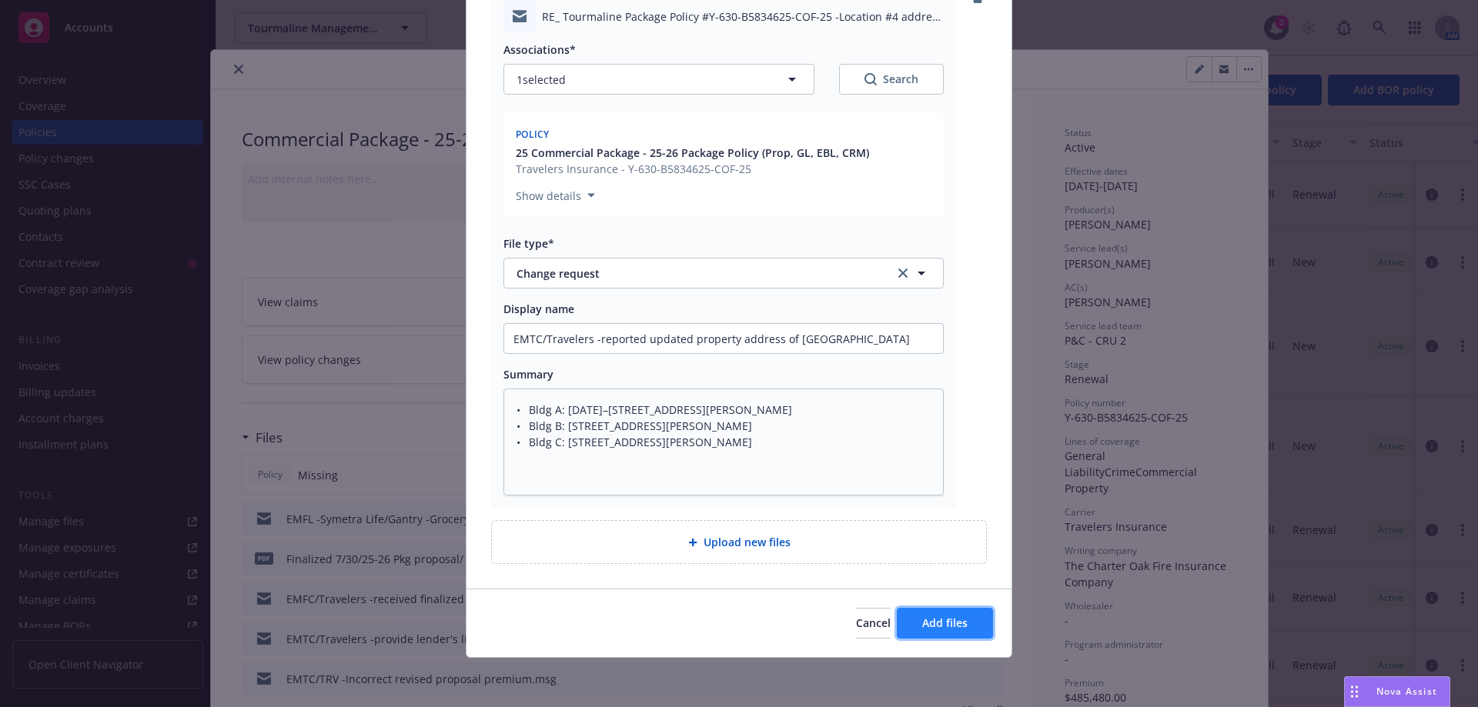
click at [933, 627] on span "Add files" at bounding box center [944, 623] width 45 height 15
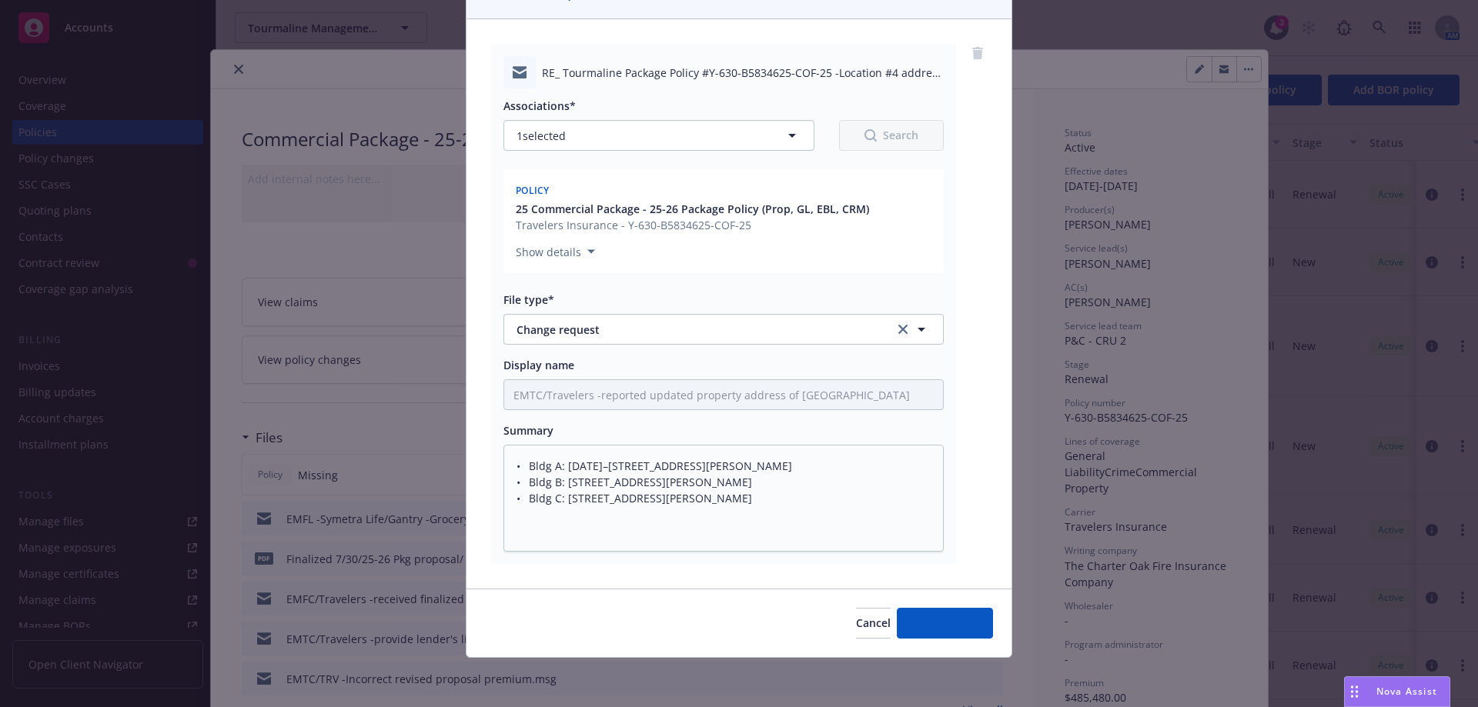
scroll to position [152, 0]
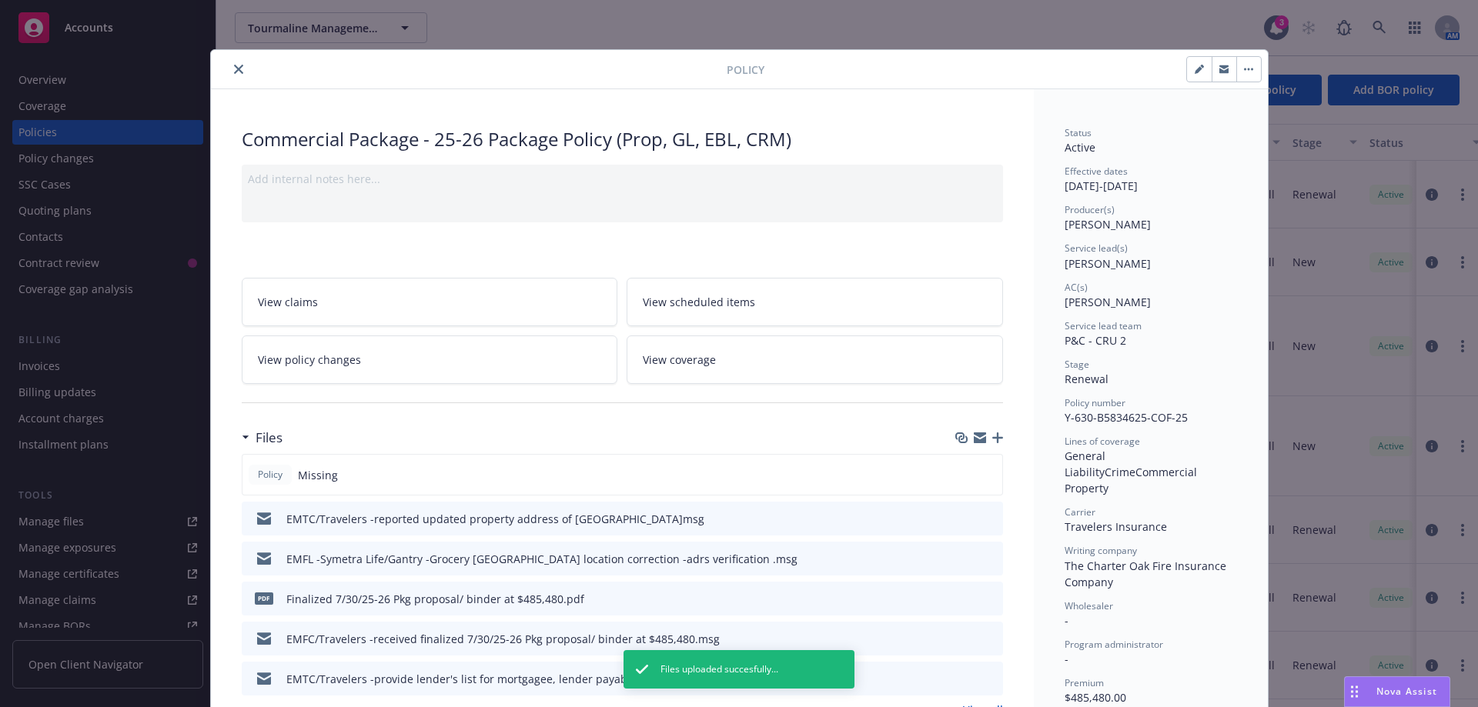
click at [234, 72] on icon "close" at bounding box center [238, 69] width 9 height 9
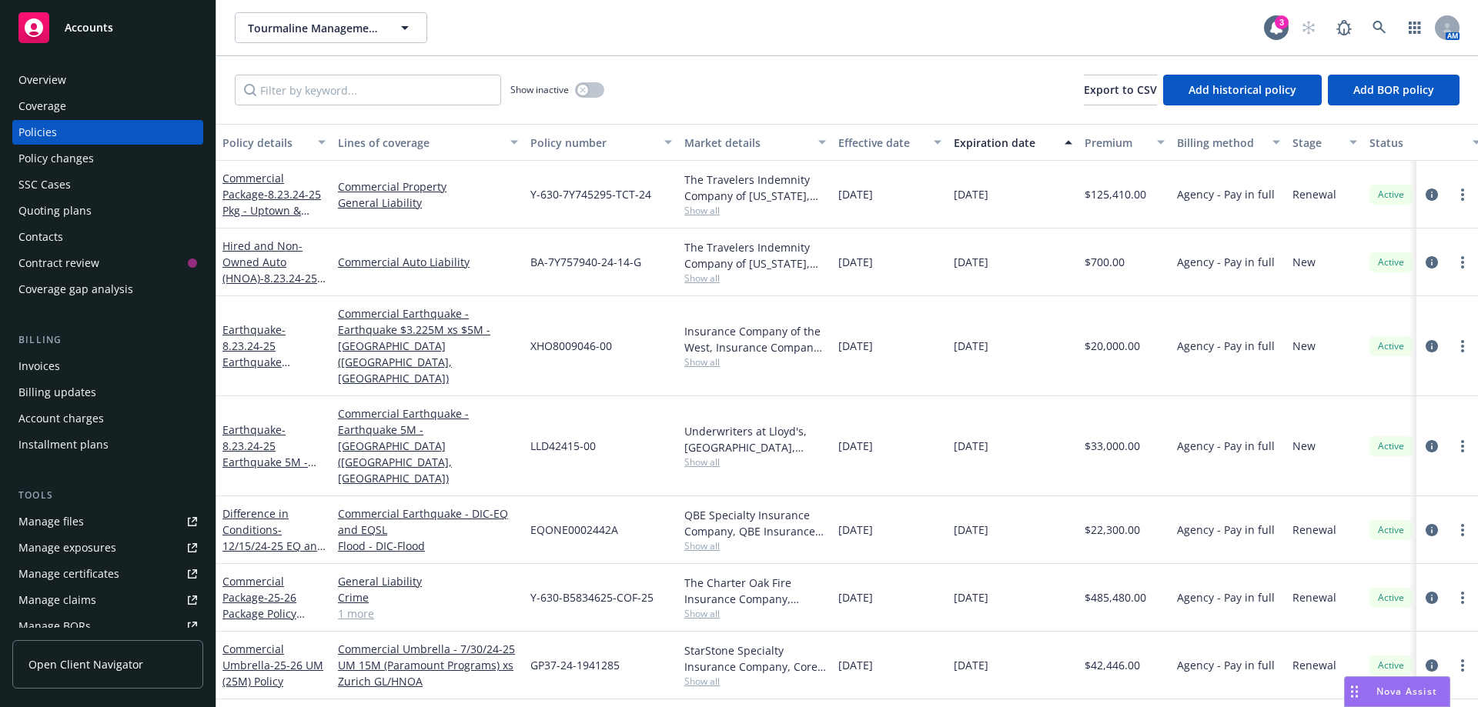
click at [1431, 660] on icon "circleInformation" at bounding box center [1431, 666] width 12 height 12
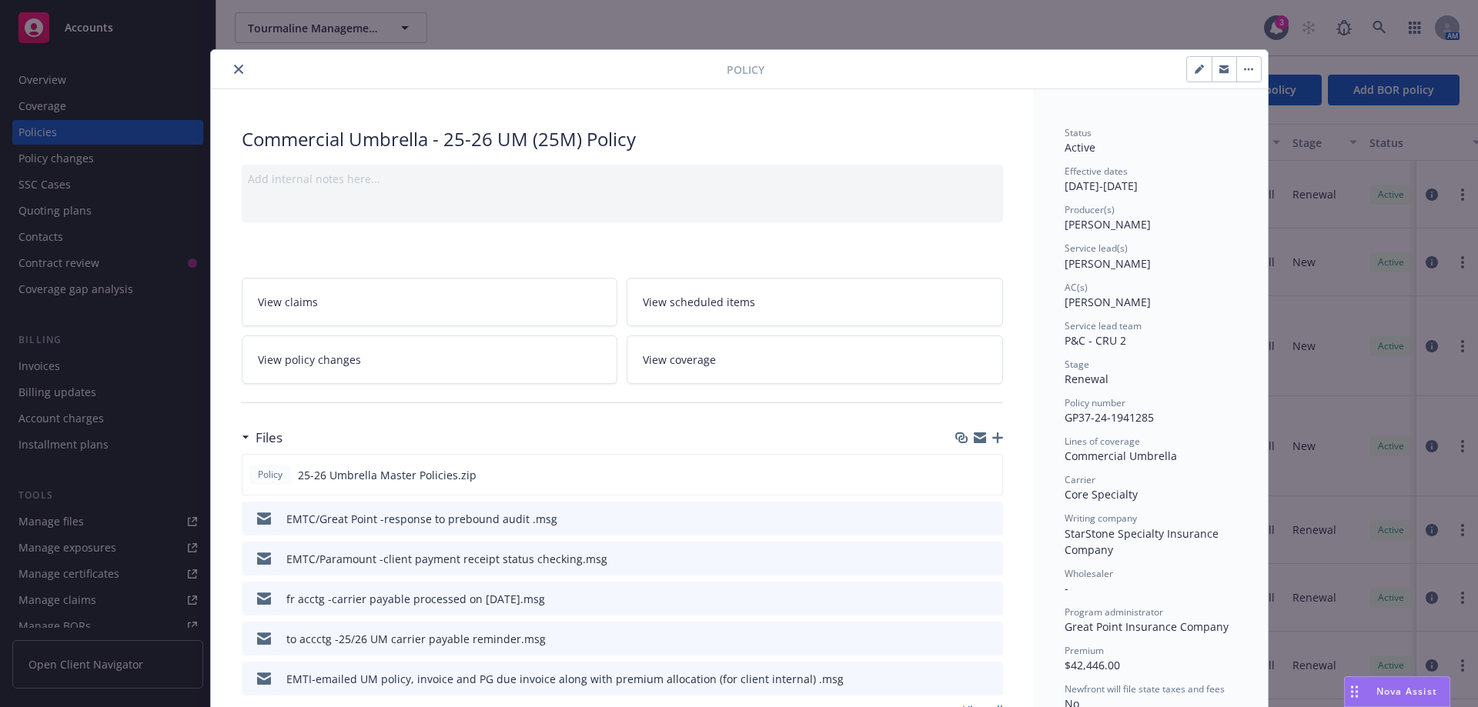
click at [992, 439] on icon "button" at bounding box center [997, 437] width 11 height 11
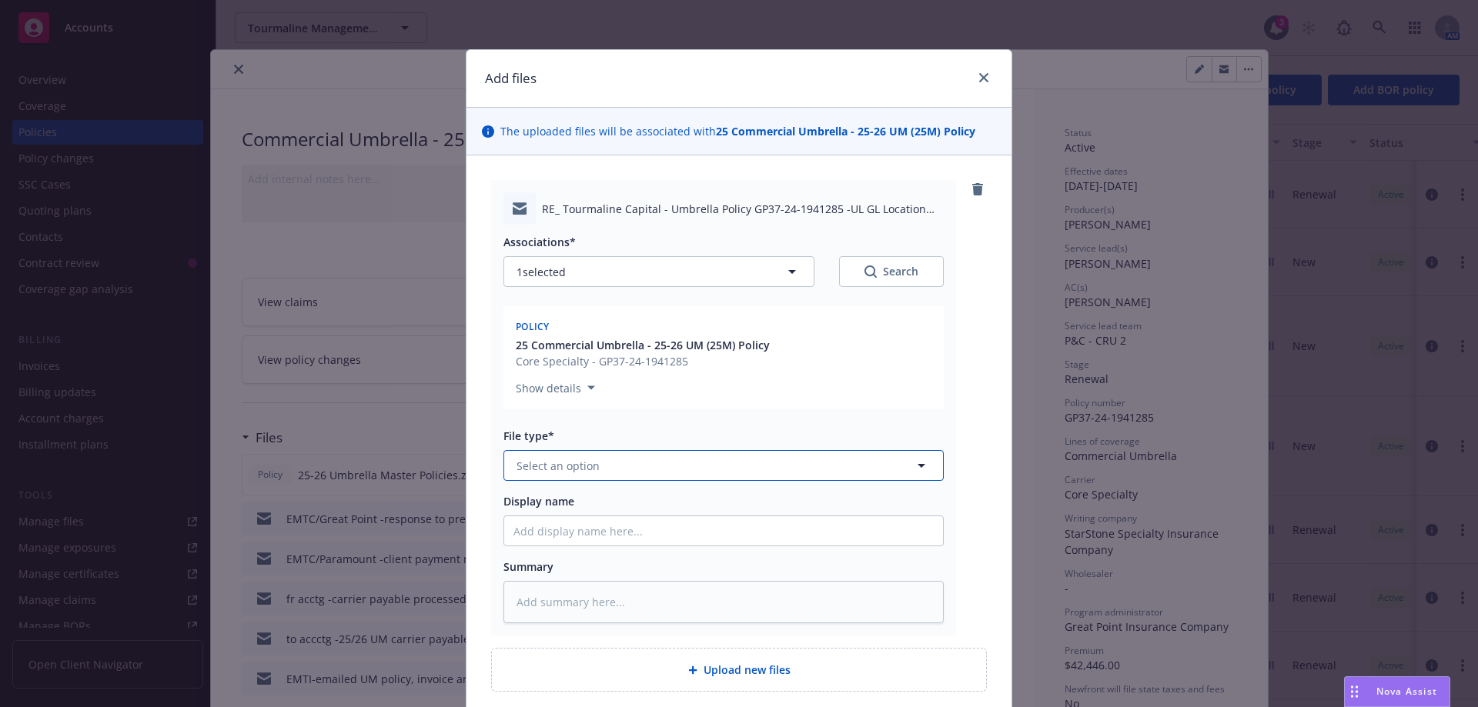
click at [576, 468] on span "Select an option" at bounding box center [557, 466] width 83 height 16
click at [584, 511] on span "Change request" at bounding box center [560, 508] width 83 height 16
click at [557, 526] on input "Display name" at bounding box center [723, 530] width 439 height 29
click at [583, 535] on input "EMTC/" at bounding box center [723, 530] width 439 height 29
paste input "• Bldg A: 2004–2104 Harrison Ave NW & 229–237 Division St. NW, Olympia, WA 9850…"
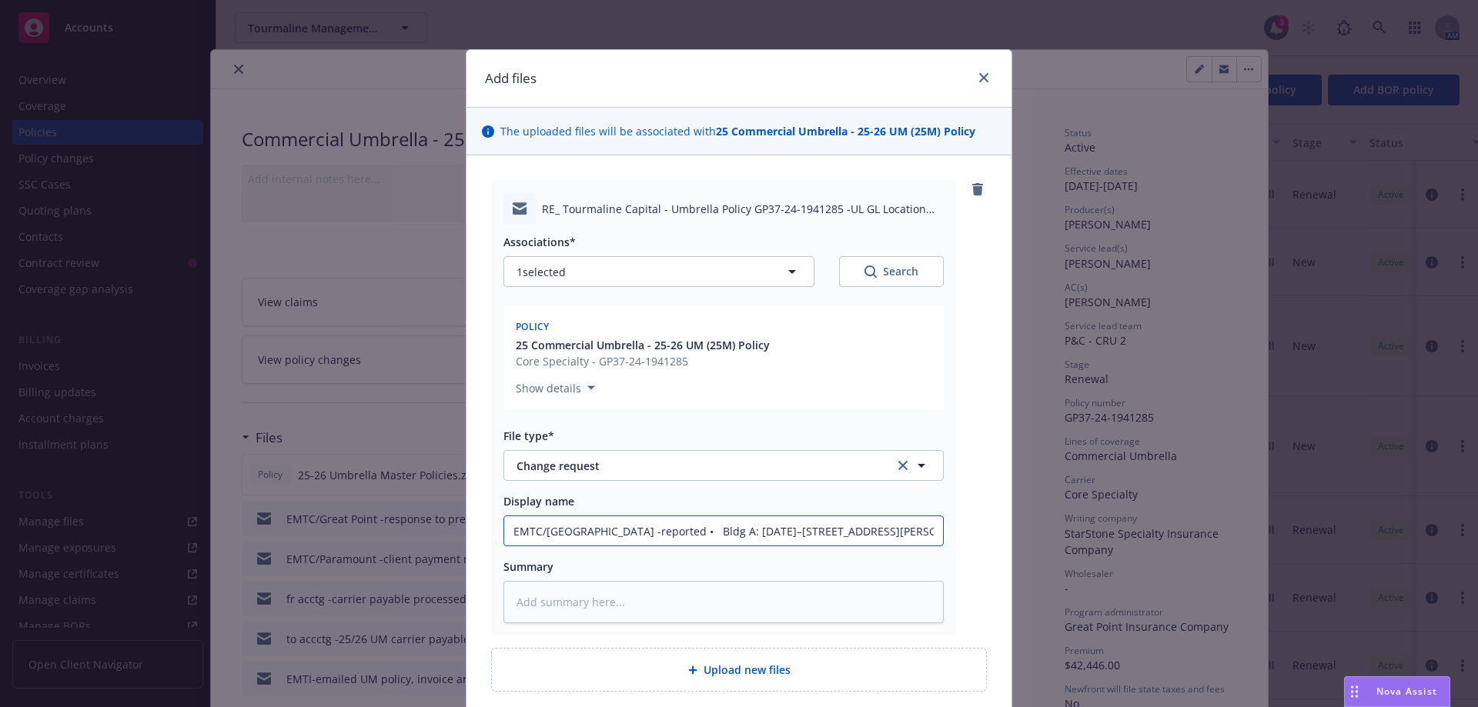
scroll to position [0, 696]
drag, startPoint x: 926, startPoint y: 538, endPoint x: 533, endPoint y: 519, distance: 392.9
click at [533, 519] on input "EMTC/Great Point -reported • Bldg A: 2004–2104 Harrison Ave NW & 229–237 Divisi…" at bounding box center [723, 530] width 439 height 29
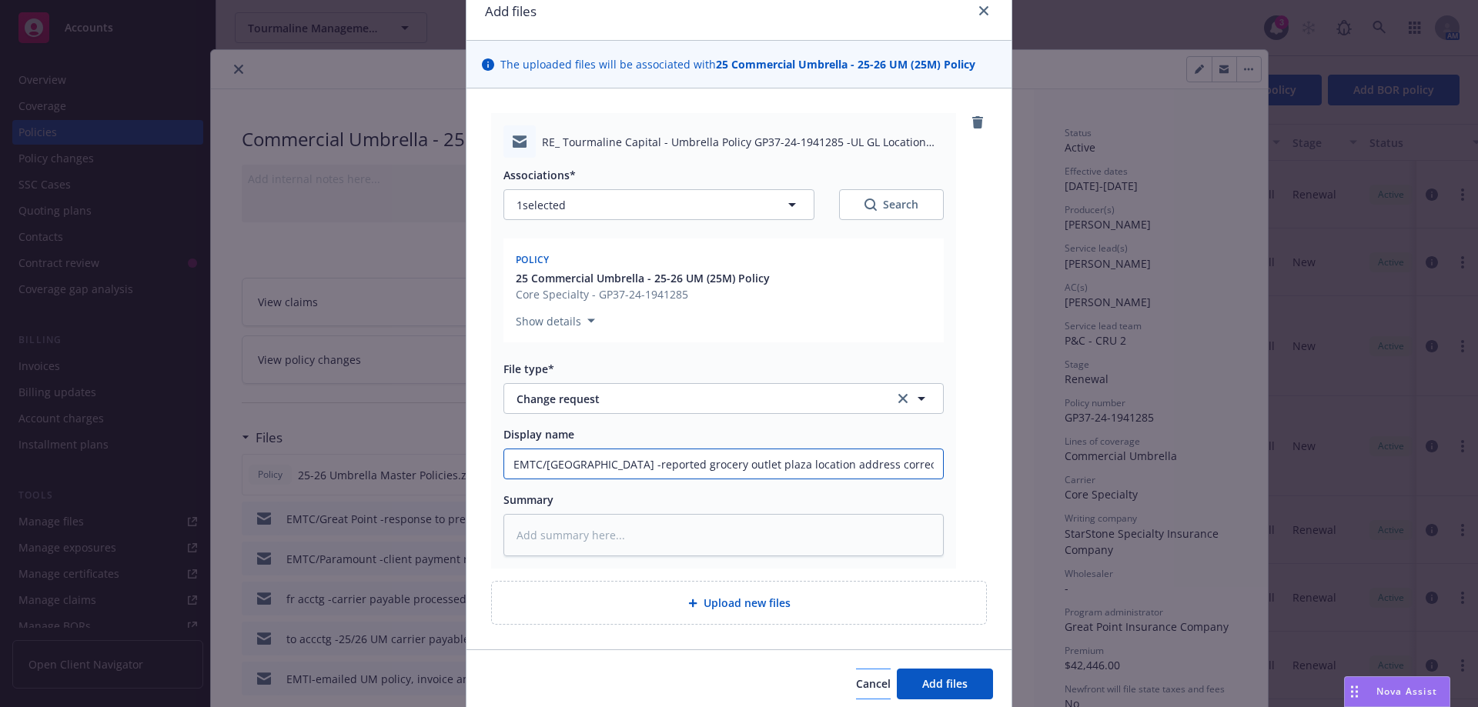
scroll to position [128, 0]
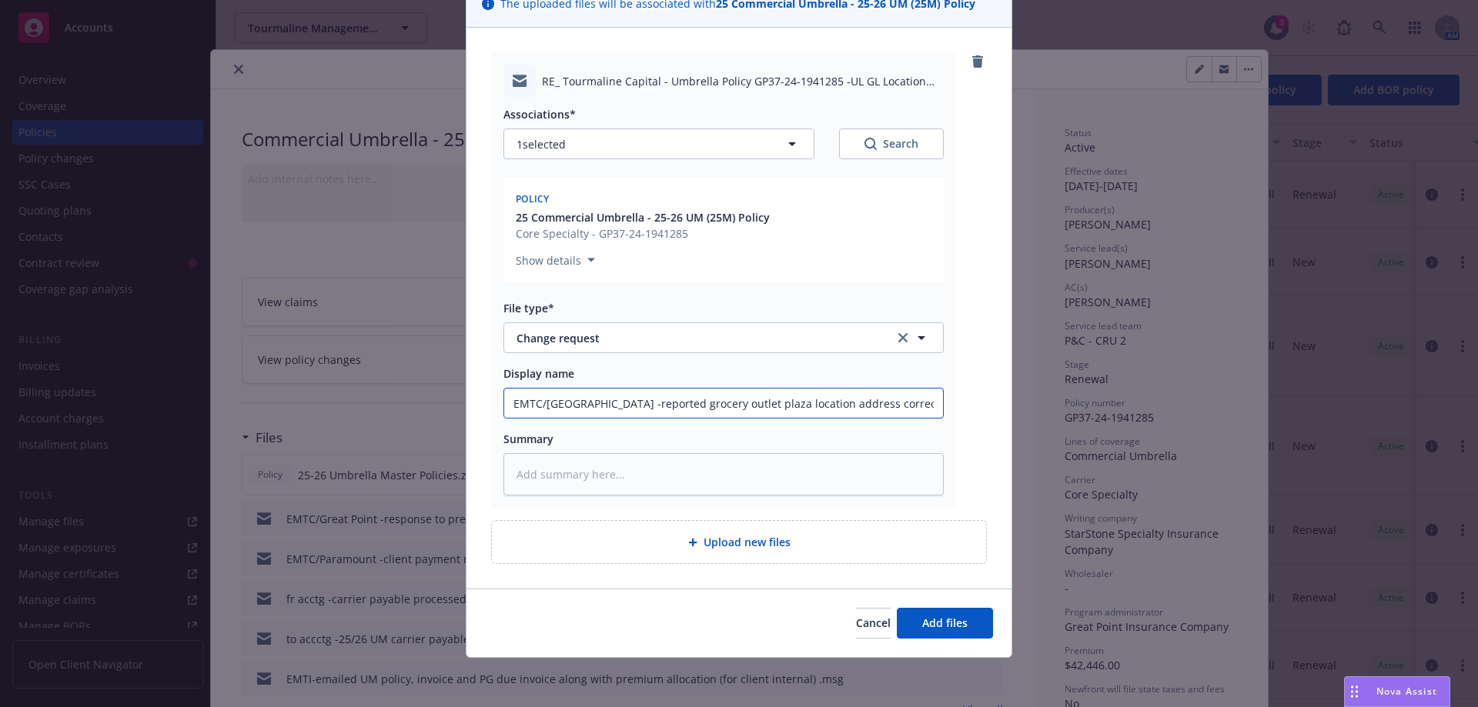
click at [910, 402] on input "EMTC/Great Point -reported grocery outlet plaza location address correction" at bounding box center [723, 403] width 439 height 29
click at [941, 626] on span "Add files" at bounding box center [944, 623] width 45 height 15
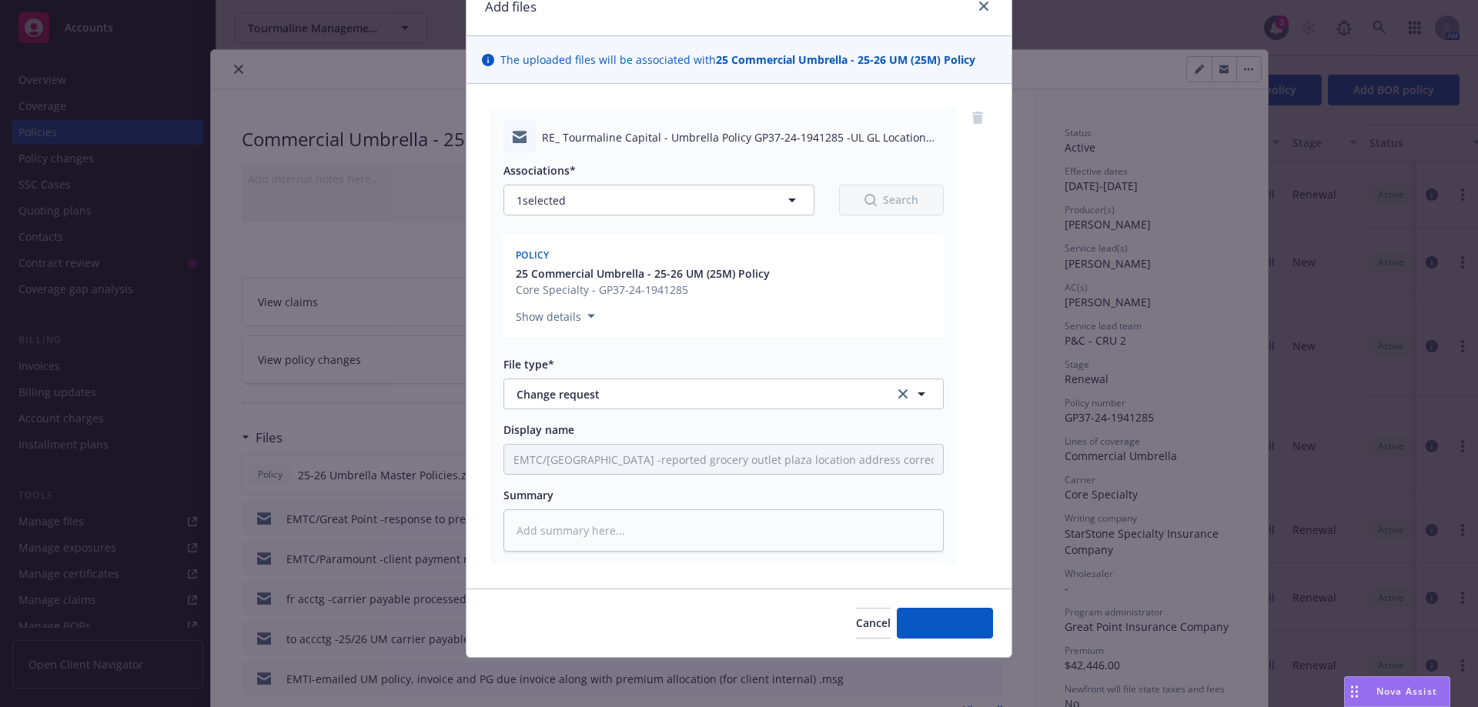
scroll to position [72, 0]
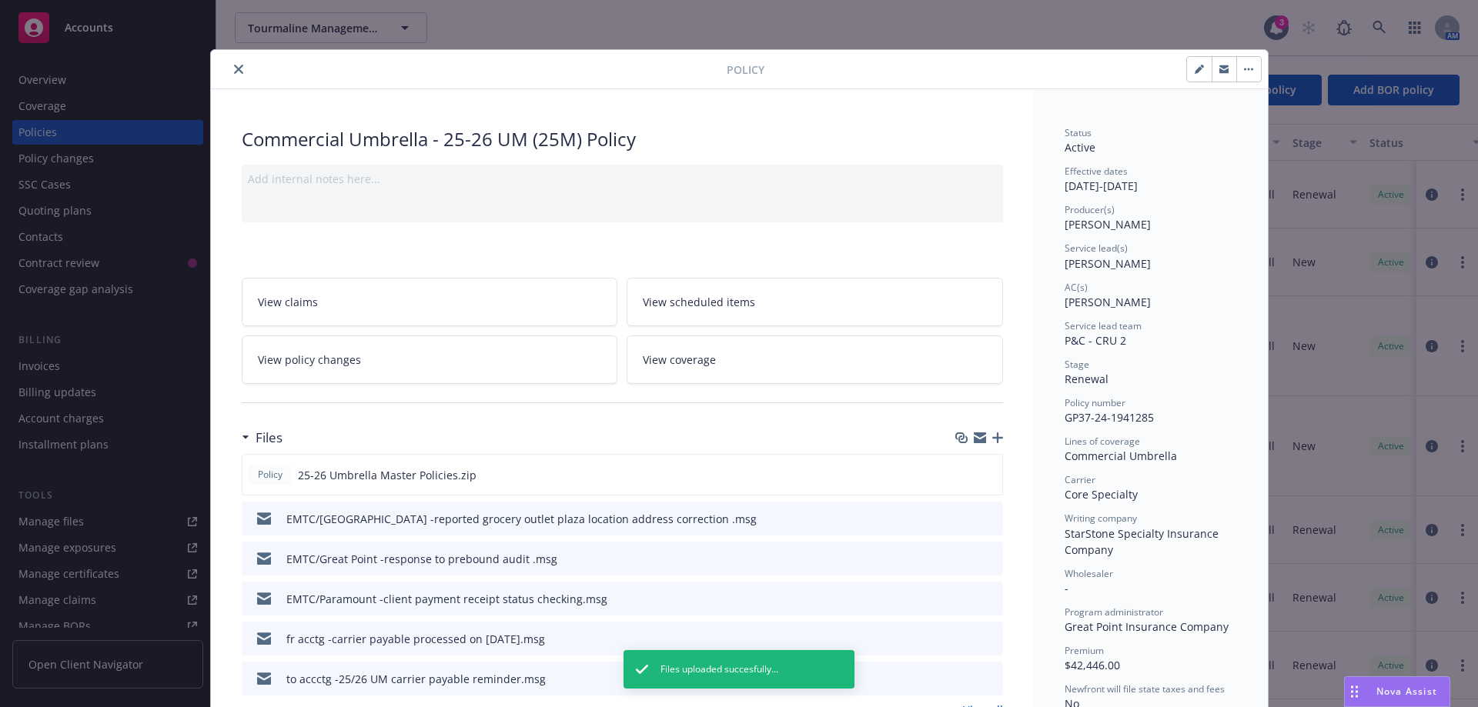
click at [235, 70] on icon "close" at bounding box center [238, 69] width 9 height 9
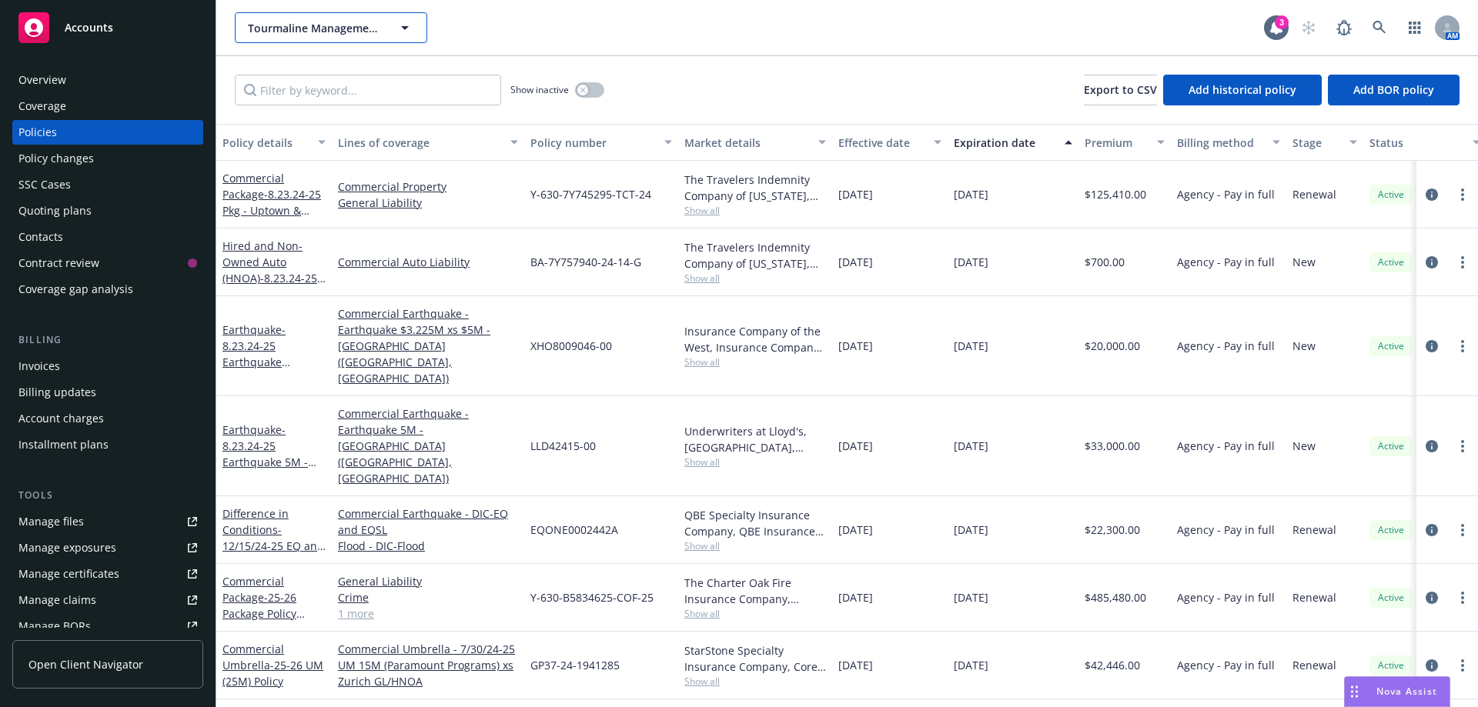
click at [275, 28] on span "Tourmaline Management LLC" at bounding box center [314, 28] width 133 height 16
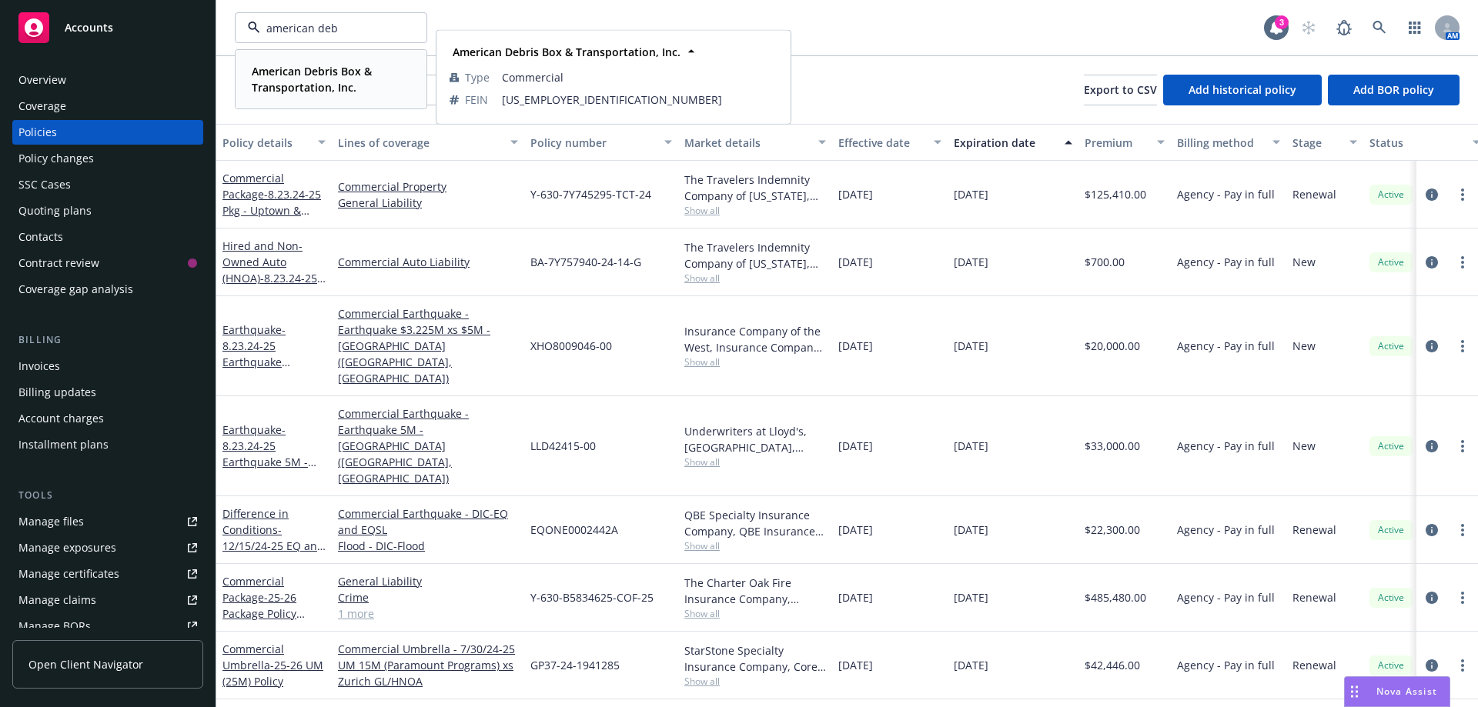
drag, startPoint x: 302, startPoint y: 75, endPoint x: 293, endPoint y: 77, distance: 8.8
click at [300, 76] on strong "American Debris Box & Transportation, Inc." at bounding box center [312, 79] width 120 height 31
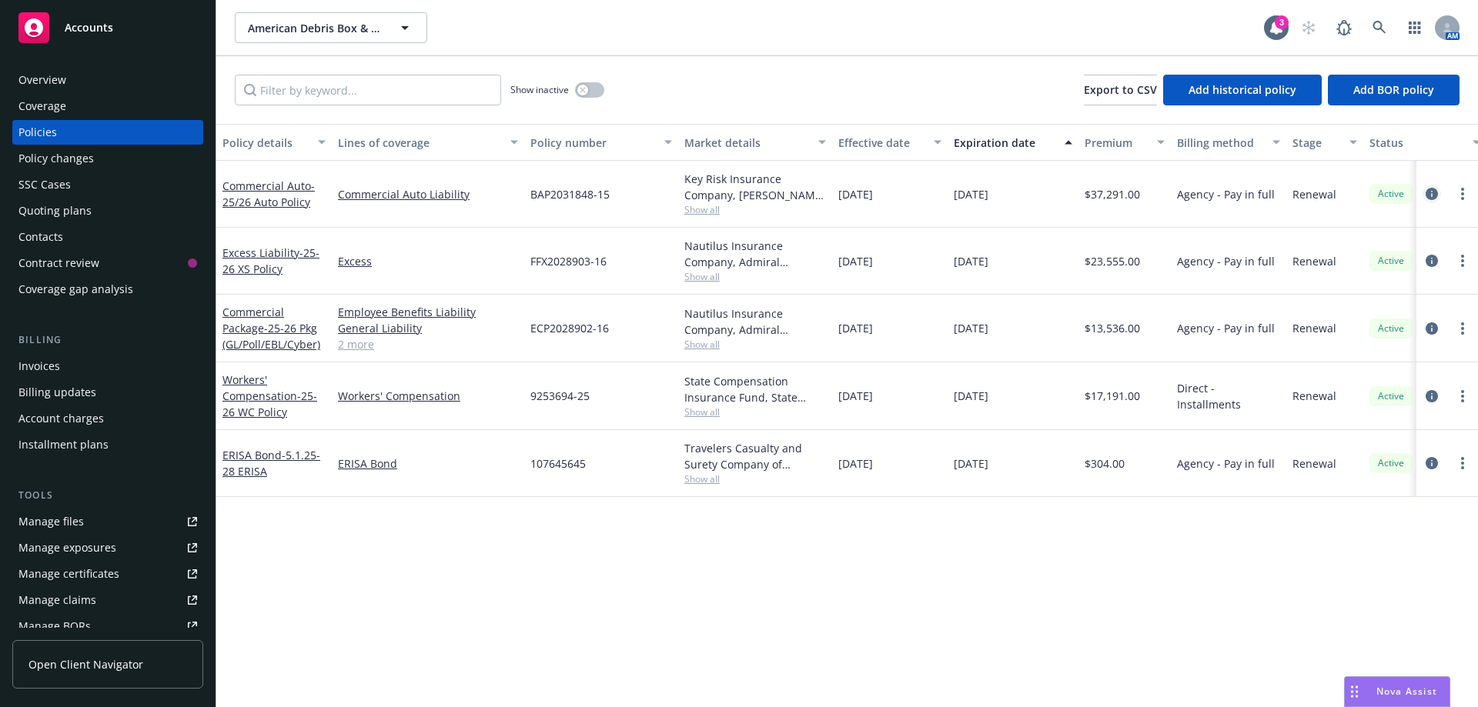
click at [1434, 195] on icon "circleInformation" at bounding box center [1431, 194] width 12 height 12
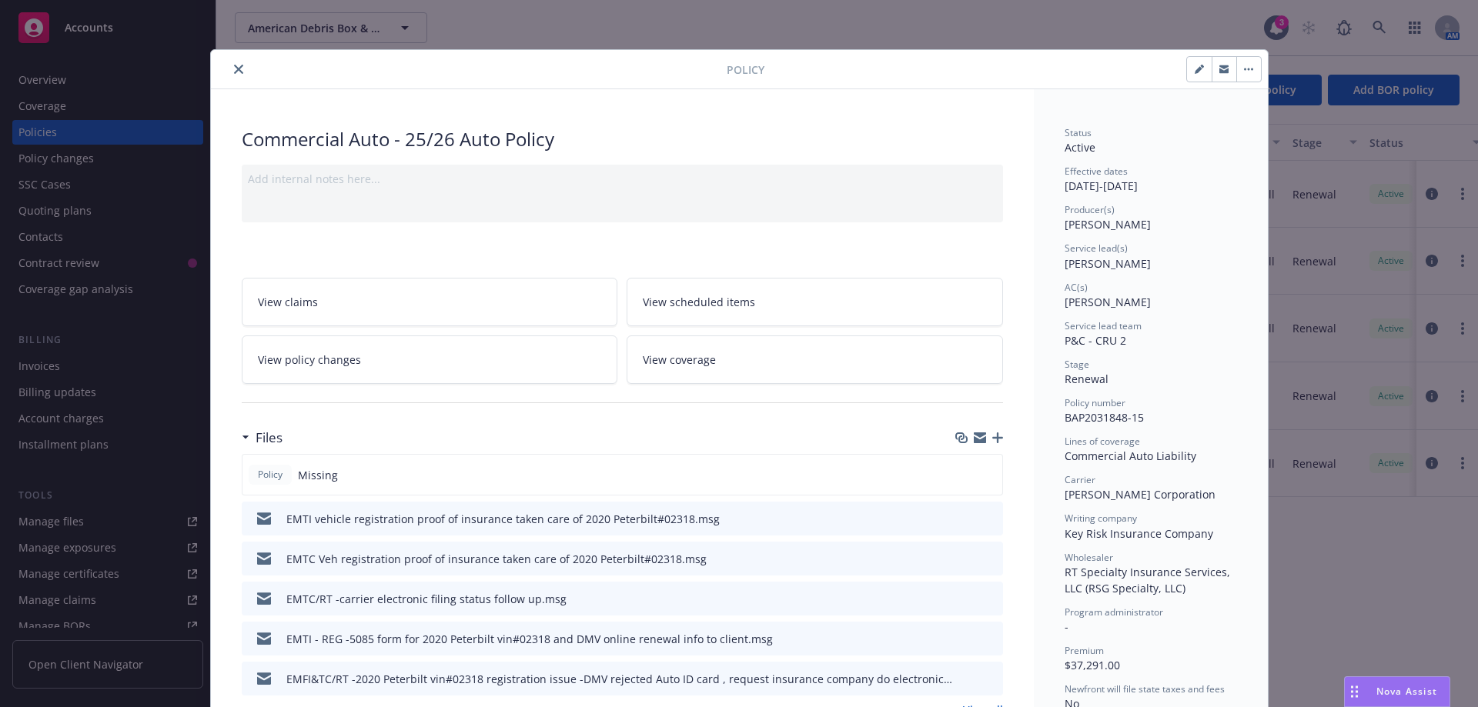
click at [981, 519] on icon "preview file" at bounding box center [988, 518] width 14 height 11
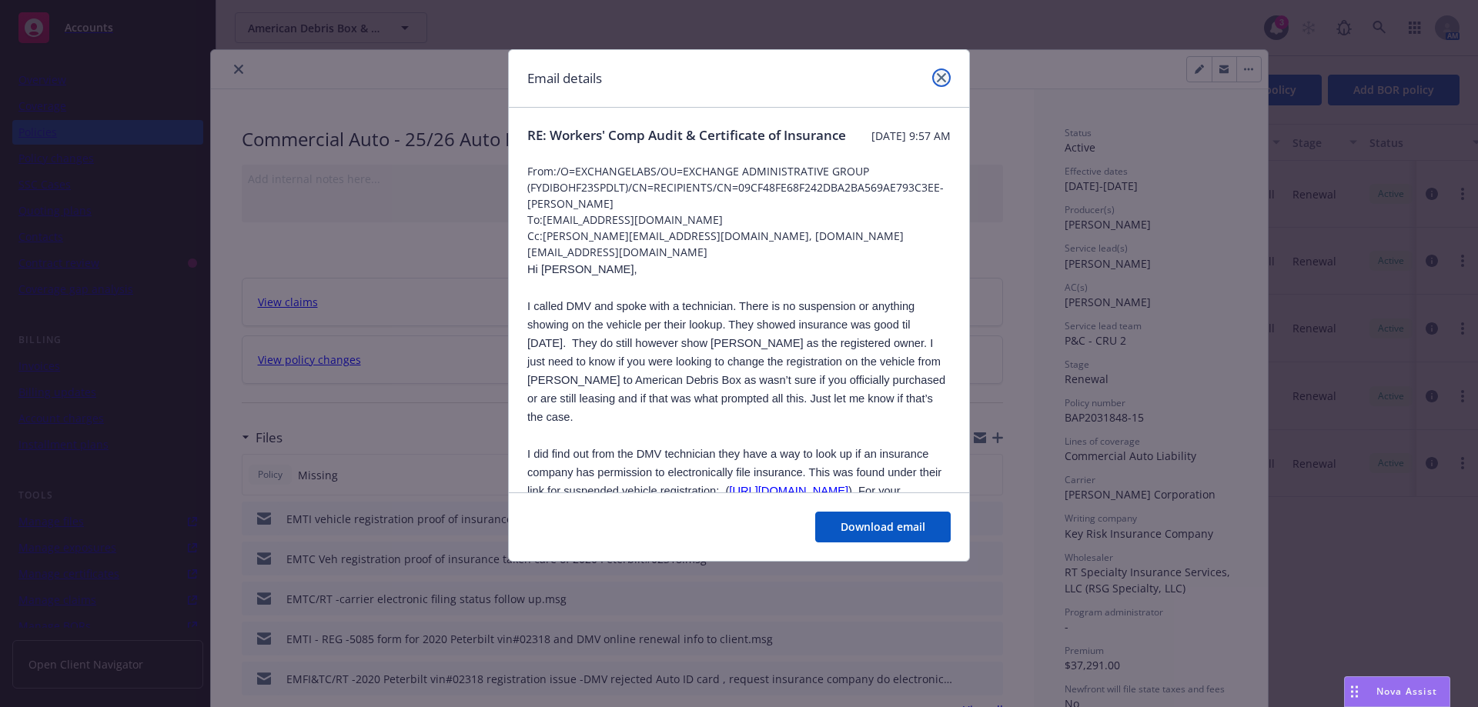
click at [945, 78] on icon "close" at bounding box center [941, 77] width 9 height 9
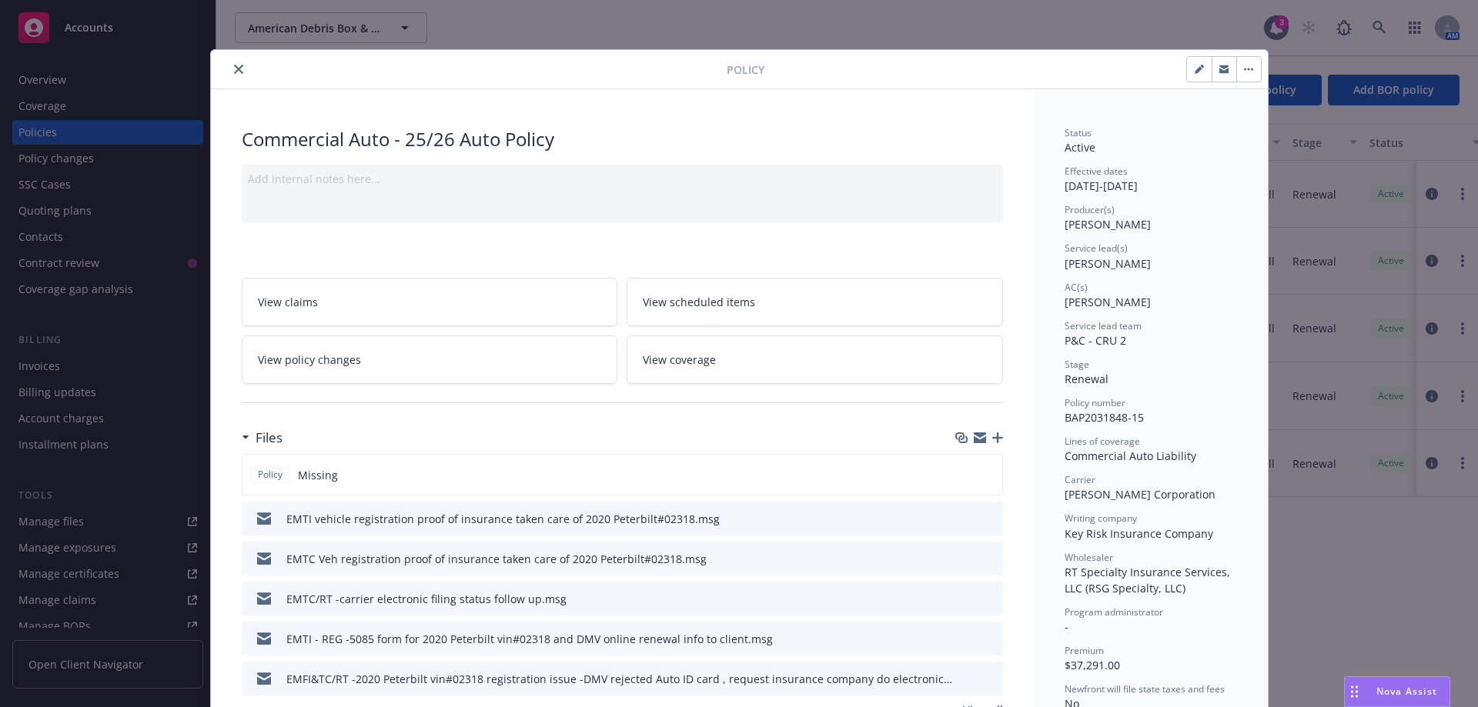
click at [234, 68] on icon "close" at bounding box center [238, 69] width 9 height 9
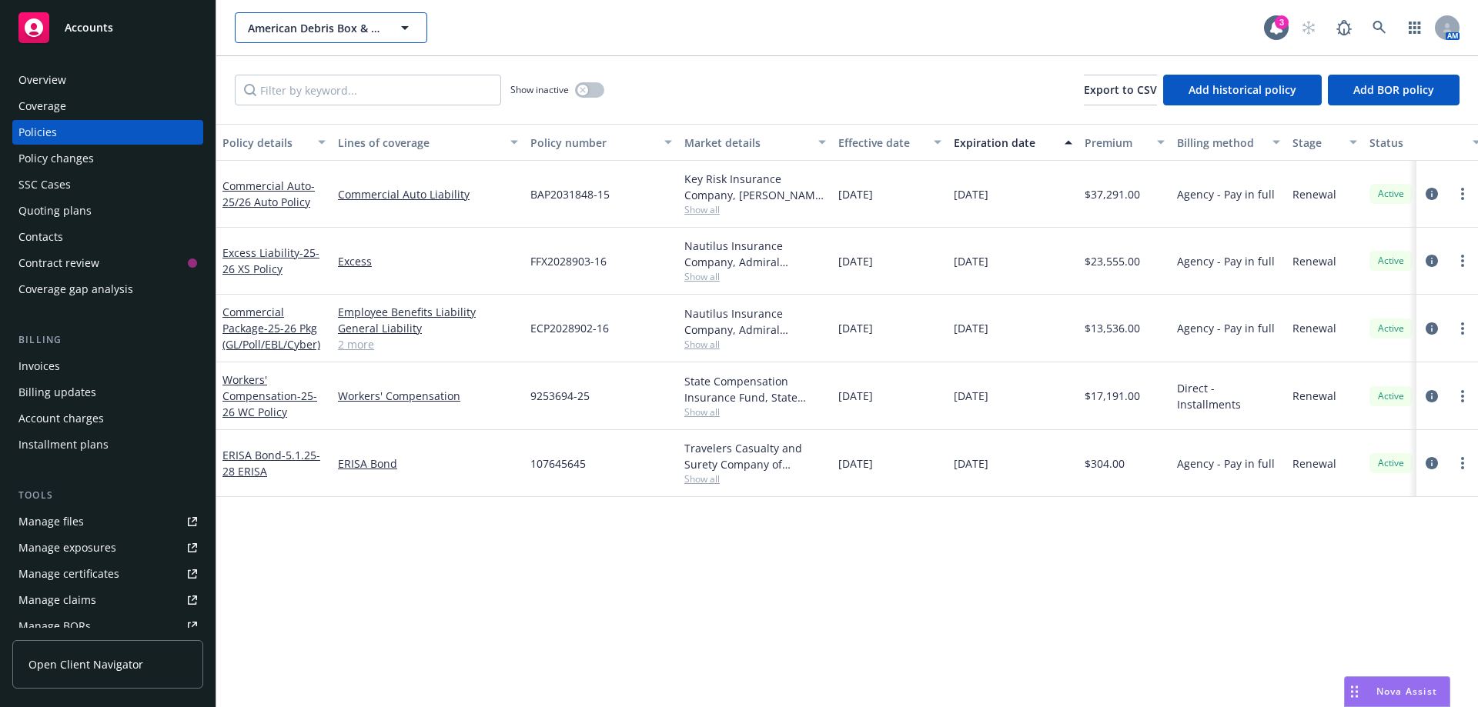
click at [294, 28] on span "American Debris Box & Transportation, Inc." at bounding box center [314, 28] width 133 height 16
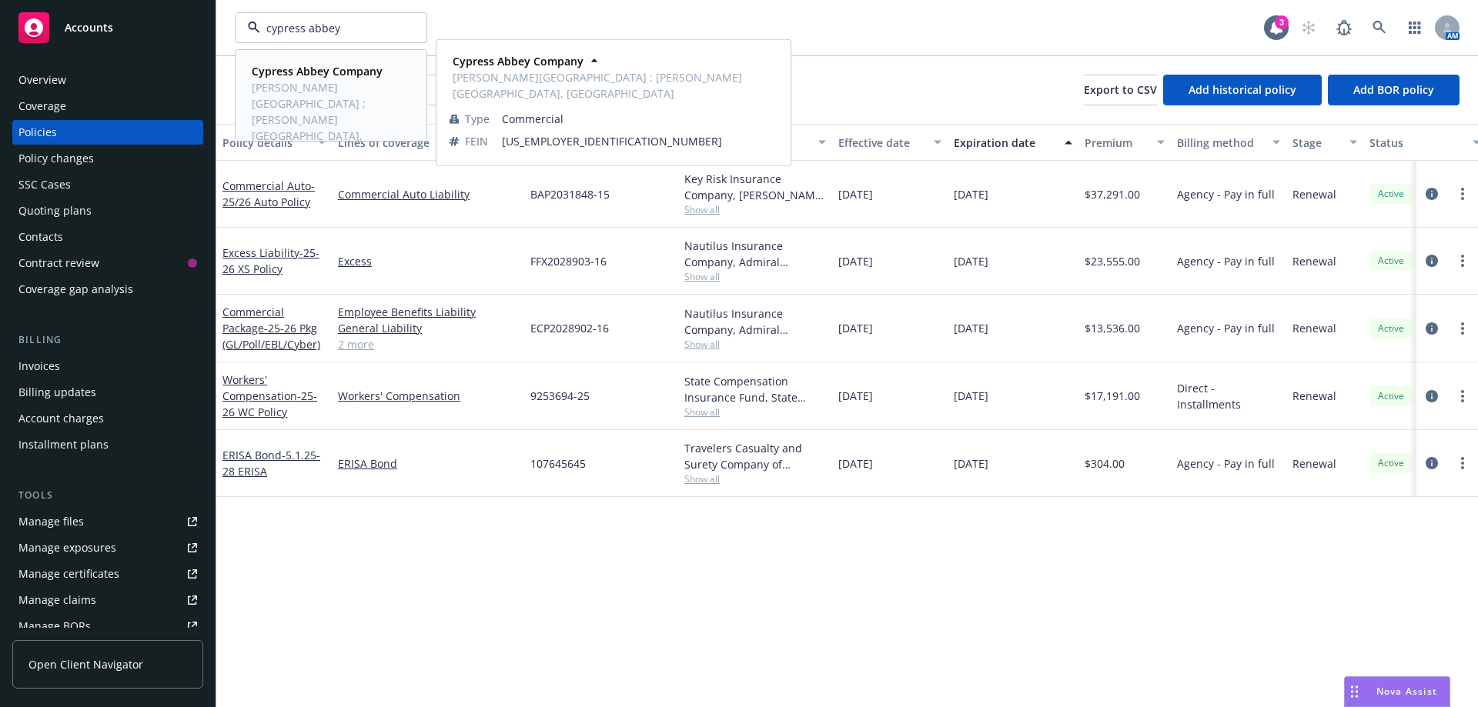
click at [286, 99] on span "[PERSON_NAME][GEOGRAPHIC_DATA] ; [PERSON_NAME][GEOGRAPHIC_DATA], [GEOGRAPHIC_DA…" at bounding box center [329, 119] width 155 height 81
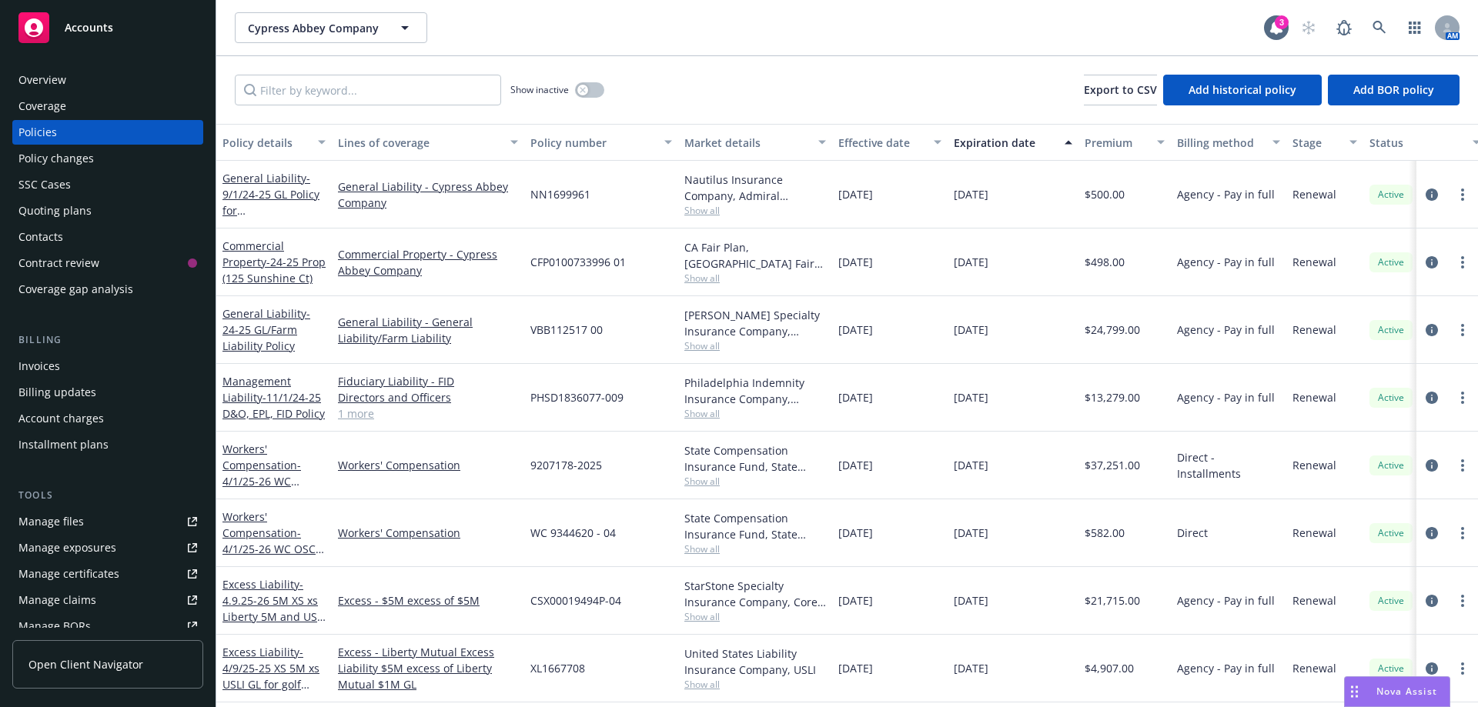
click at [42, 207] on div "Quoting plans" at bounding box center [54, 211] width 73 height 25
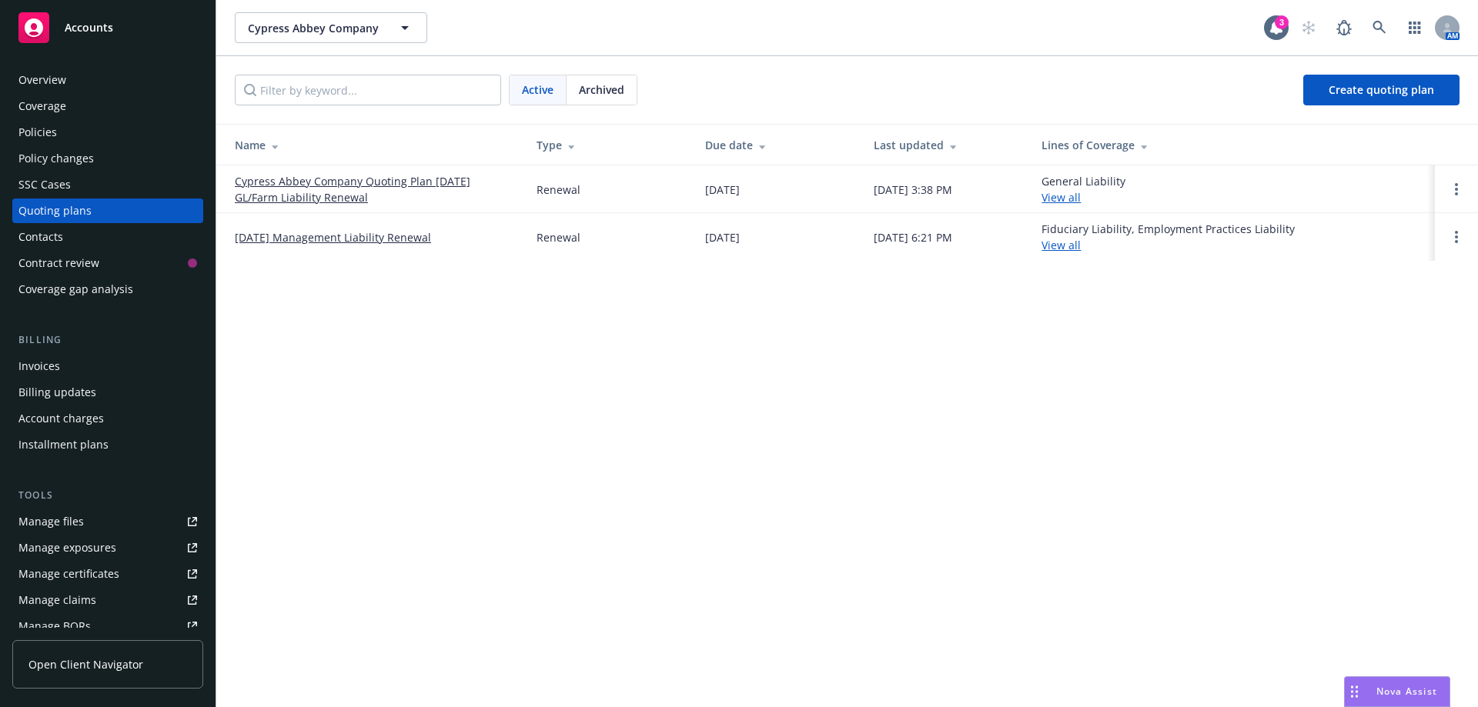
click at [271, 181] on link "Cypress Abbey Company Quoting Plan 9/7/25 GL/Farm Liability Renewal" at bounding box center [373, 189] width 277 height 32
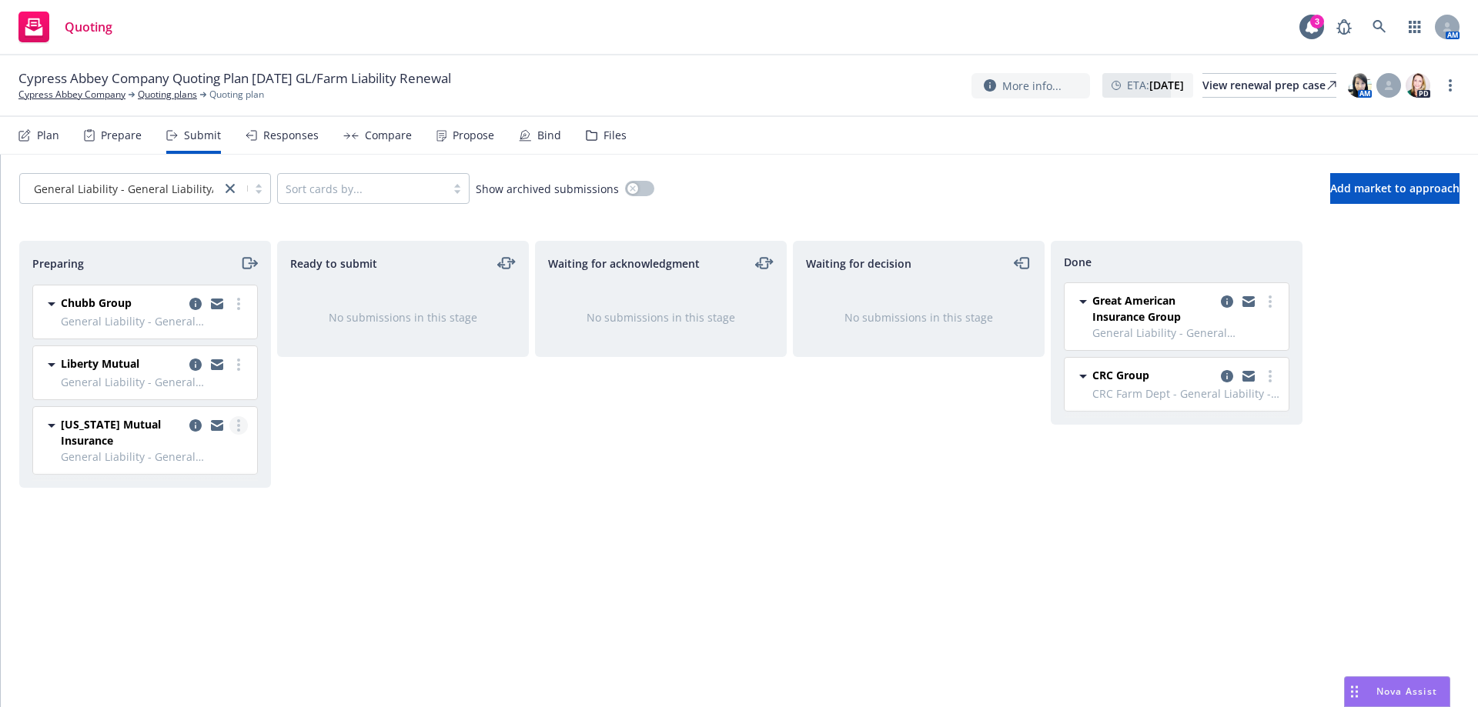
click at [236, 433] on link "more" at bounding box center [238, 425] width 18 height 18
click at [172, 522] on span "Move to done" at bounding box center [146, 518] width 107 height 15
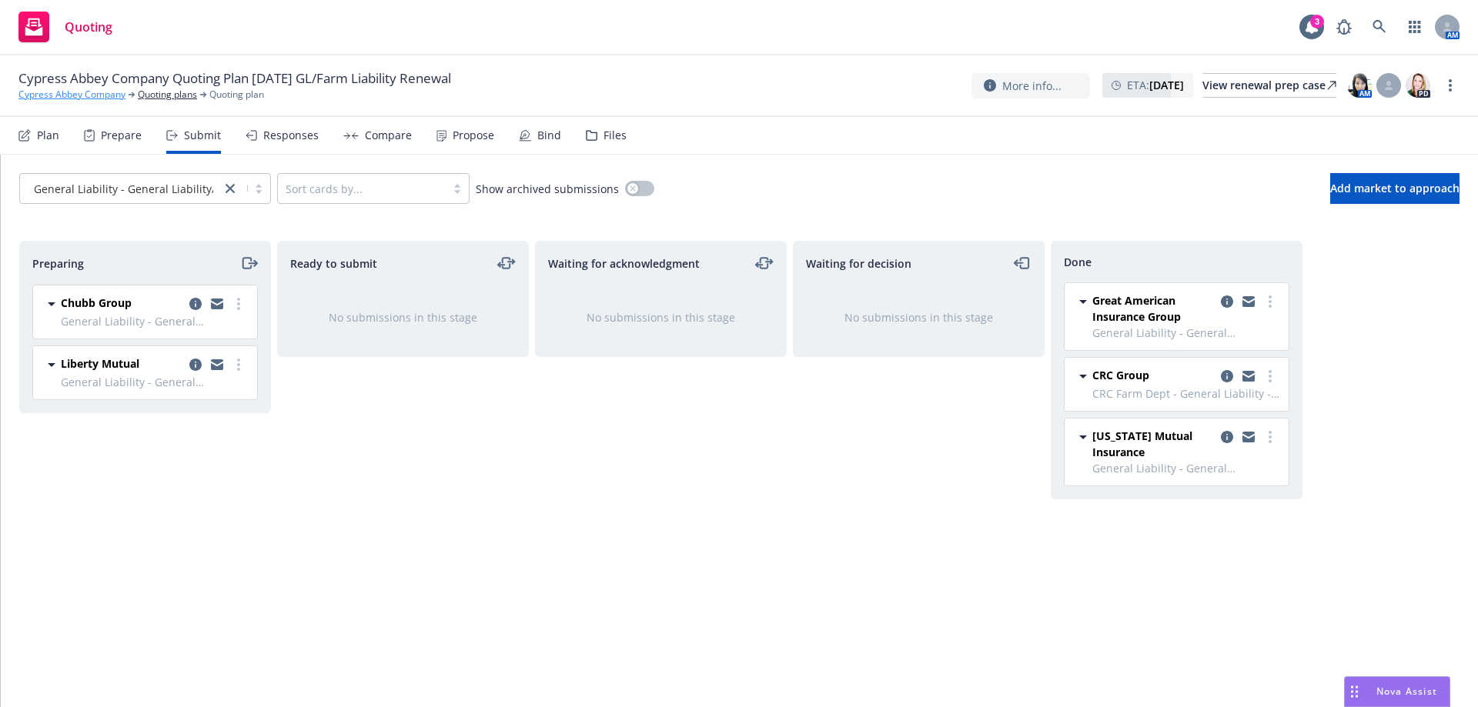
click at [102, 99] on link "Cypress Abbey Company" at bounding box center [71, 95] width 107 height 14
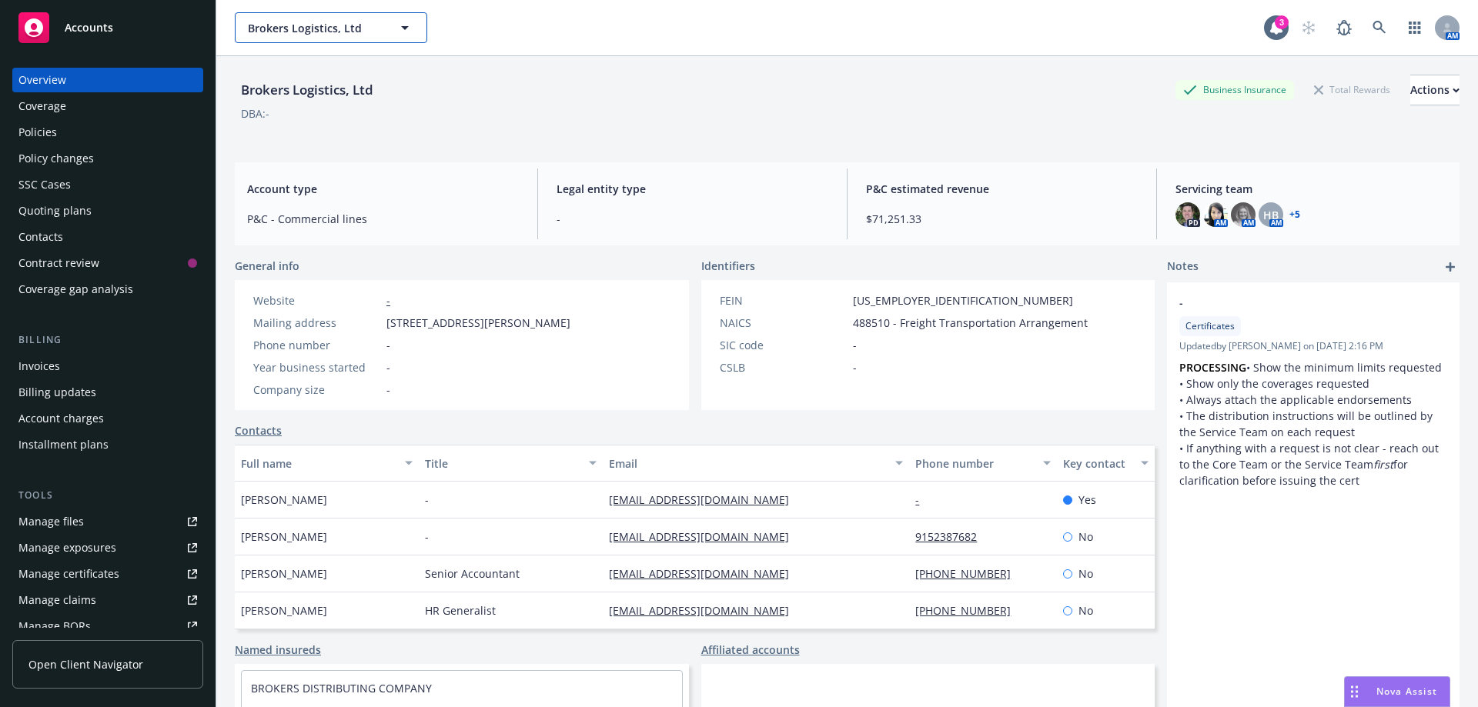
click at [244, 26] on button "Brokers Logistics, Ltd" at bounding box center [331, 27] width 192 height 31
paste input "Frontier Investment"
type input "Frontier Investment"
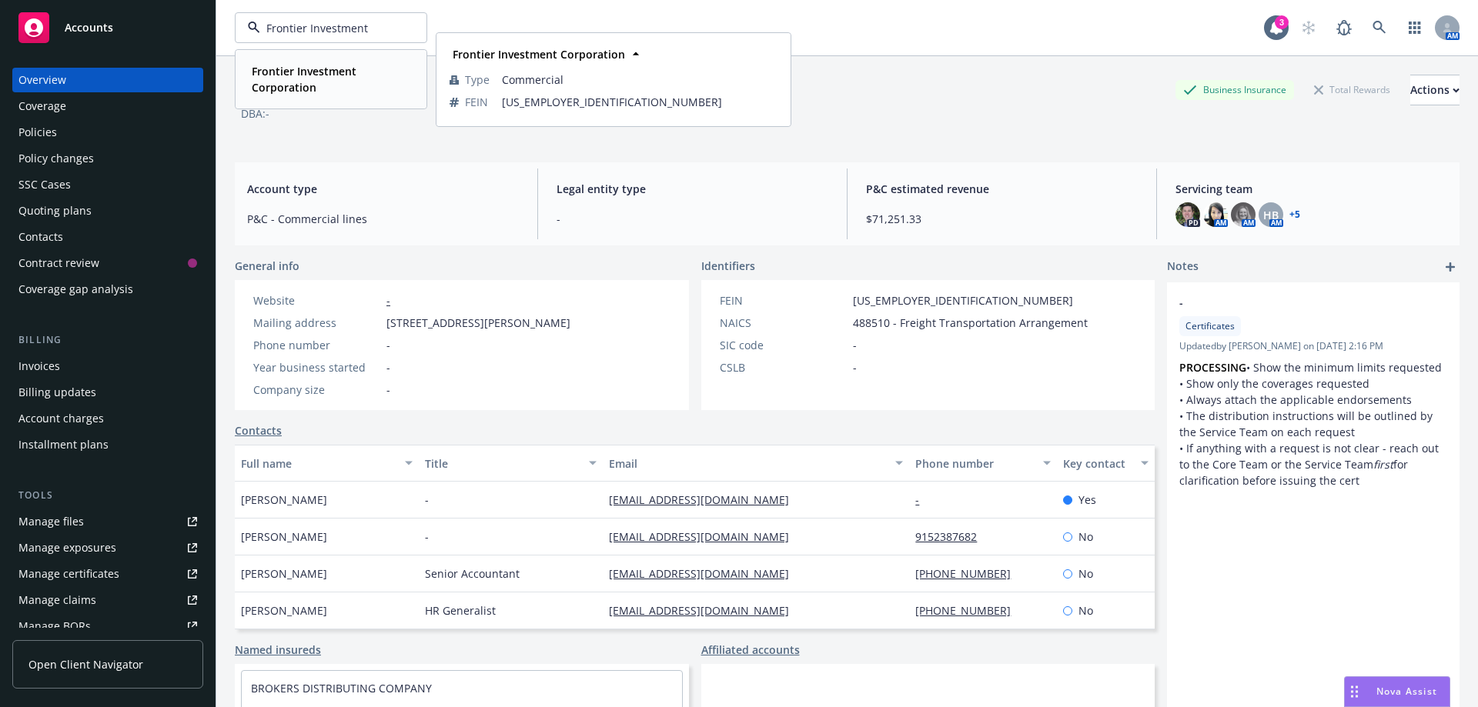
click at [320, 88] on span "Frontier Investment Corporation" at bounding box center [329, 79] width 155 height 32
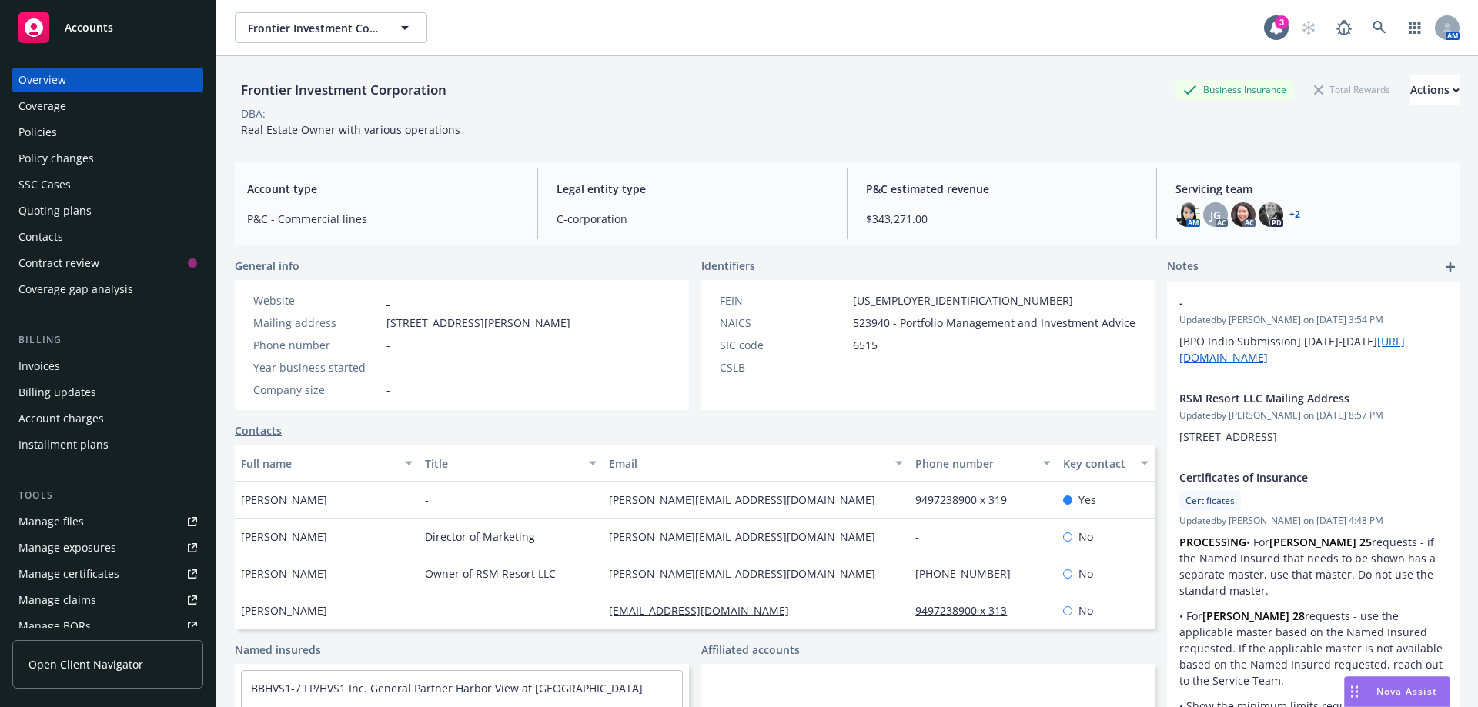
click at [34, 133] on div "Policies" at bounding box center [37, 132] width 38 height 25
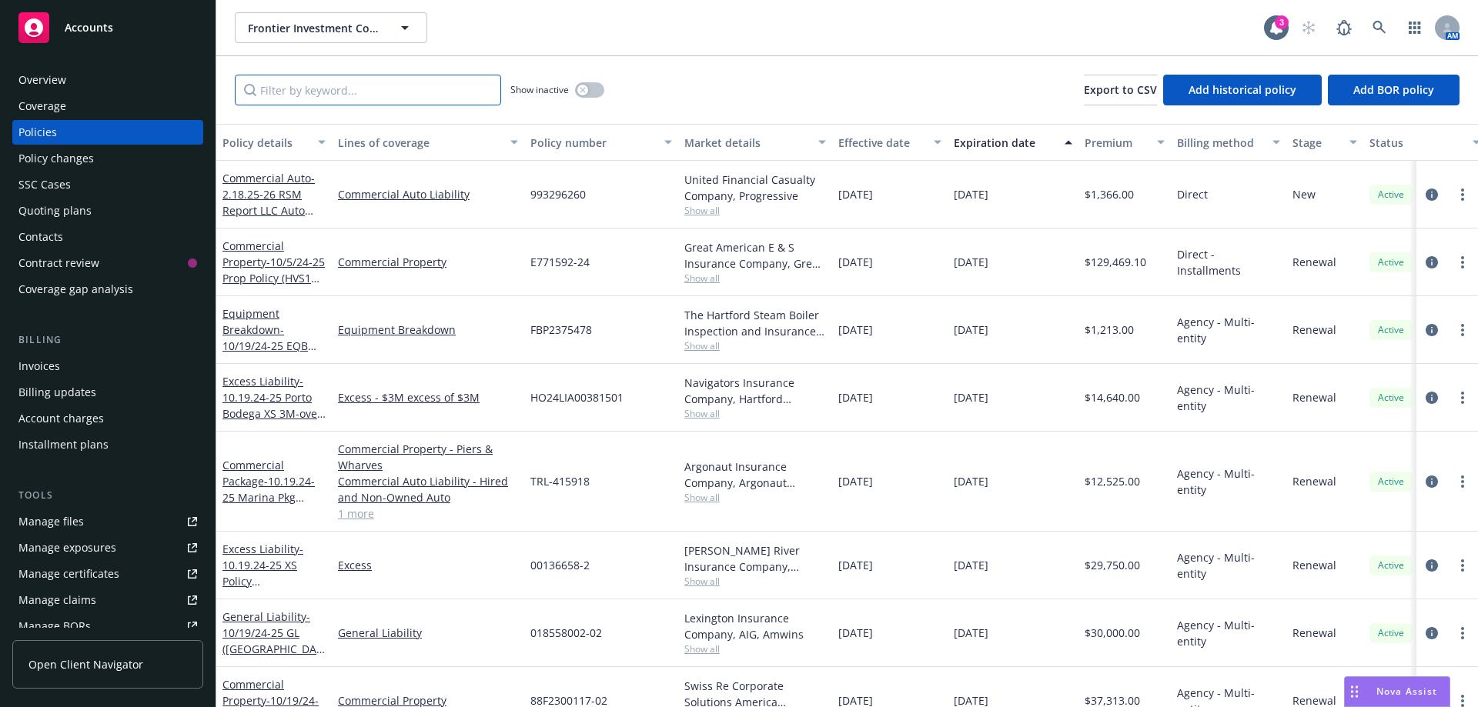
click at [384, 77] on input "Filter by keyword..." at bounding box center [368, 90] width 266 height 31
paste input "TRL-415918"
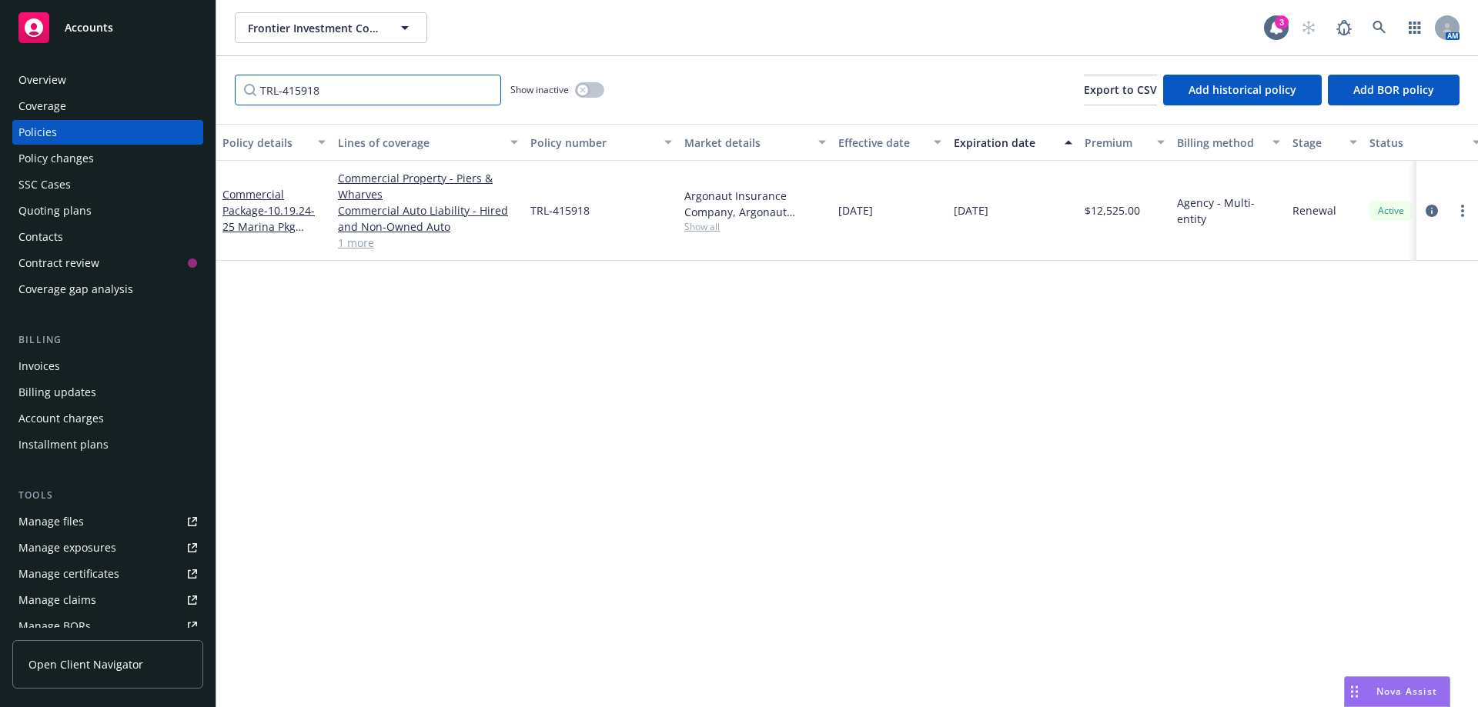
drag, startPoint x: 359, startPoint y: 99, endPoint x: 140, endPoint y: 125, distance: 220.1
click at [140, 125] on div "Accounts Overview Coverage Policies Policy changes SSC Cases Quoting plans Cont…" at bounding box center [739, 353] width 1478 height 707
paste input "PIV227163-"
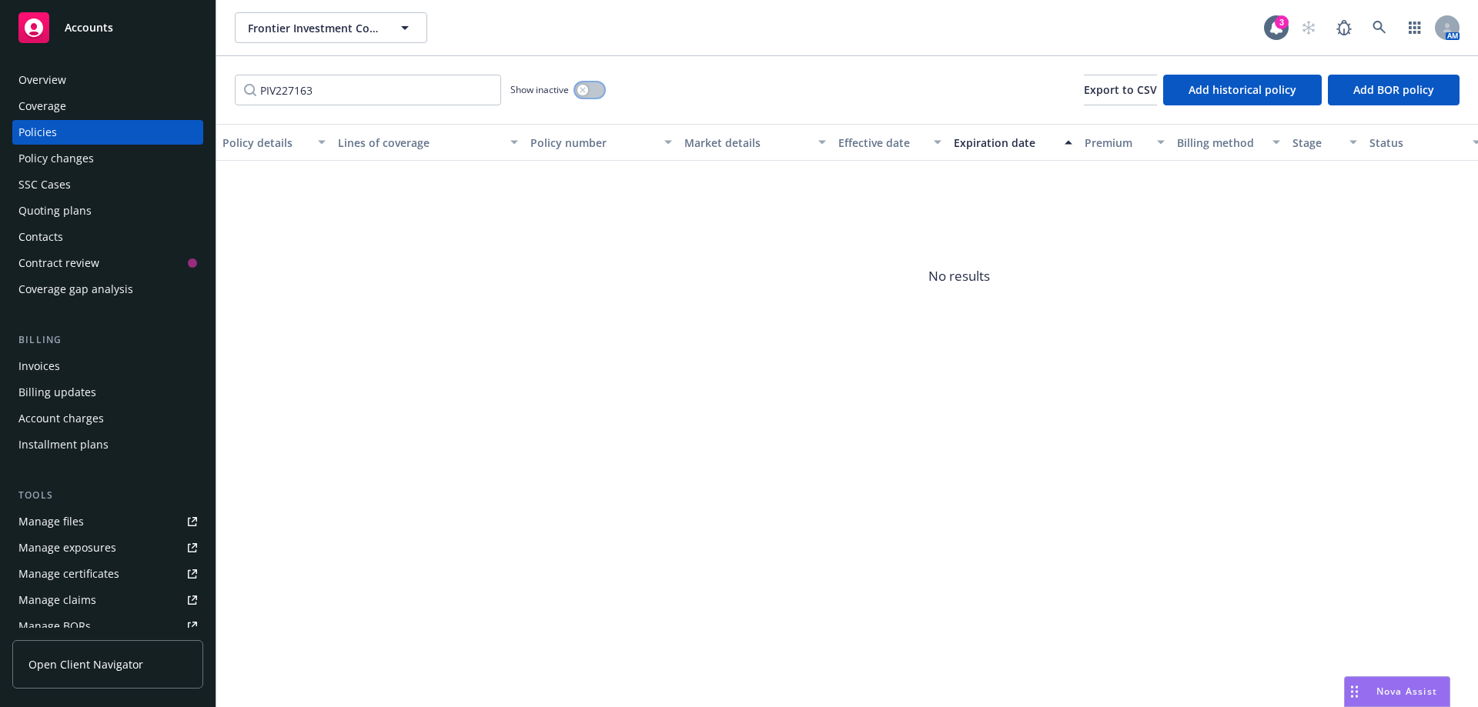
click at [596, 89] on button "button" at bounding box center [589, 89] width 29 height 15
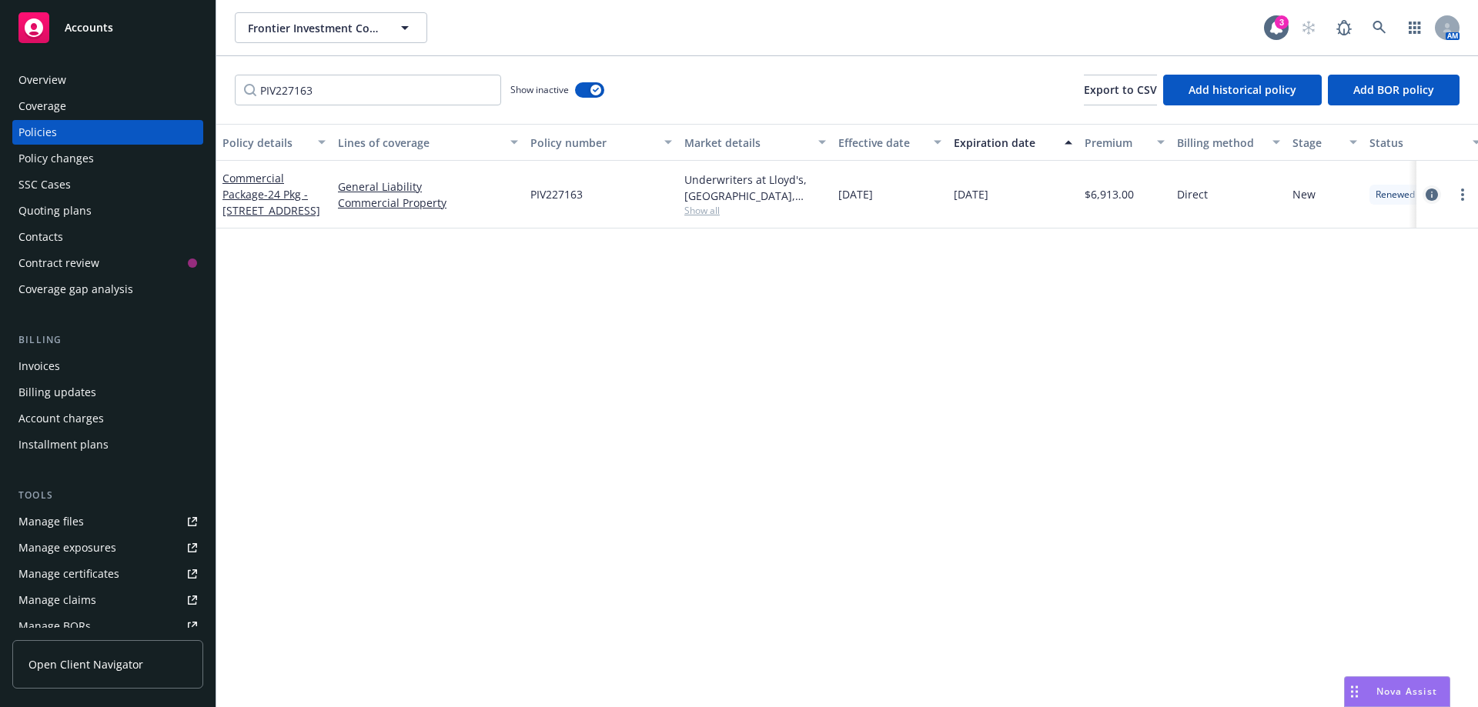
click at [1431, 198] on icon "circleInformation" at bounding box center [1431, 195] width 12 height 12
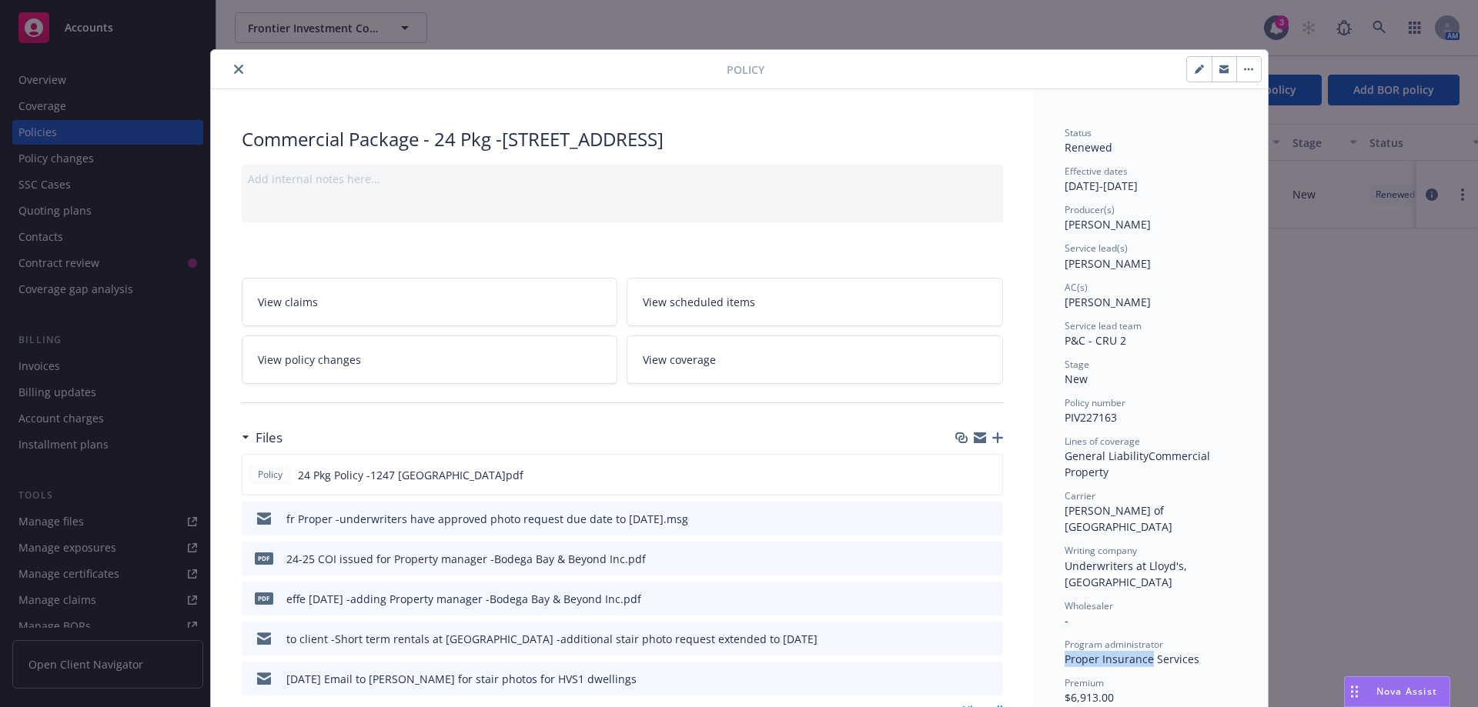
drag, startPoint x: 1058, startPoint y: 630, endPoint x: 1145, endPoint y: 625, distance: 87.1
click at [1145, 652] on span "Proper Insurance Services" at bounding box center [1131, 659] width 135 height 15
copy span "Proper Insurance"
click at [234, 71] on icon "close" at bounding box center [238, 69] width 9 height 9
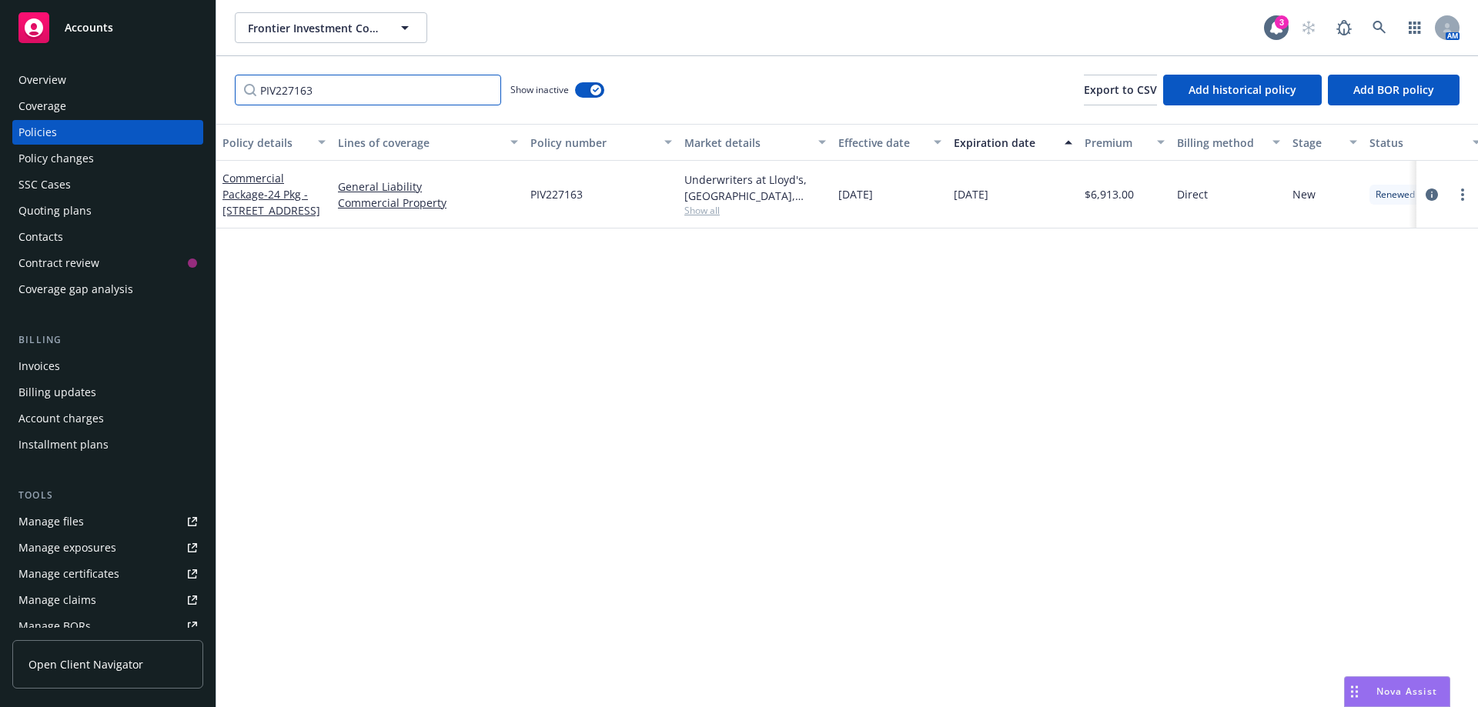
drag, startPoint x: 329, startPoint y: 99, endPoint x: 82, endPoint y: 78, distance: 248.0
click at [82, 78] on div "Accounts Overview Coverage Policies Policy changes SSC Cases Quoting plans Cont…" at bounding box center [739, 353] width 1478 height 707
paste input "TRL-415918"
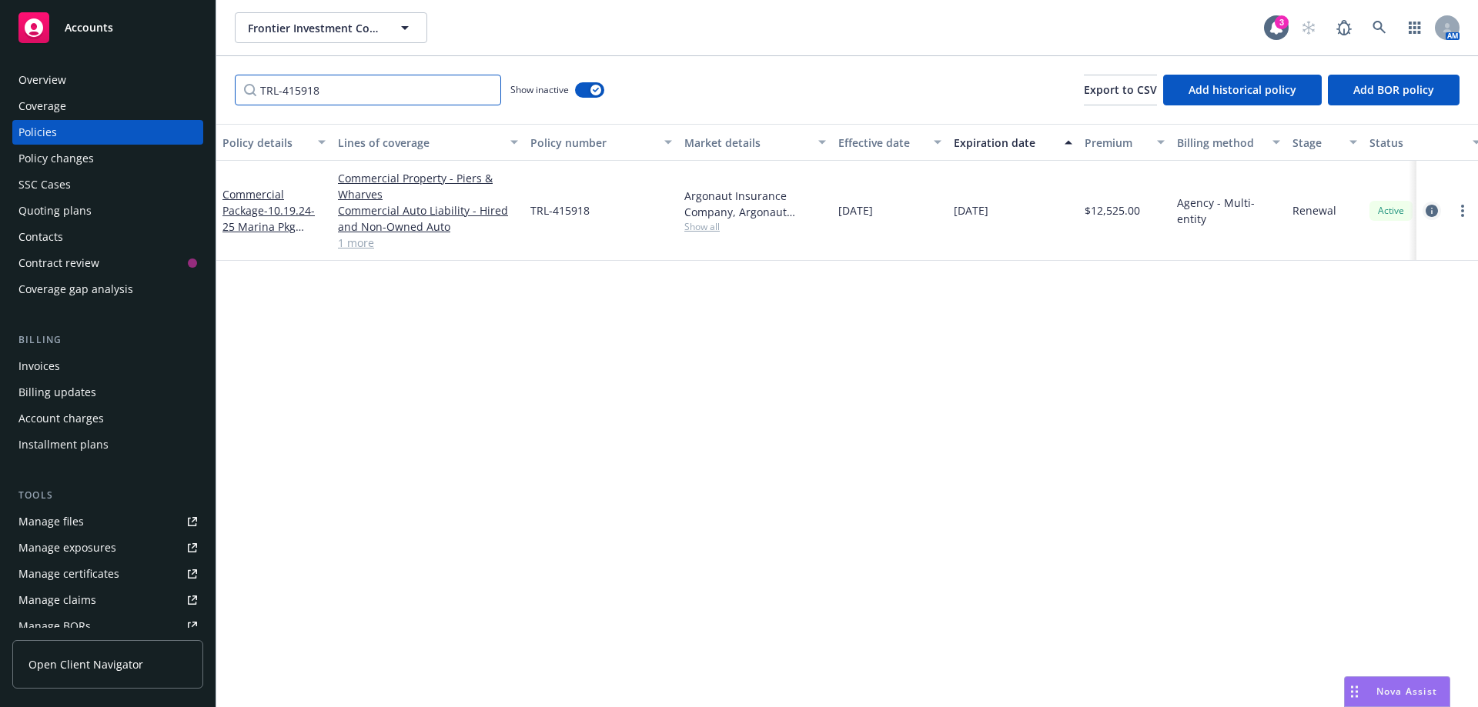
type input "TRL-415918"
click at [1427, 211] on icon "circleInformation" at bounding box center [1431, 211] width 12 height 12
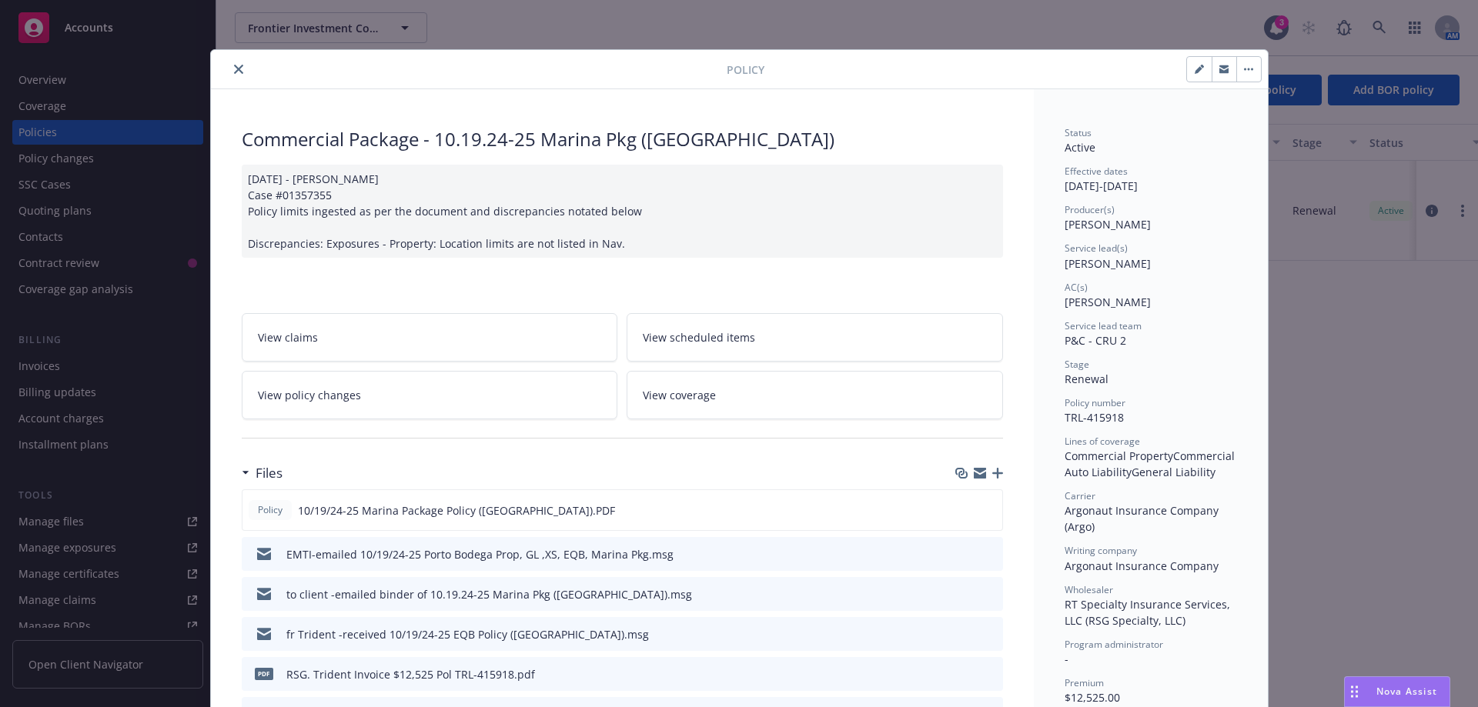
click at [234, 68] on icon "close" at bounding box center [238, 69] width 9 height 9
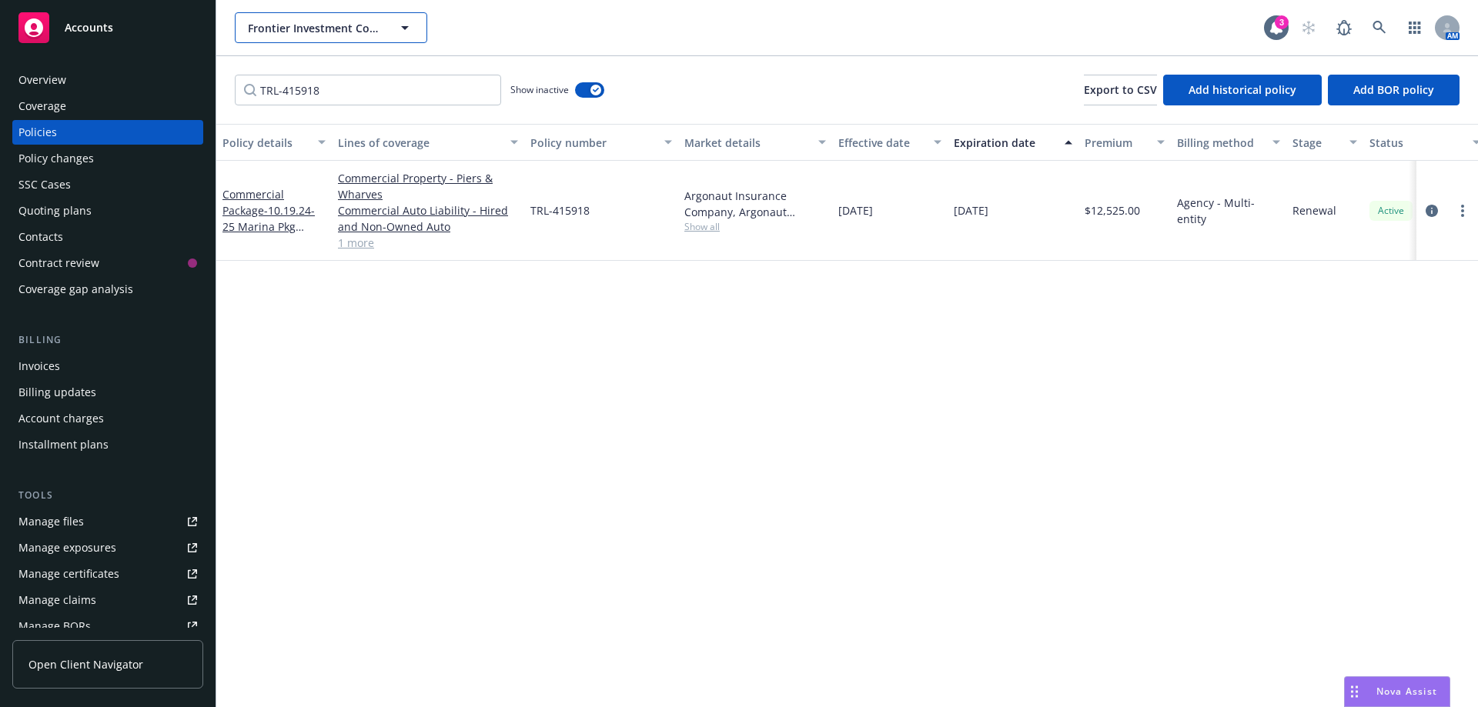
click at [325, 33] on span "Frontier Investment Corporation" at bounding box center [314, 28] width 133 height 16
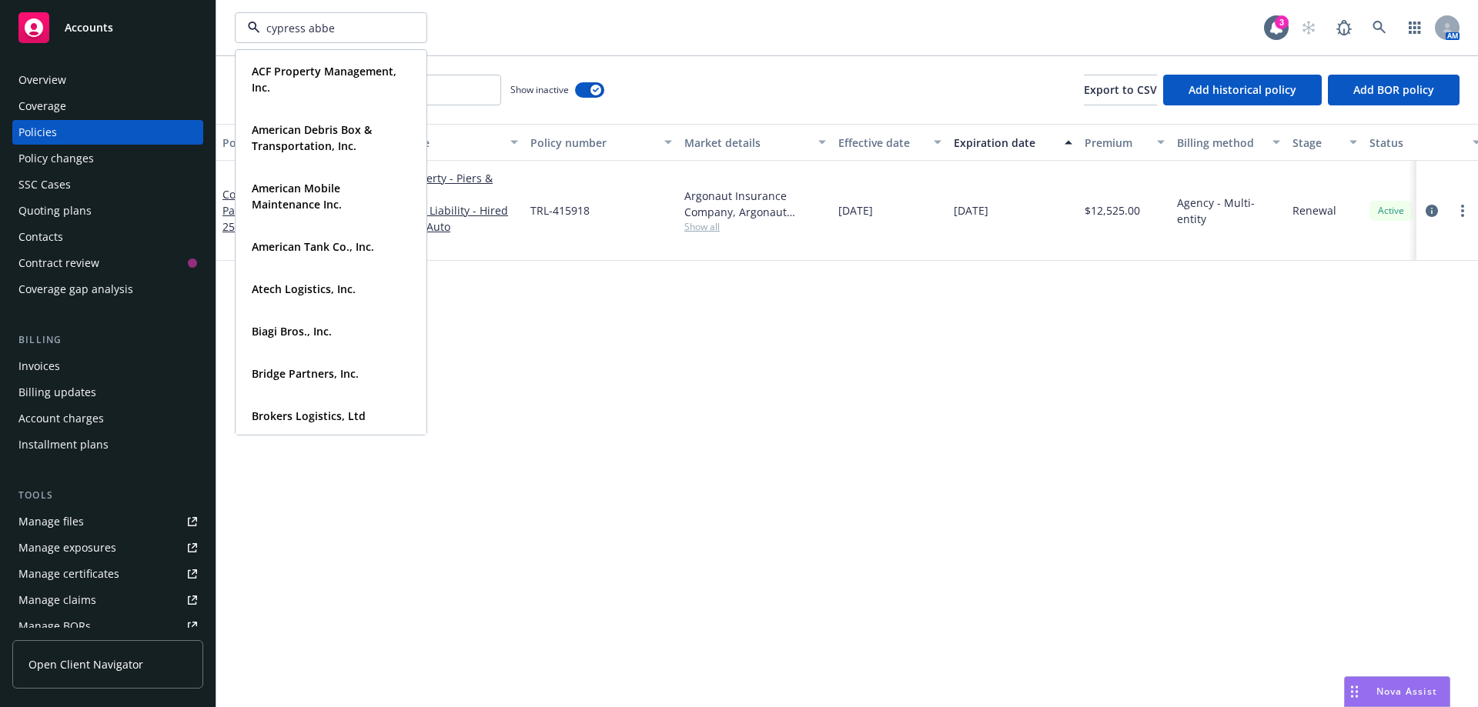
type input "cypress abbey"
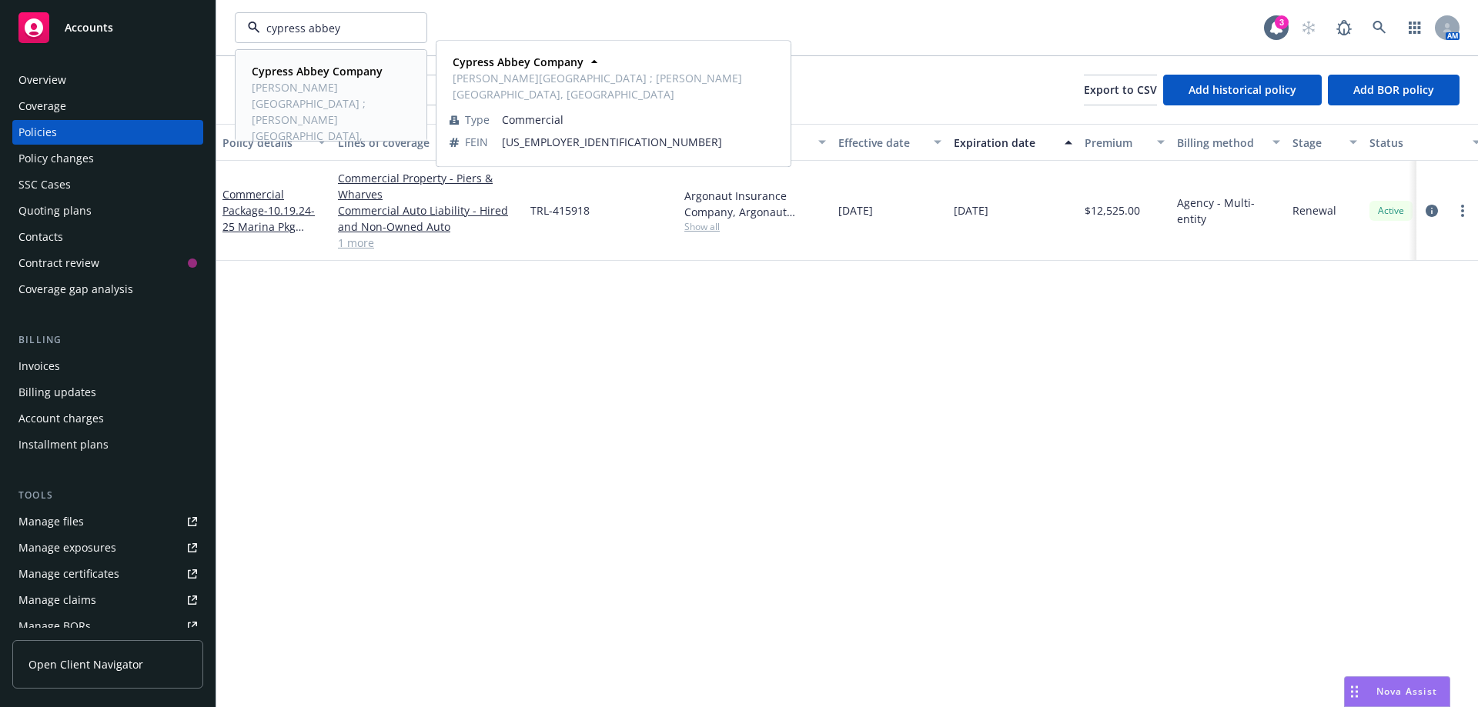
click at [325, 77] on strong "Cypress Abbey Company" at bounding box center [317, 71] width 131 height 15
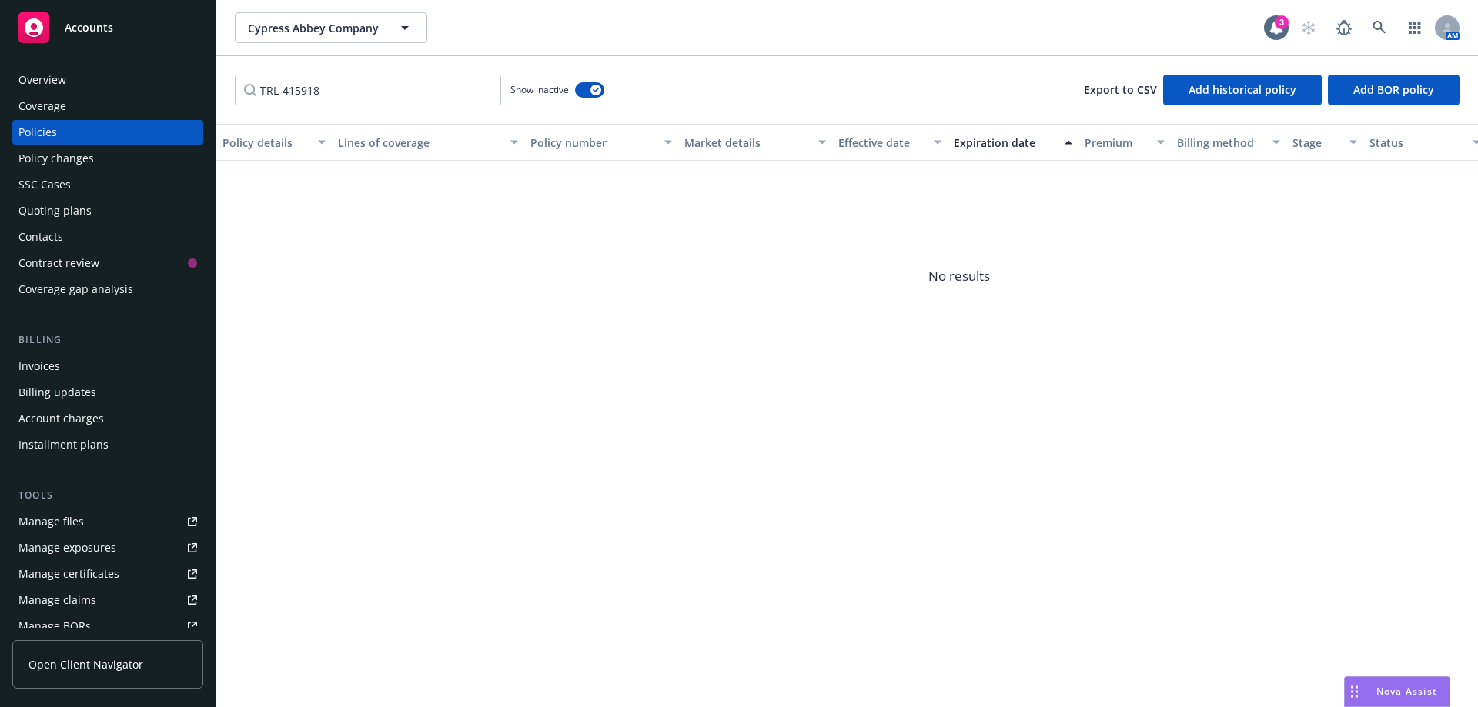
click at [53, 216] on div "Quoting plans" at bounding box center [54, 211] width 73 height 25
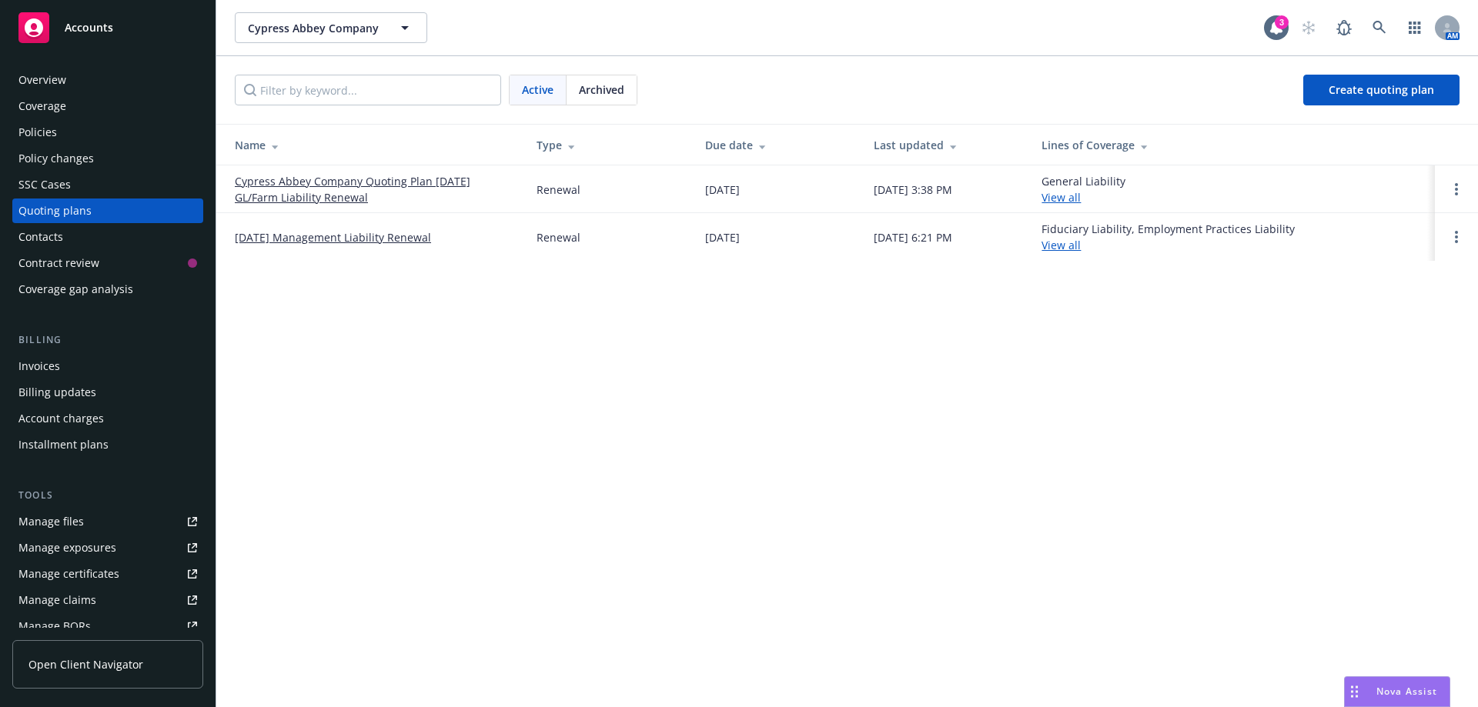
click at [252, 186] on link "Cypress Abbey Company Quoting Plan [DATE] GL/Farm Liability Renewal" at bounding box center [373, 189] width 277 height 32
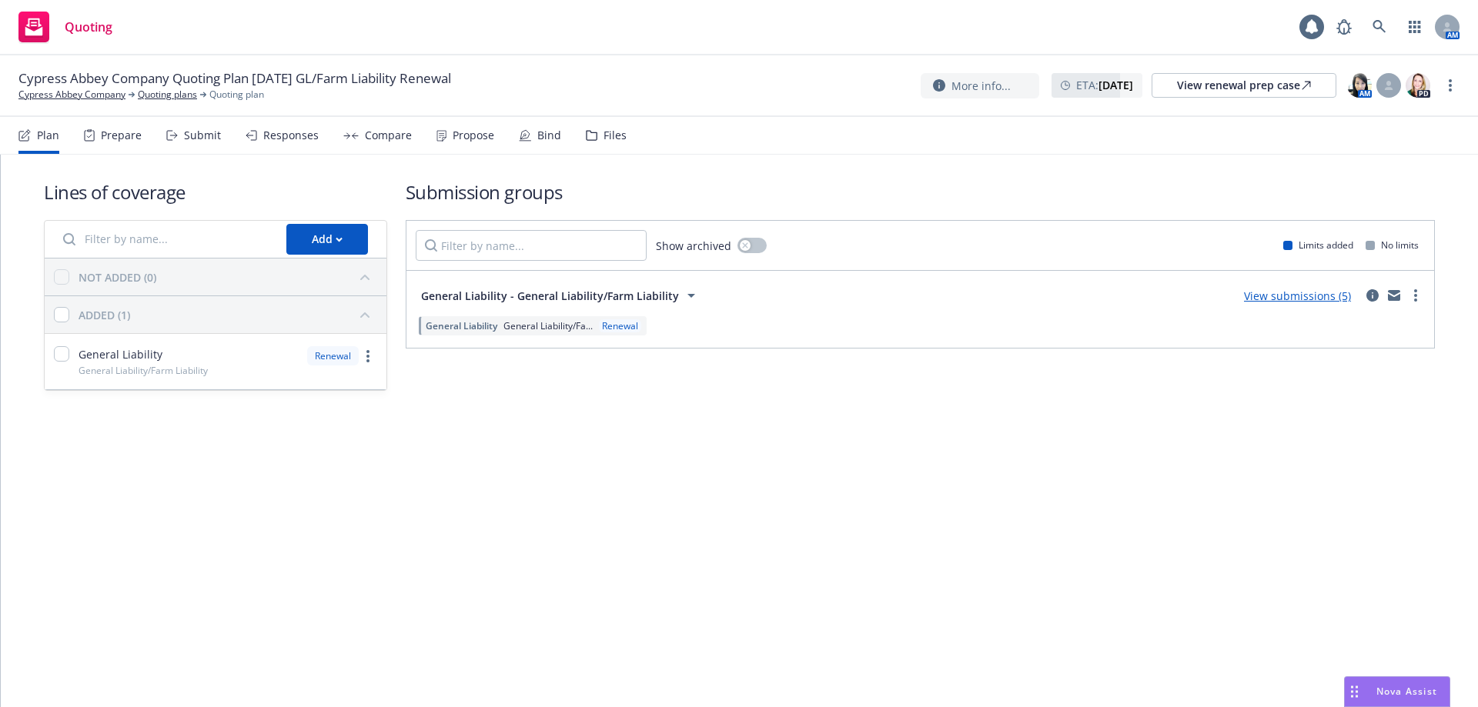
click at [598, 145] on div "Files" at bounding box center [606, 135] width 41 height 37
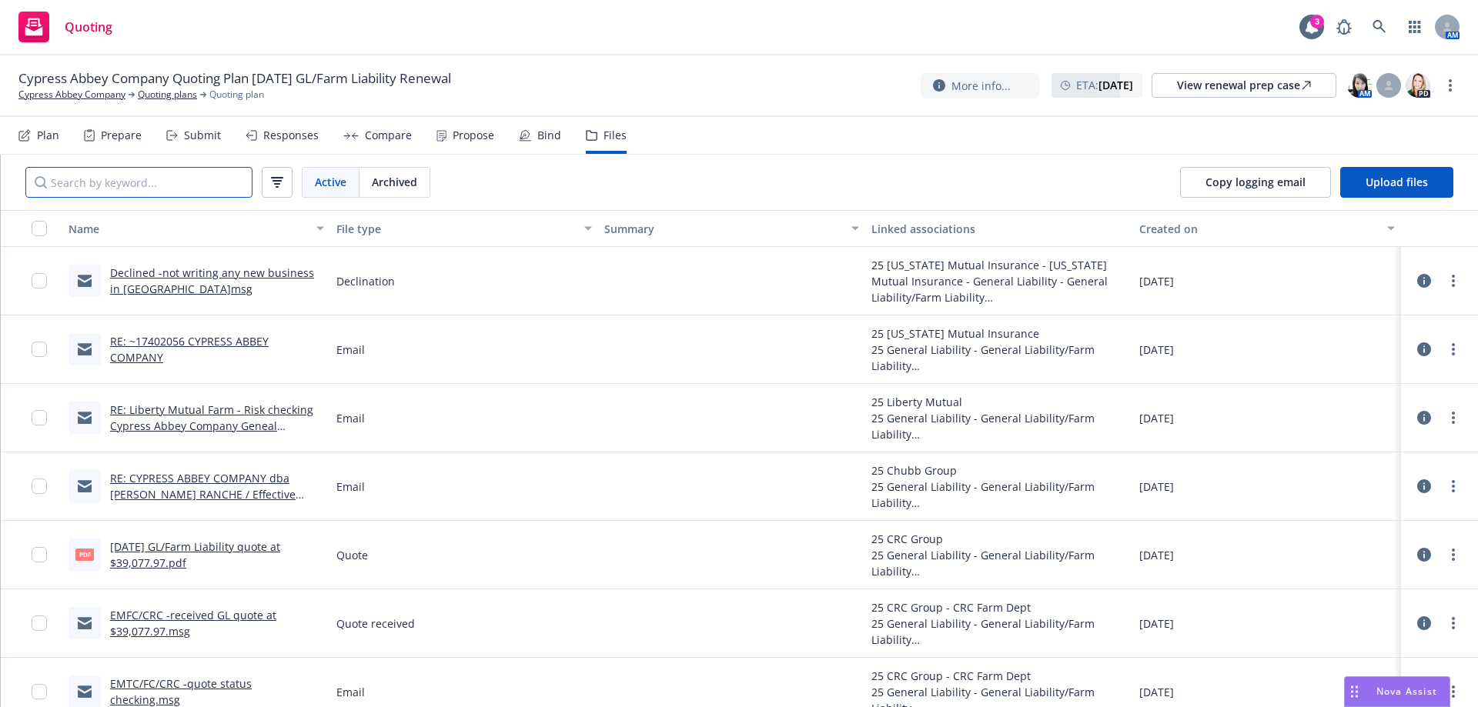
click at [181, 182] on input "Search by keyword..." at bounding box center [138, 182] width 227 height 31
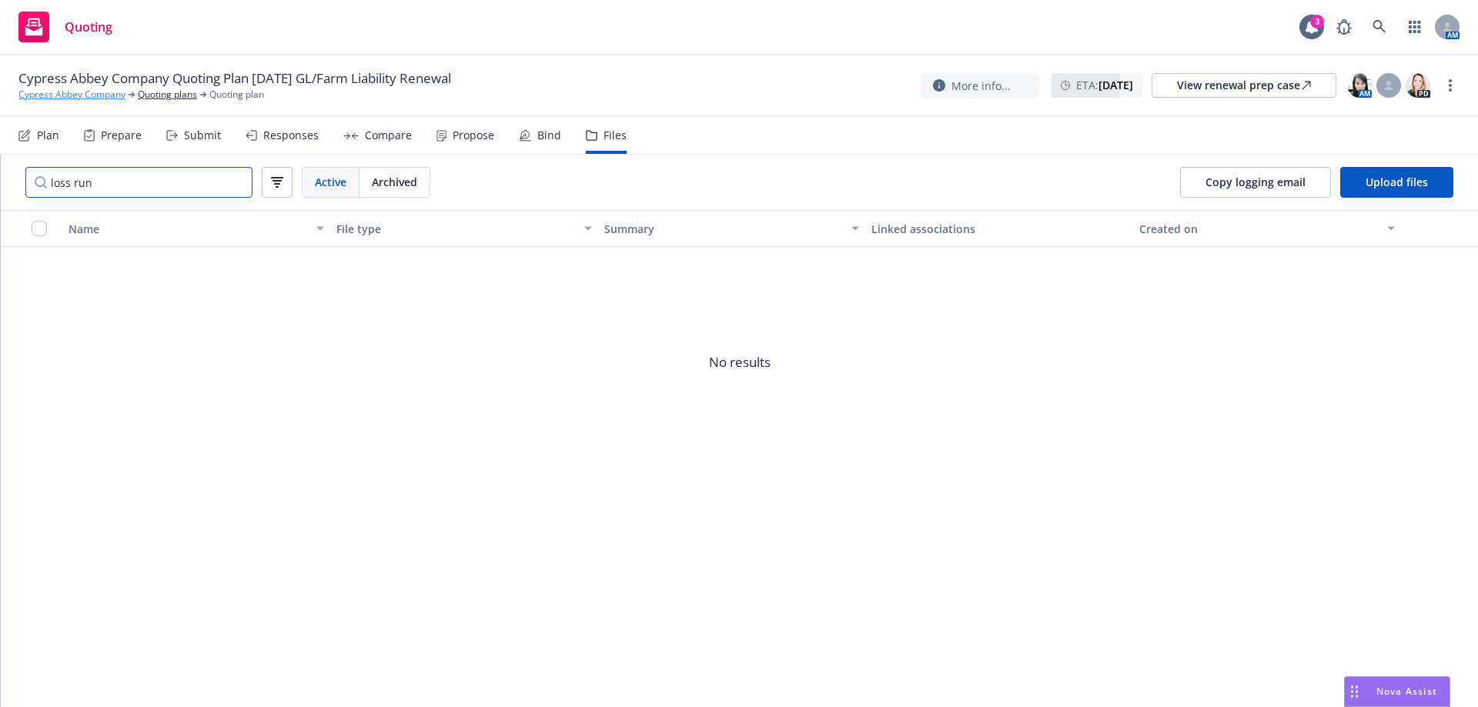
type input "loss run"
click at [68, 93] on link "Cypress Abbey Company" at bounding box center [71, 95] width 107 height 14
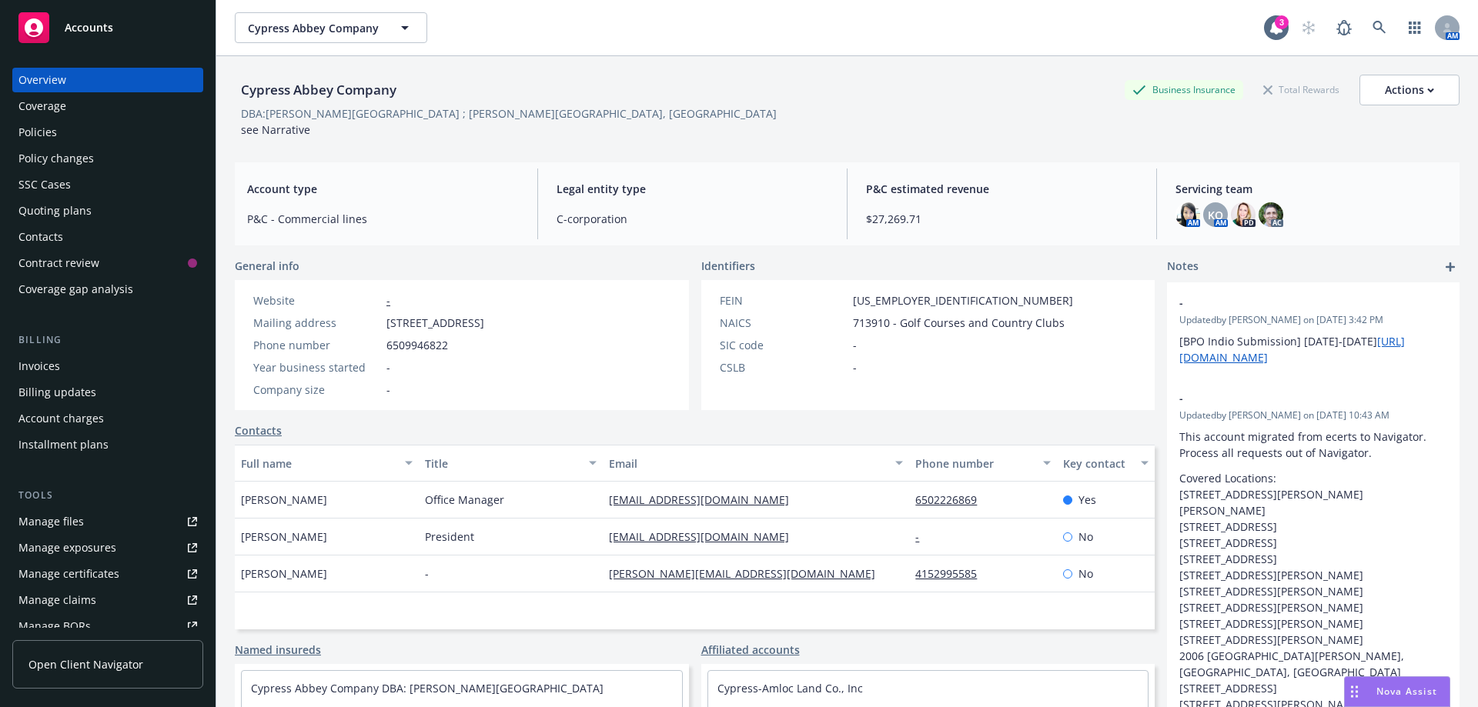
click at [42, 128] on div "Policies" at bounding box center [37, 132] width 38 height 25
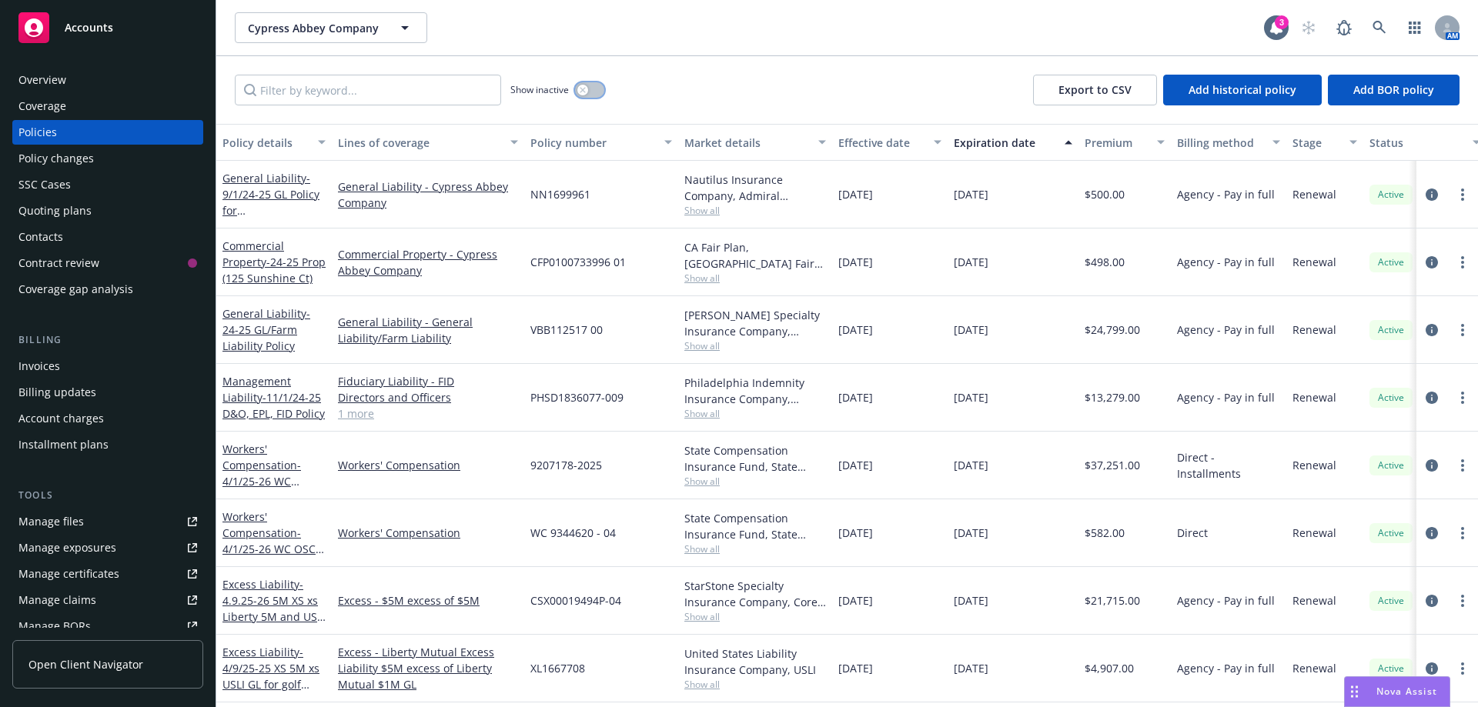
click at [596, 89] on button "button" at bounding box center [589, 89] width 29 height 15
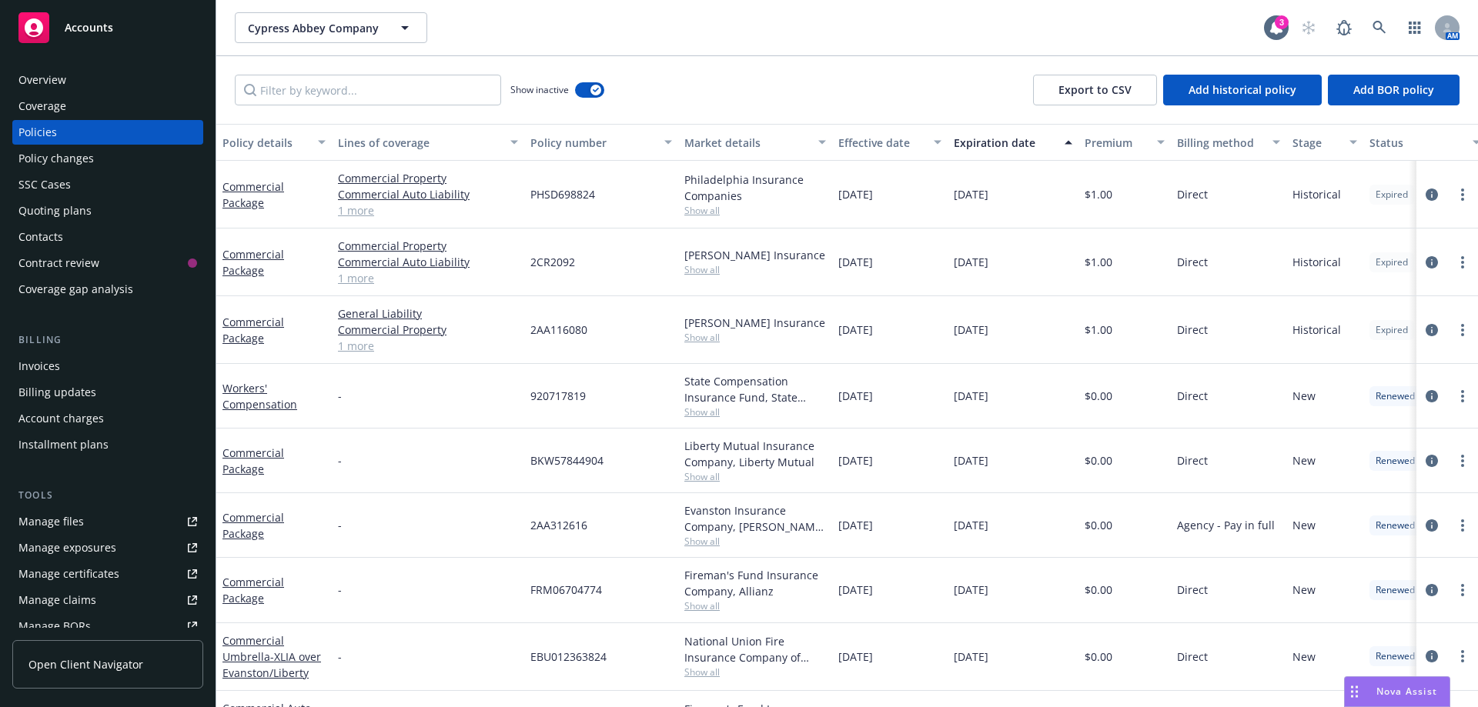
click at [70, 206] on div "Quoting plans" at bounding box center [54, 211] width 73 height 25
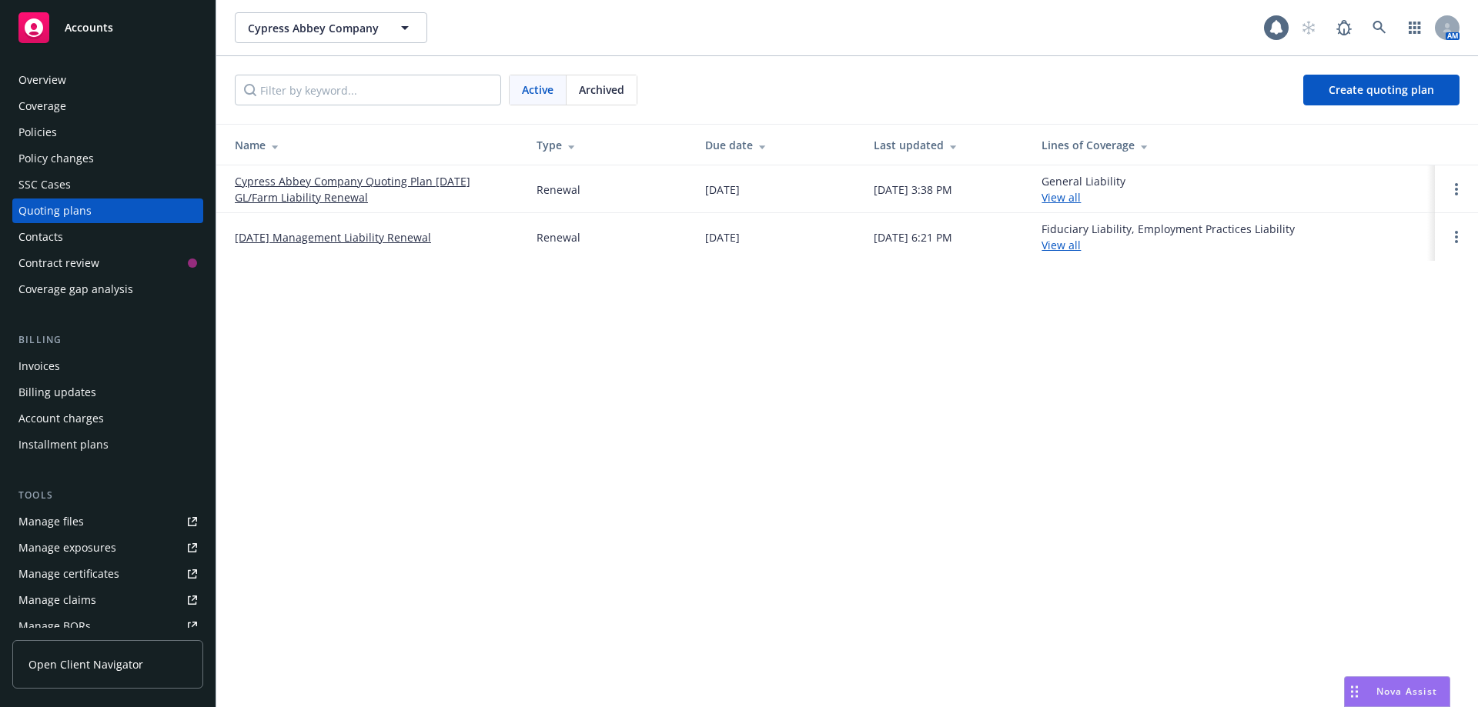
click at [609, 95] on span "Archived" at bounding box center [601, 90] width 45 height 16
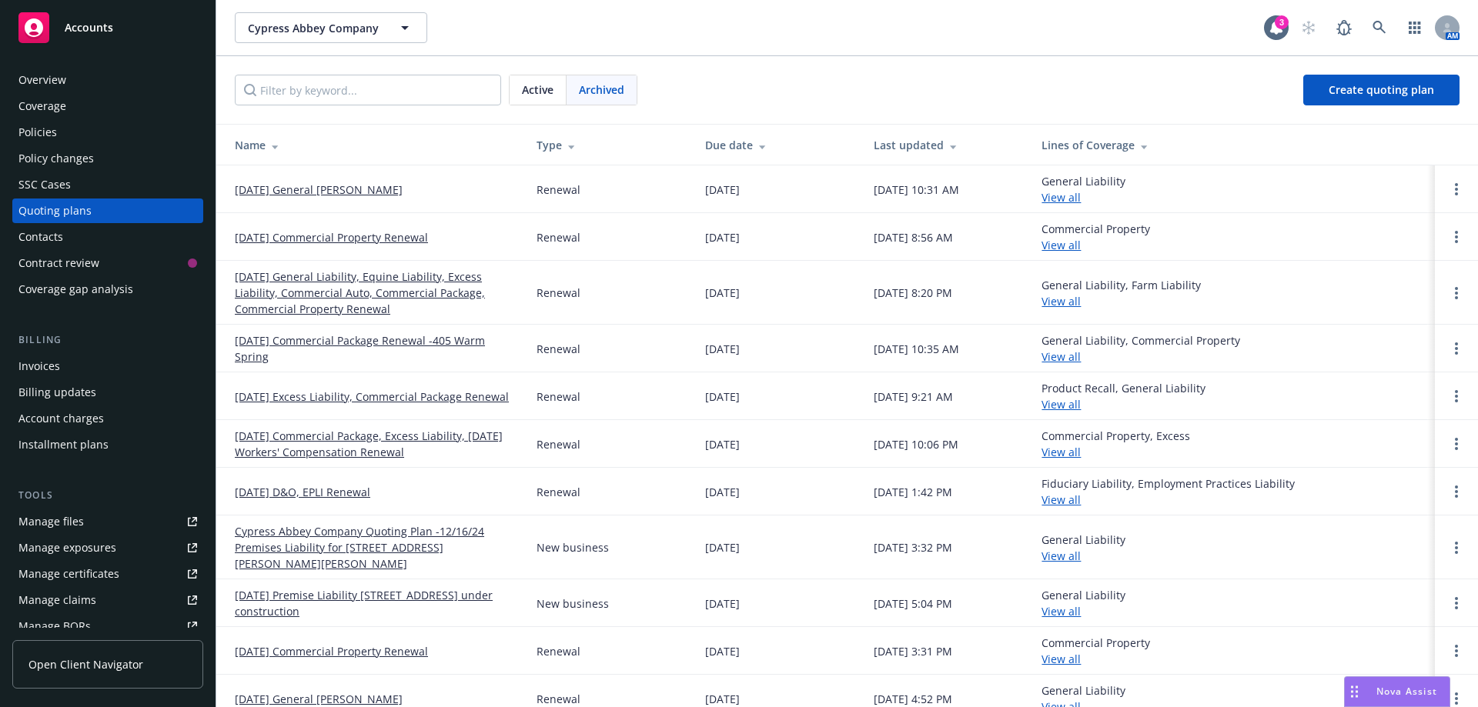
click at [294, 291] on link "[DATE] General Liability, Equine Liability, Excess Liability, Commercial Auto, …" at bounding box center [373, 293] width 277 height 48
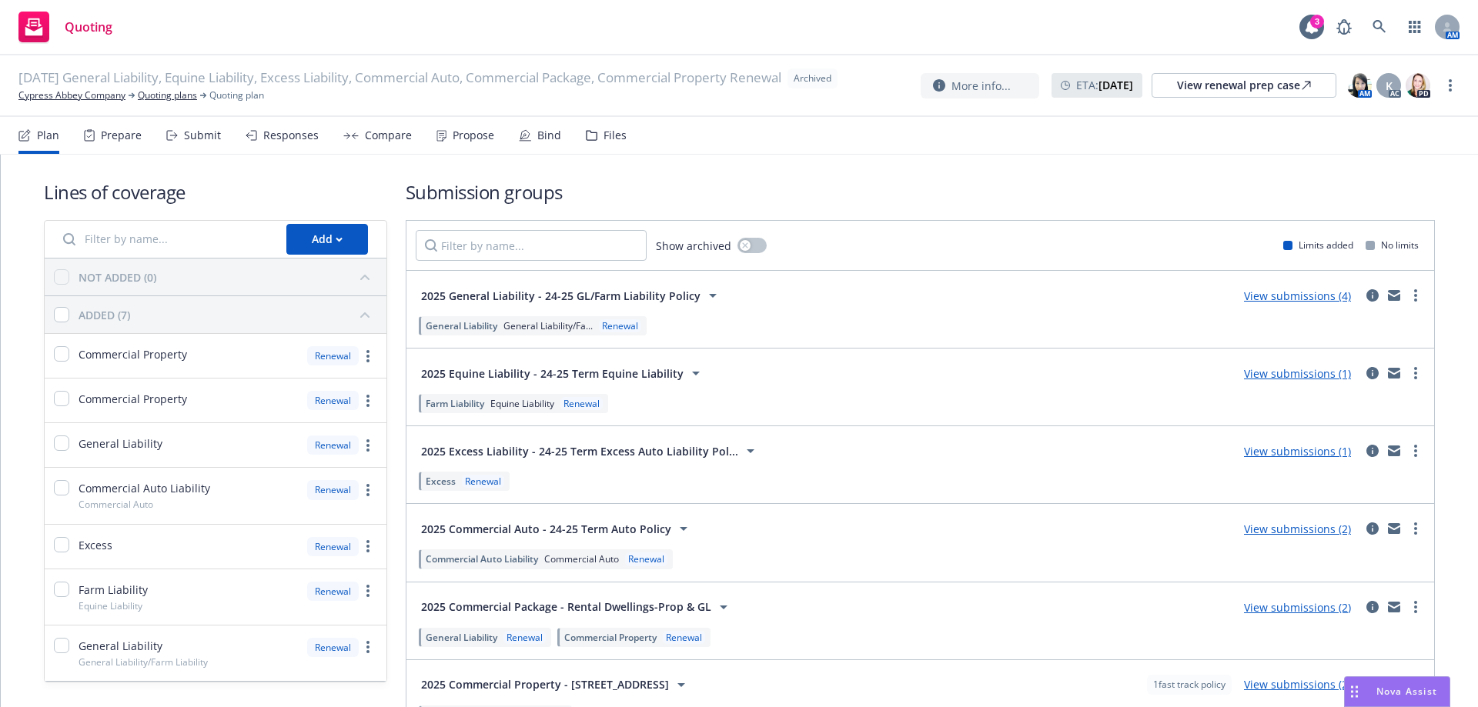
click at [606, 135] on div "Files" at bounding box center [614, 135] width 23 height 12
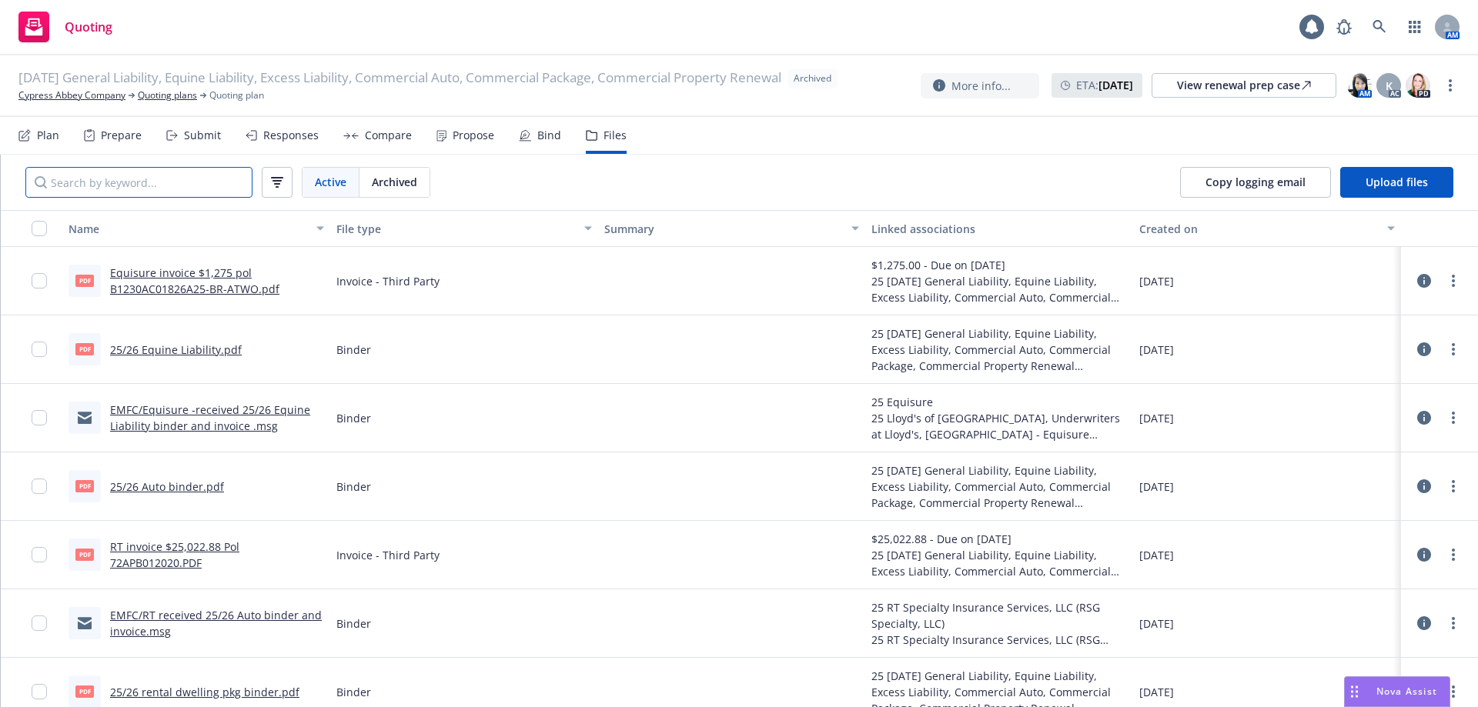
click at [219, 192] on input "Search by keyword..." at bounding box center [138, 182] width 227 height 31
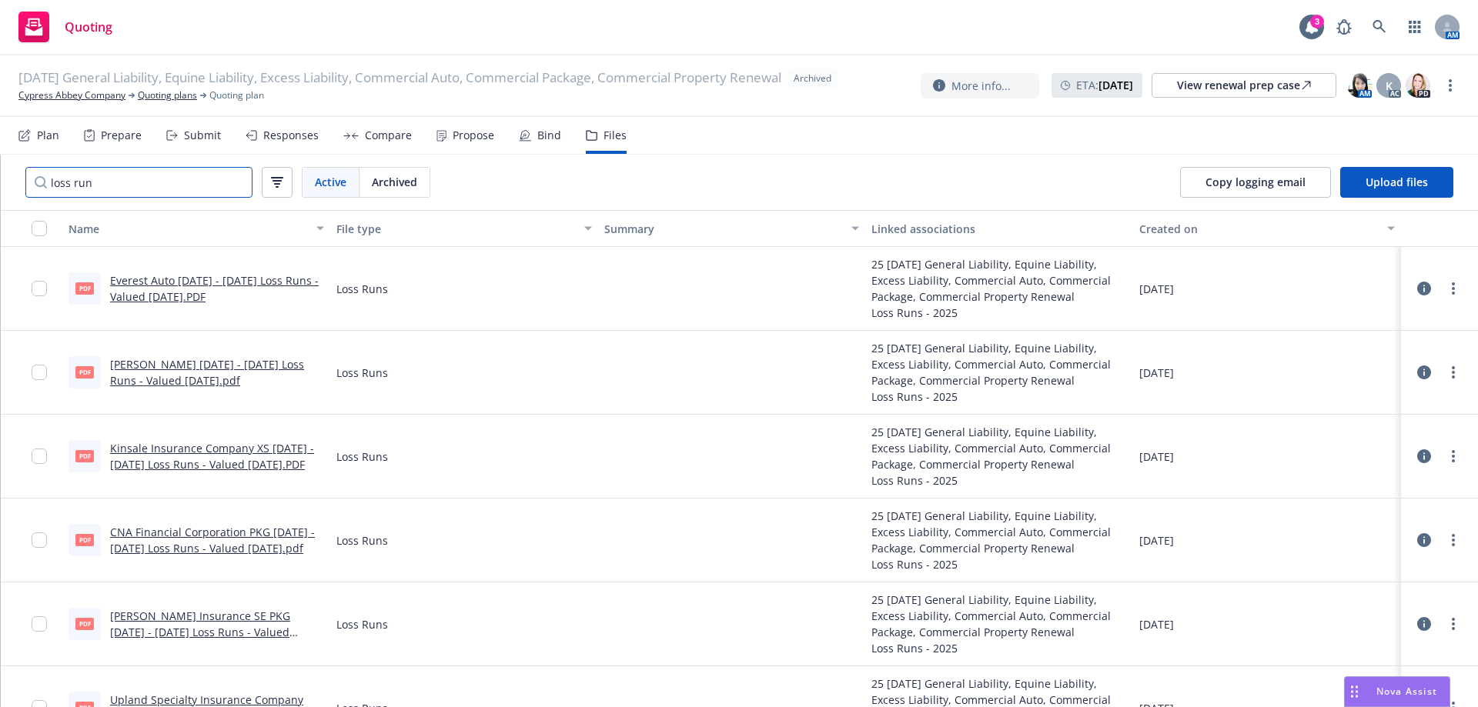
type input "loss run"
click at [95, 99] on link "Cypress Abbey Company" at bounding box center [71, 95] width 107 height 14
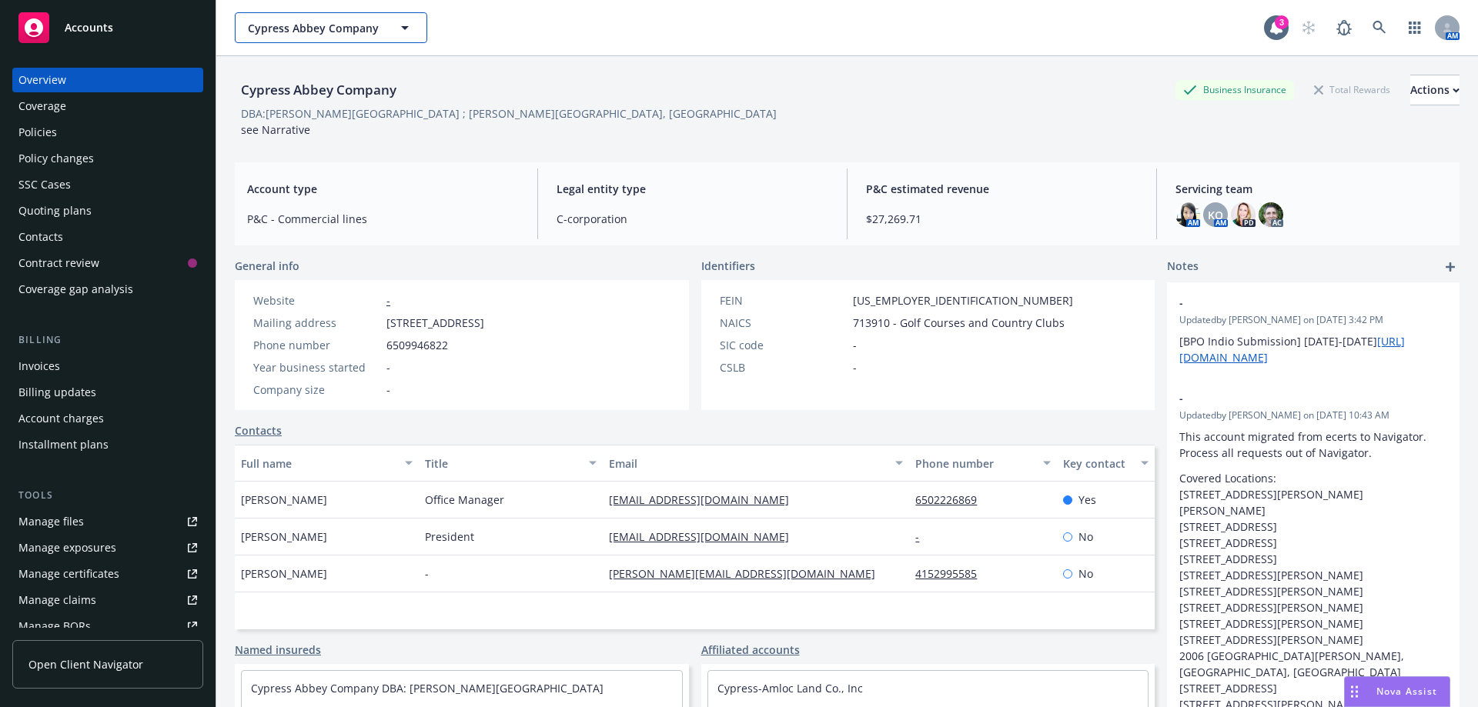
click at [285, 35] on span "Cypress Abbey Company" at bounding box center [314, 28] width 133 height 16
type input "frontier"
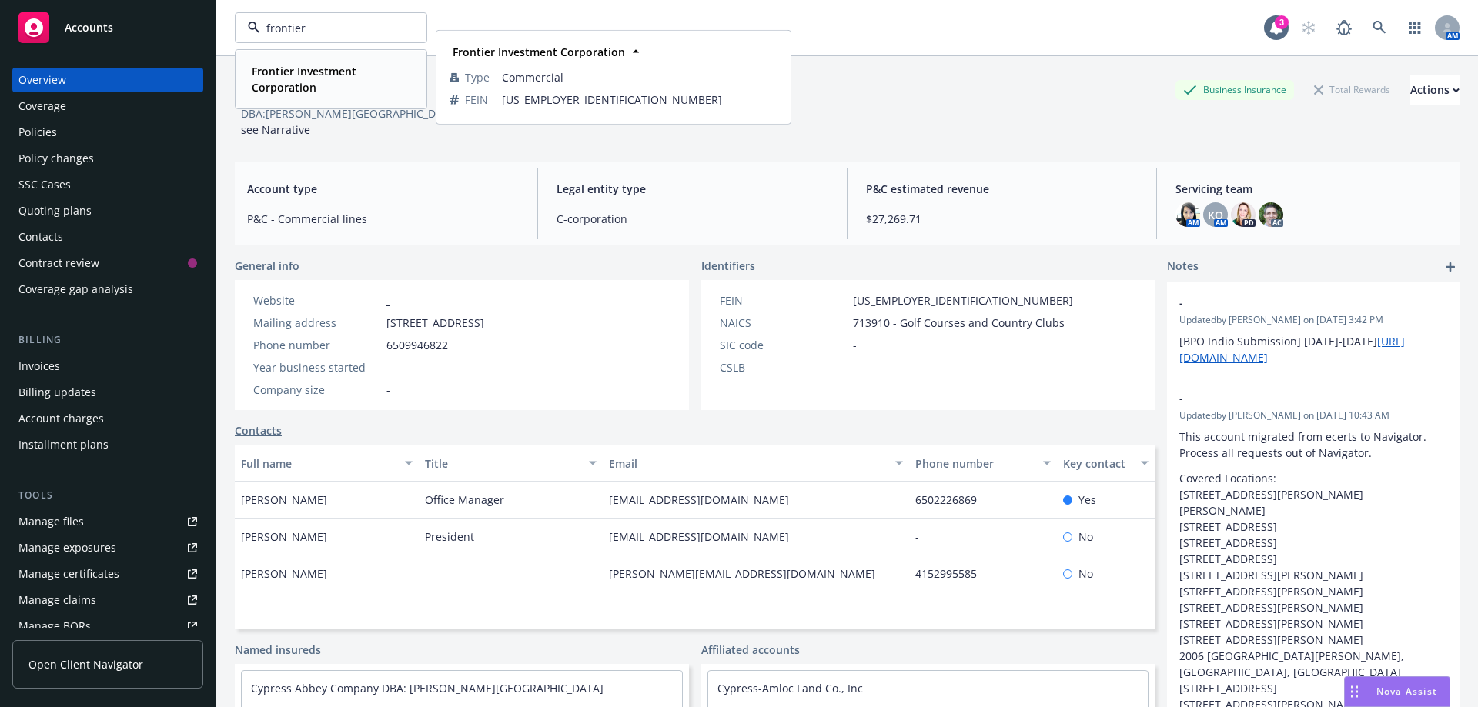
click at [275, 87] on strong "Frontier Investment Corporation" at bounding box center [304, 79] width 105 height 31
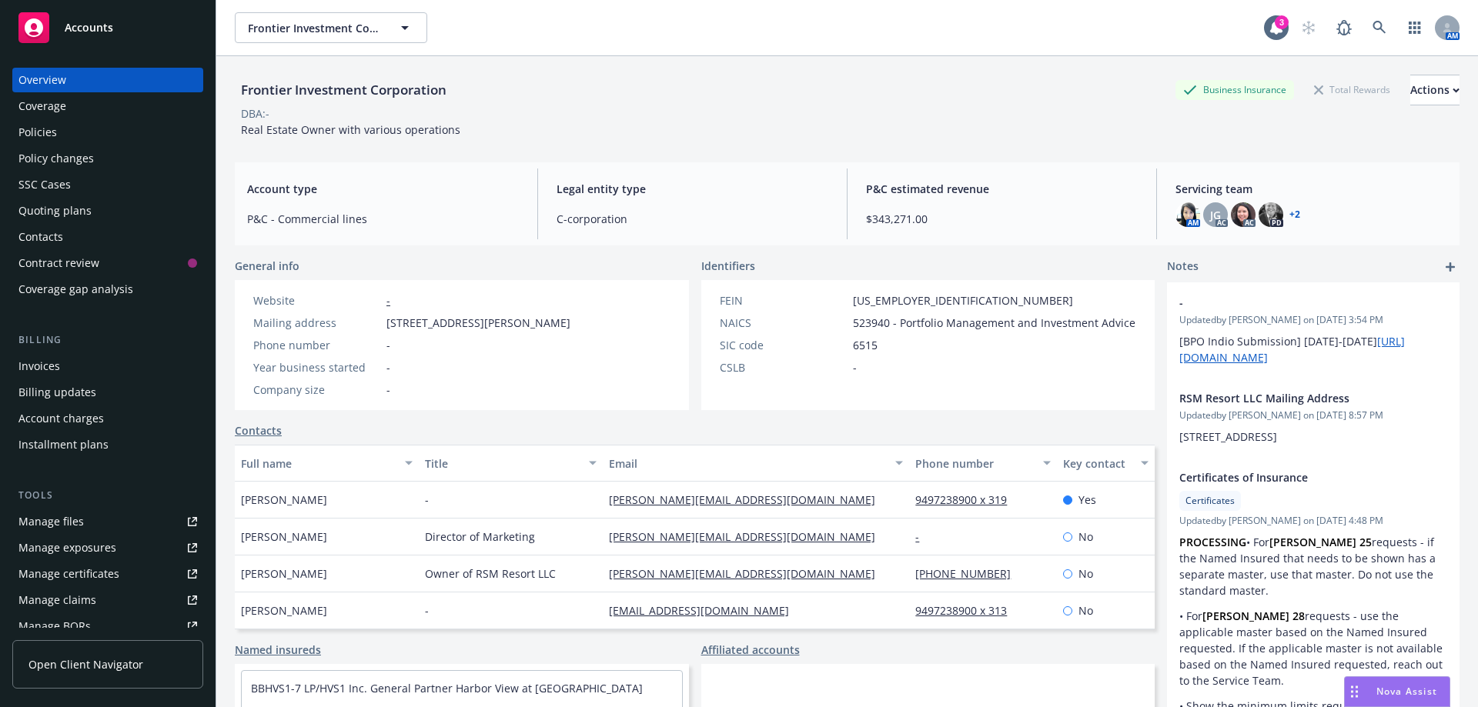
click at [38, 136] on div "Policies" at bounding box center [37, 132] width 38 height 25
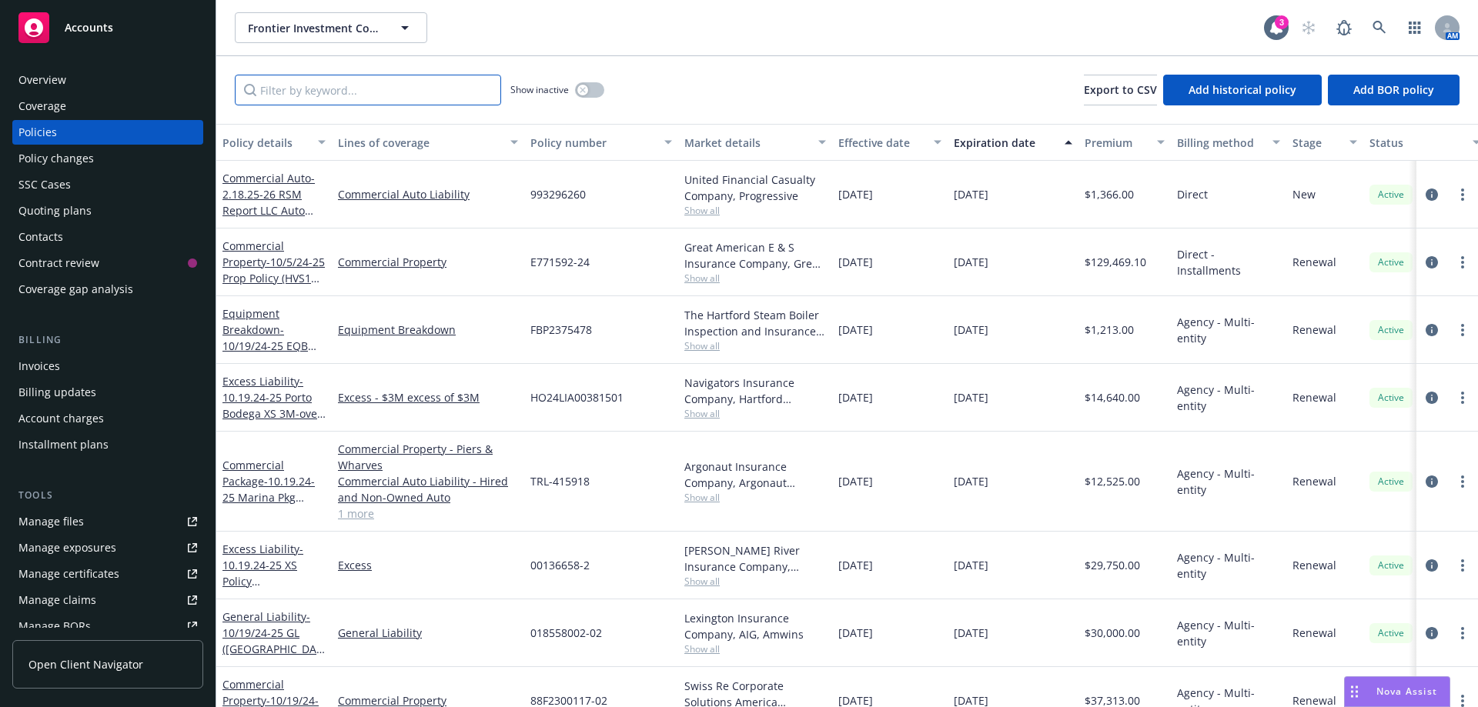
click at [341, 93] on input "Filter by keyword..." at bounding box center [368, 90] width 266 height 31
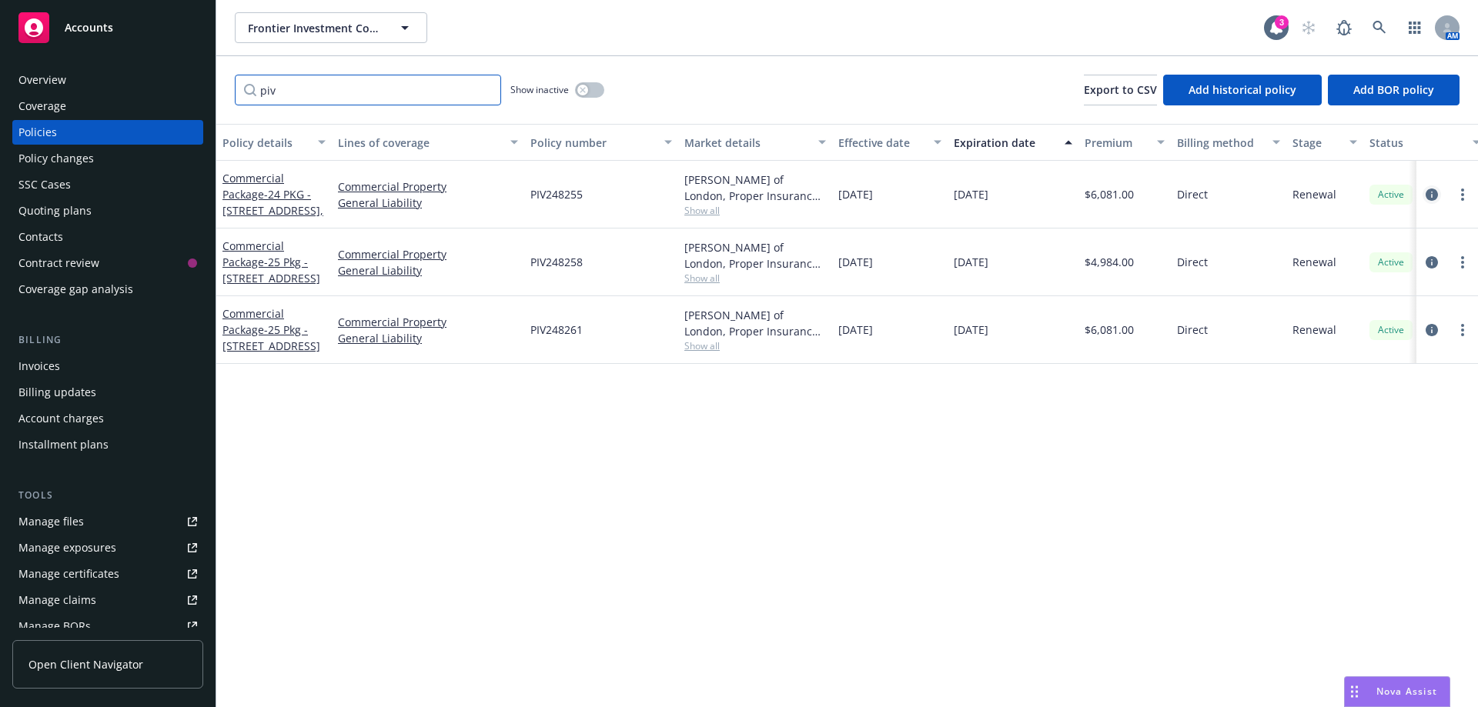
type input "piv"
click at [1428, 189] on icon "circleInformation" at bounding box center [1431, 195] width 12 height 12
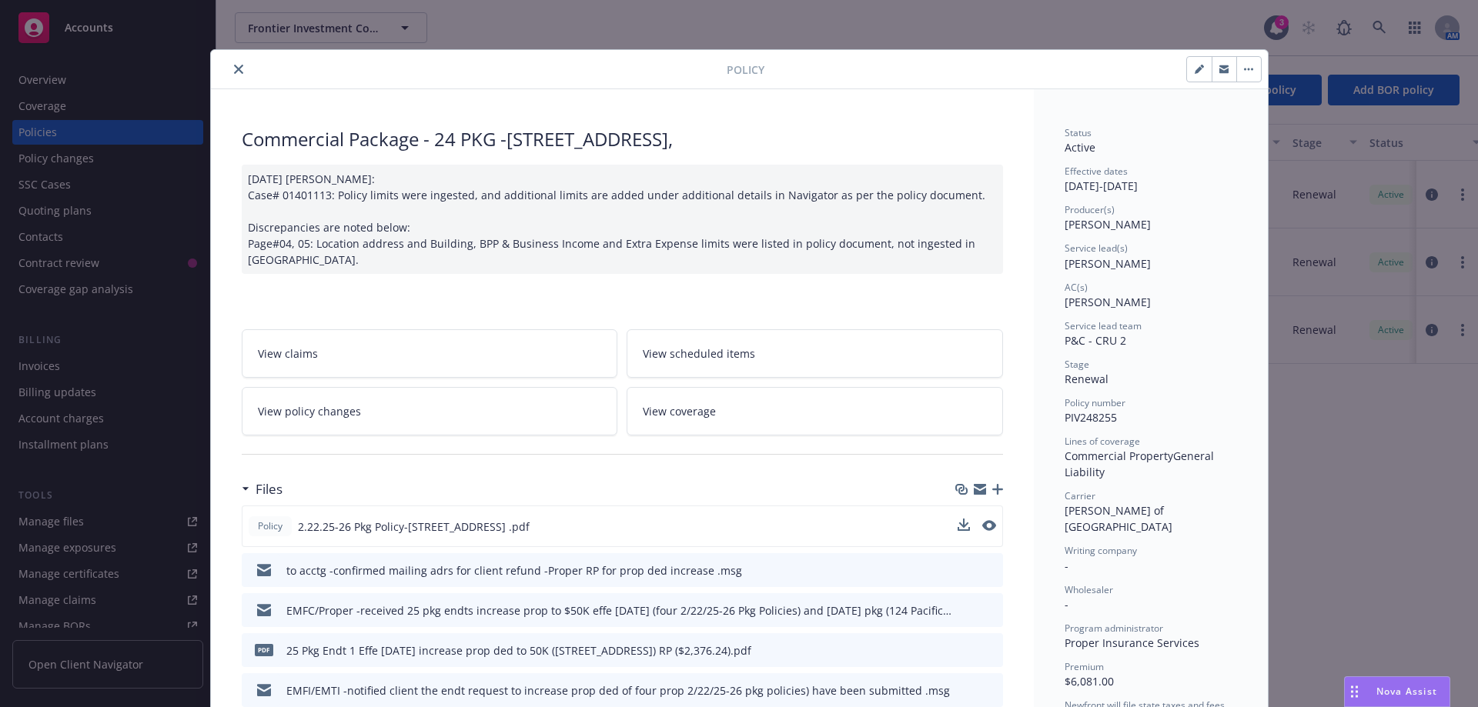
scroll to position [308, 0]
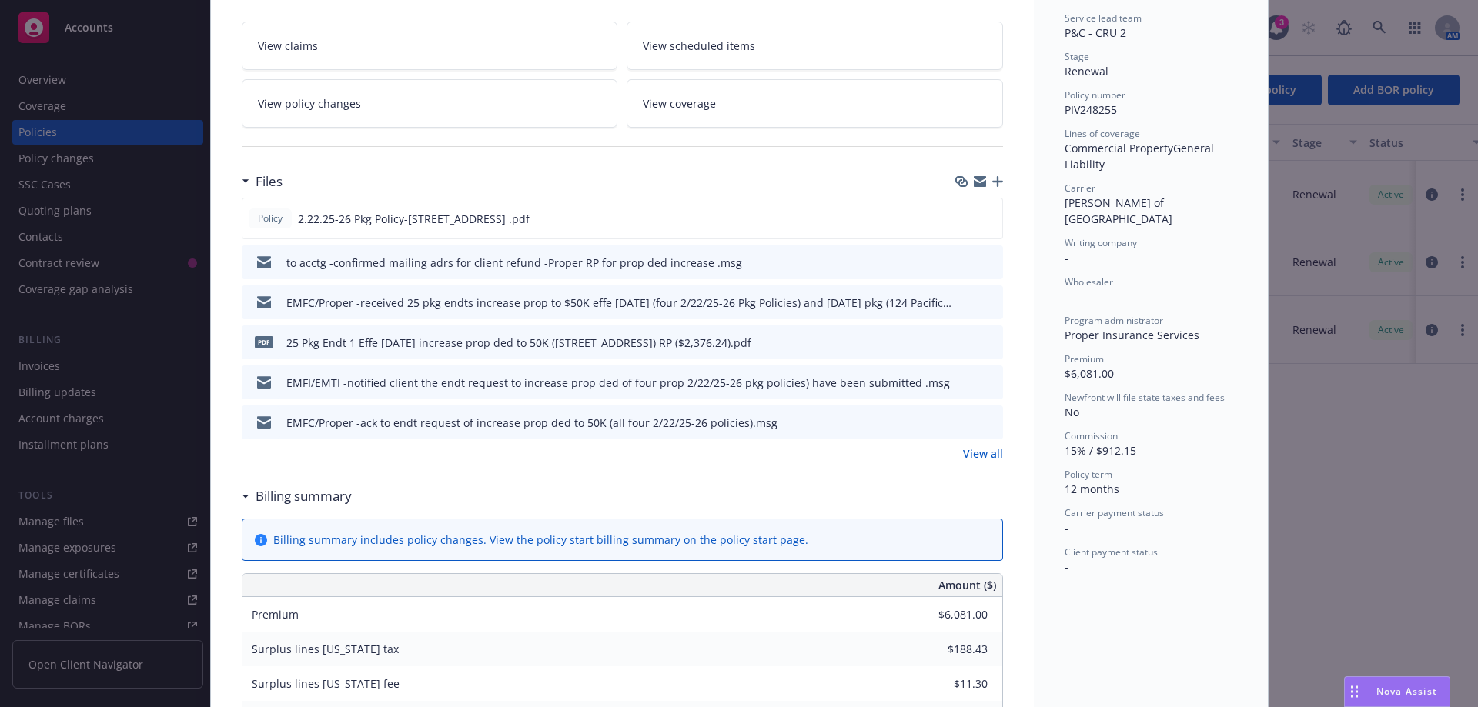
click at [964, 453] on link "View all" at bounding box center [983, 454] width 40 height 16
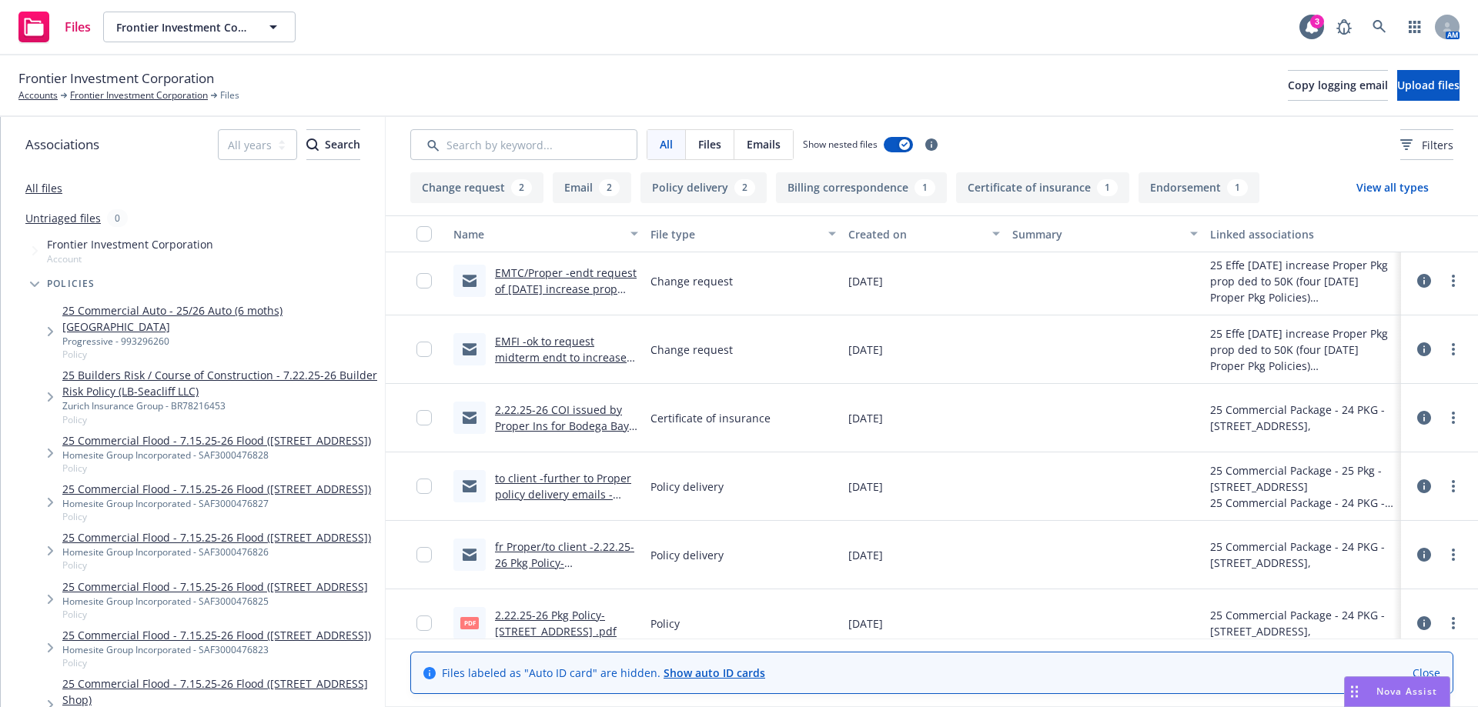
scroll to position [364, 0]
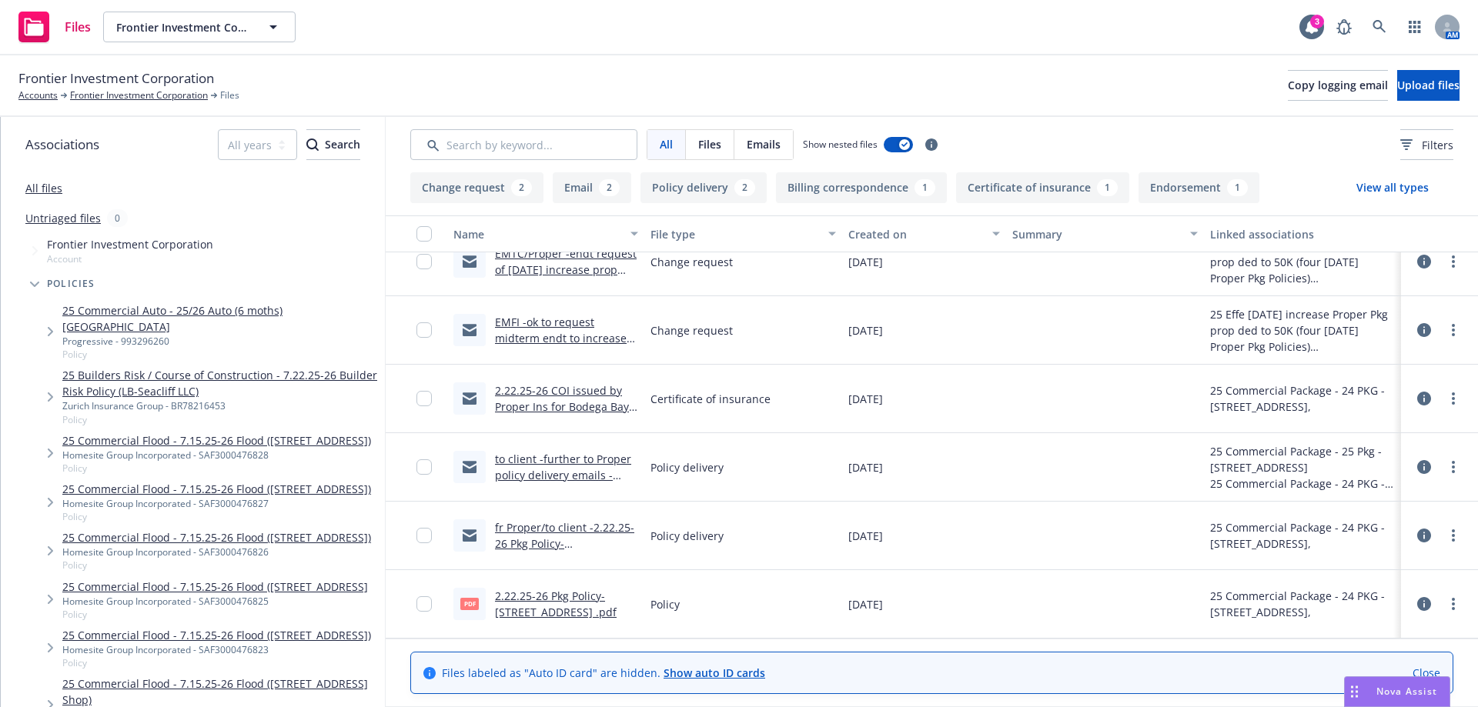
click at [533, 541] on link "fr Proper/to client -2.22.25-26 Pkg Policy-228 Bay Breeze Lane .msg" at bounding box center [564, 543] width 139 height 47
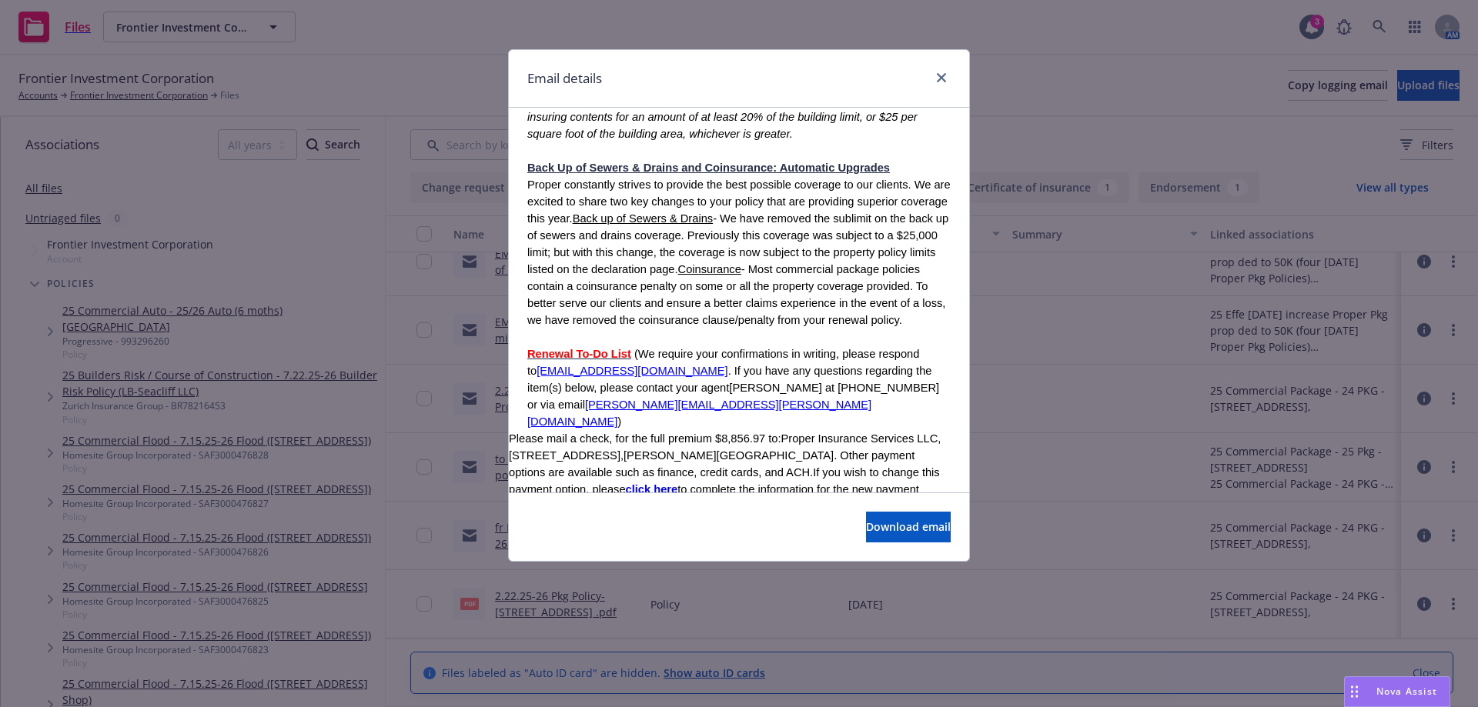
scroll to position [0, 0]
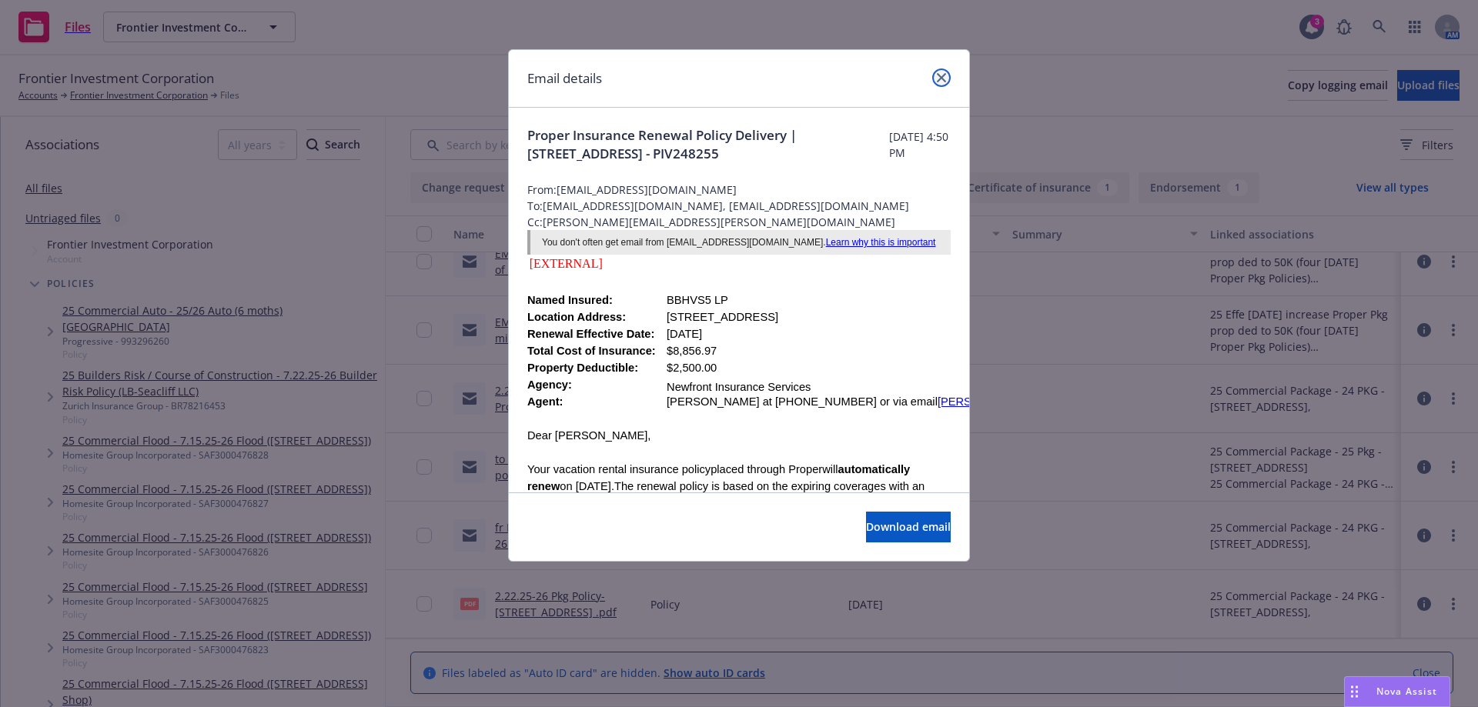
click at [938, 83] on link "close" at bounding box center [941, 77] width 18 height 18
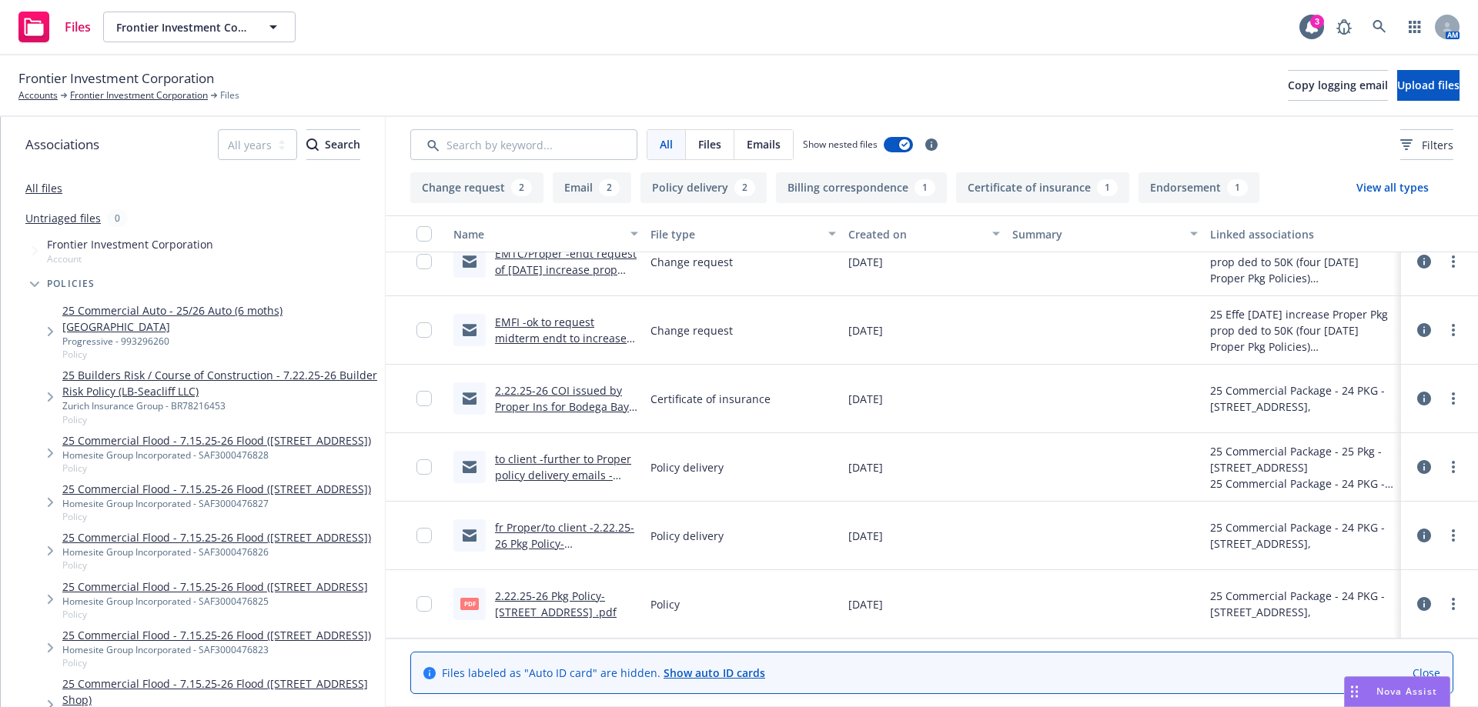
click at [563, 392] on link "2.22.25-26 COI issued by Proper Ins for Bodega Bay & Beyond Inc -Insured prop a…" at bounding box center [566, 422] width 142 height 79
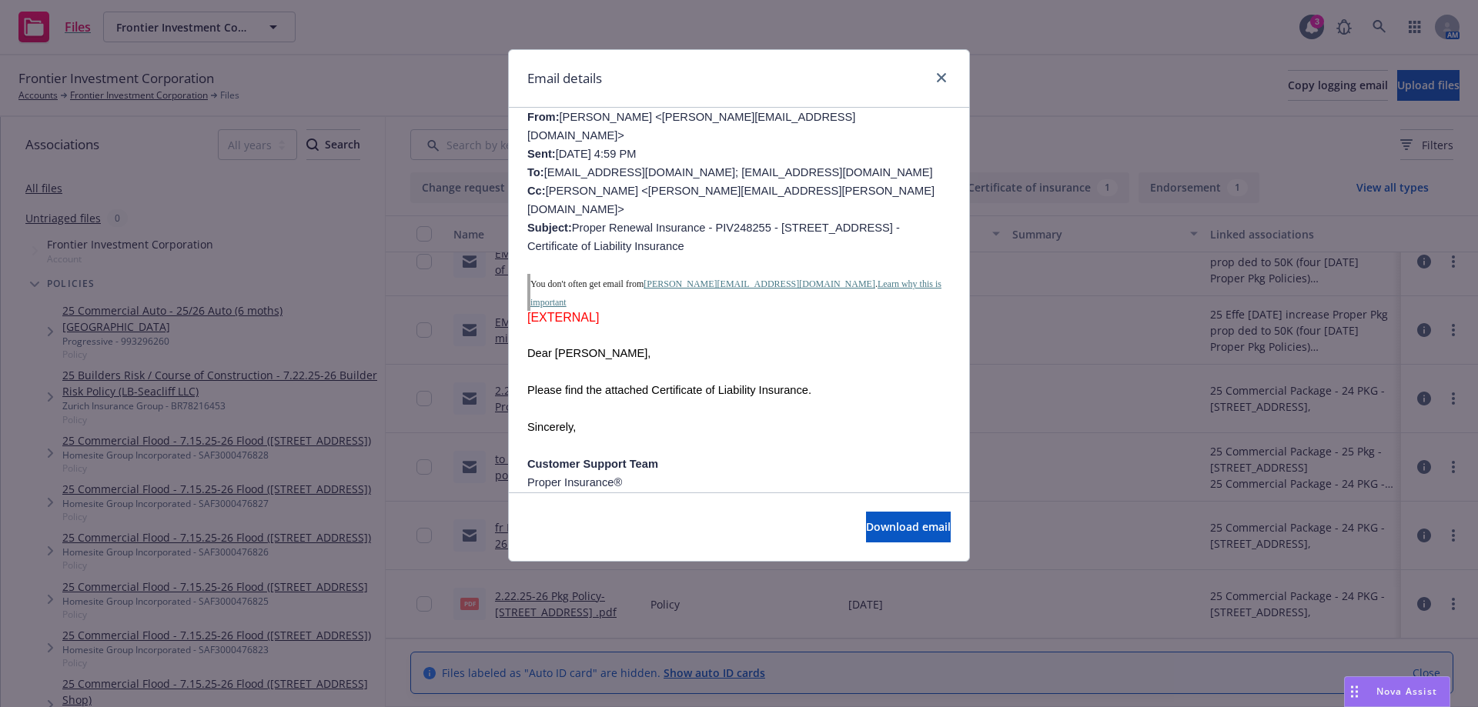
scroll to position [460, 0]
drag, startPoint x: 556, startPoint y: 138, endPoint x: 624, endPoint y: 135, distance: 68.5
click at [624, 135] on span "Alice Zhou <alice@proper.insure> Sent: Monday, December 30, 2024 4:59 PM To: Kb…" at bounding box center [730, 184] width 407 height 142
click at [603, 150] on span "Alice Zhou <alice@proper.insure> Sent: Monday, December 30, 2024 4:59 PM To: Kb…" at bounding box center [730, 184] width 407 height 142
drag, startPoint x: 615, startPoint y: 139, endPoint x: 706, endPoint y: 135, distance: 90.9
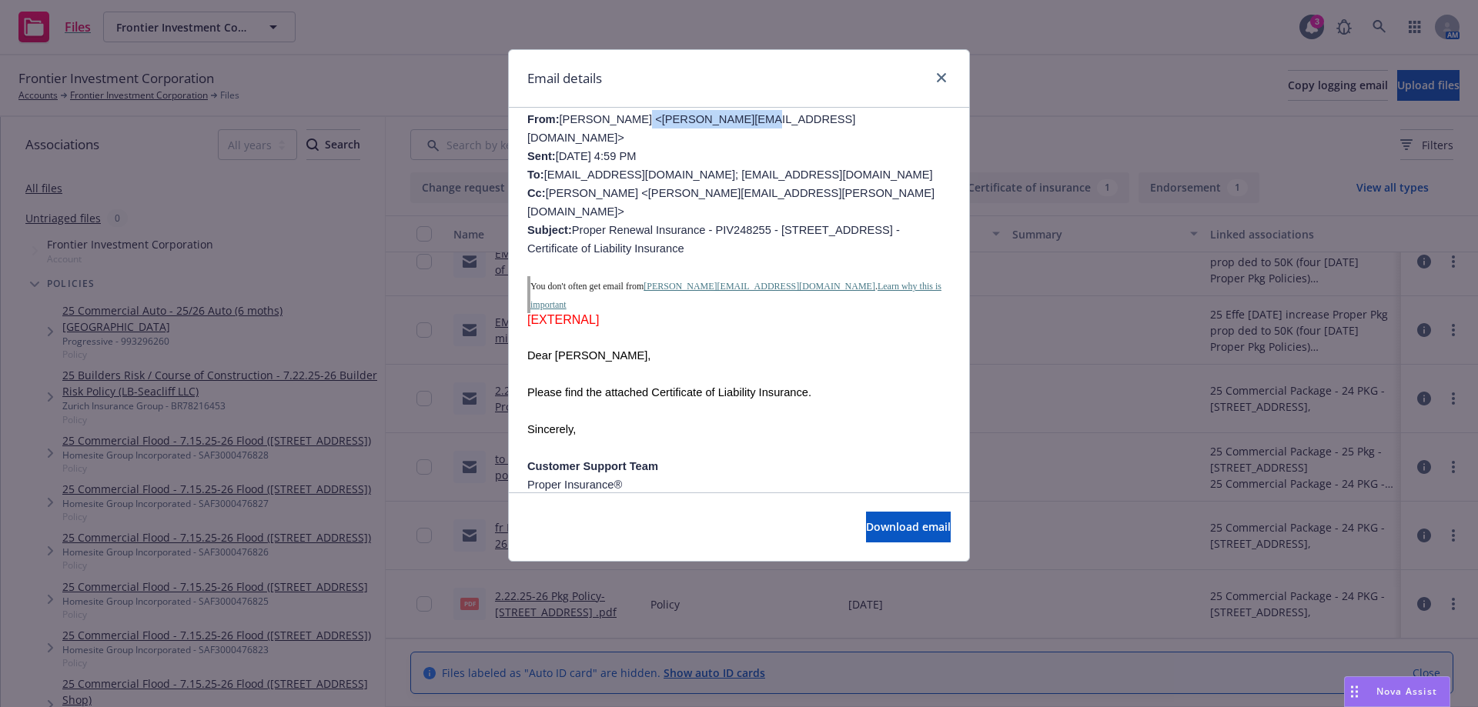
click at [706, 135] on span "Alice Zhou <alice@proper.insure> Sent: Monday, December 30, 2024 4:59 PM To: Kb…" at bounding box center [730, 184] width 407 height 142
copy span "alice@proper.insure"
click at [942, 76] on icon "close" at bounding box center [941, 77] width 9 height 9
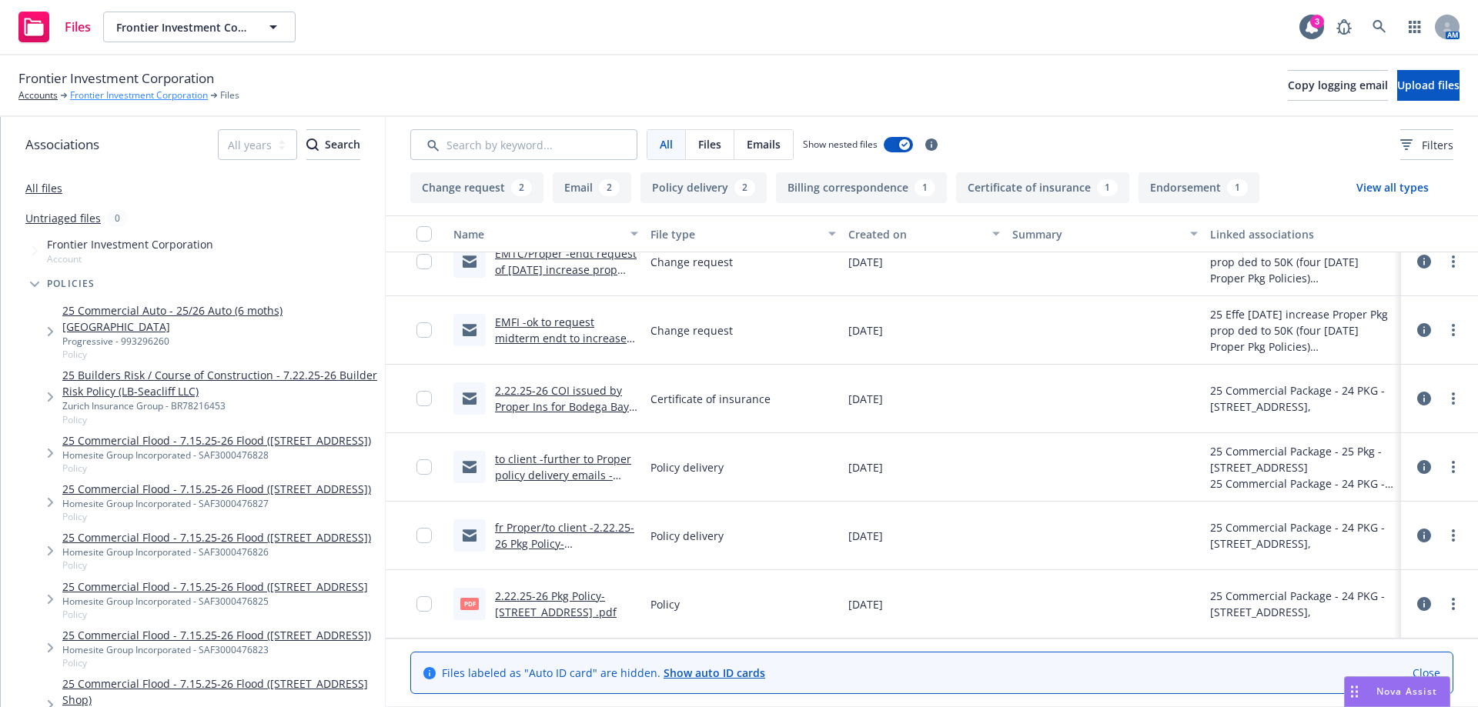
click at [138, 95] on link "Frontier Investment Corporation" at bounding box center [139, 95] width 138 height 14
